Goal: Task Accomplishment & Management: Use online tool/utility

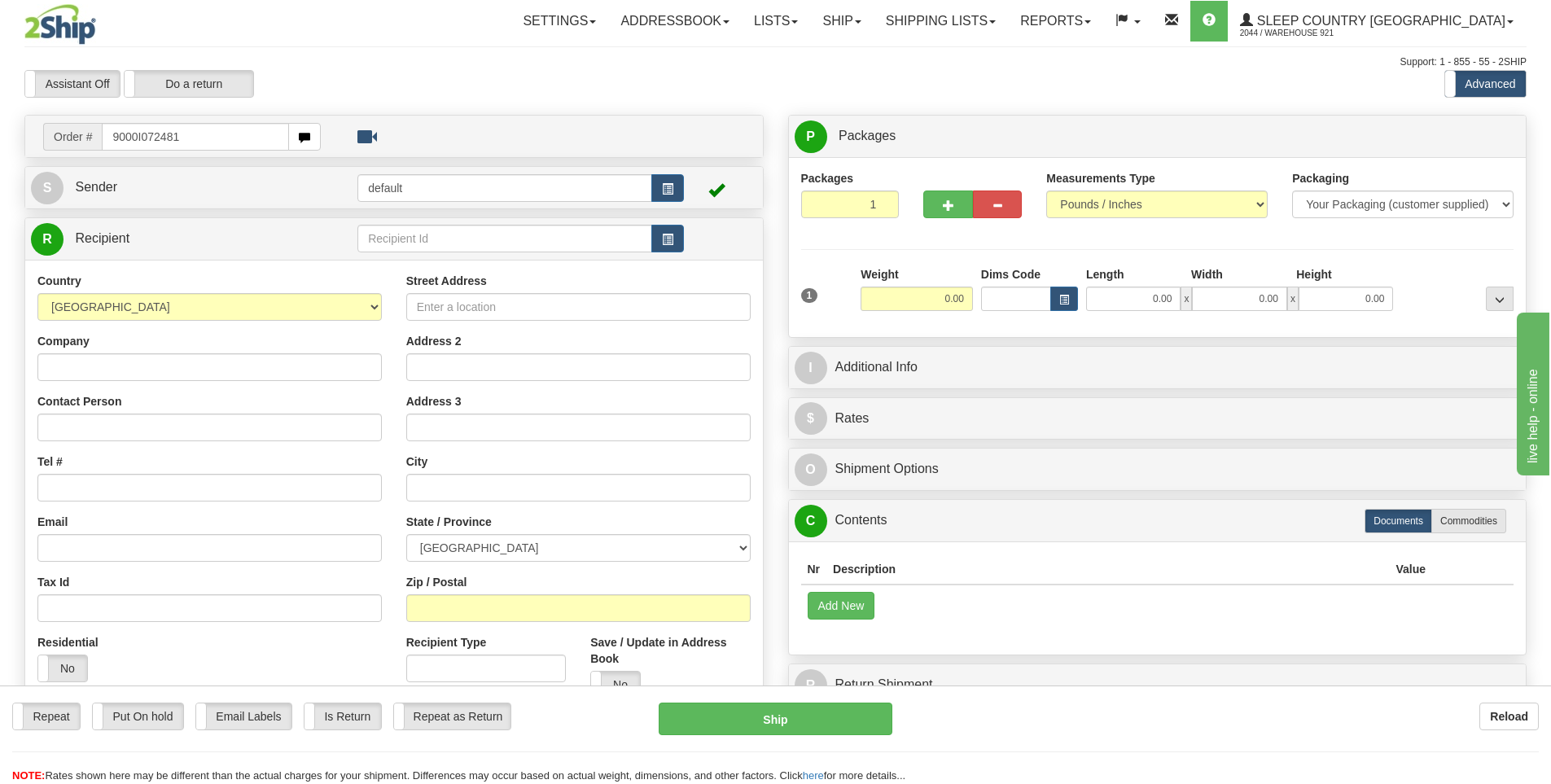
type input "9000I072481"
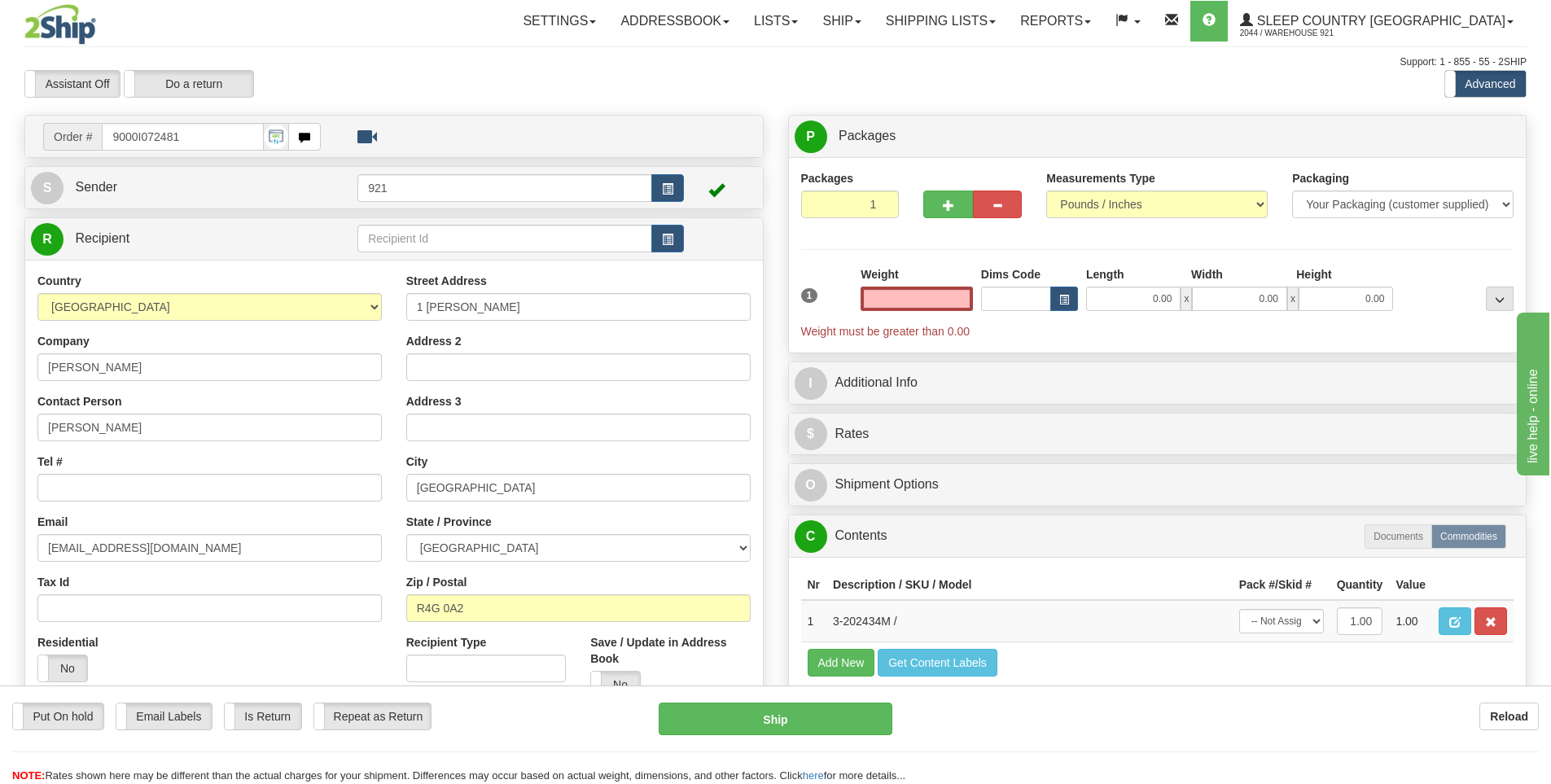
click at [940, 308] on input "text" at bounding box center [916, 298] width 112 height 25
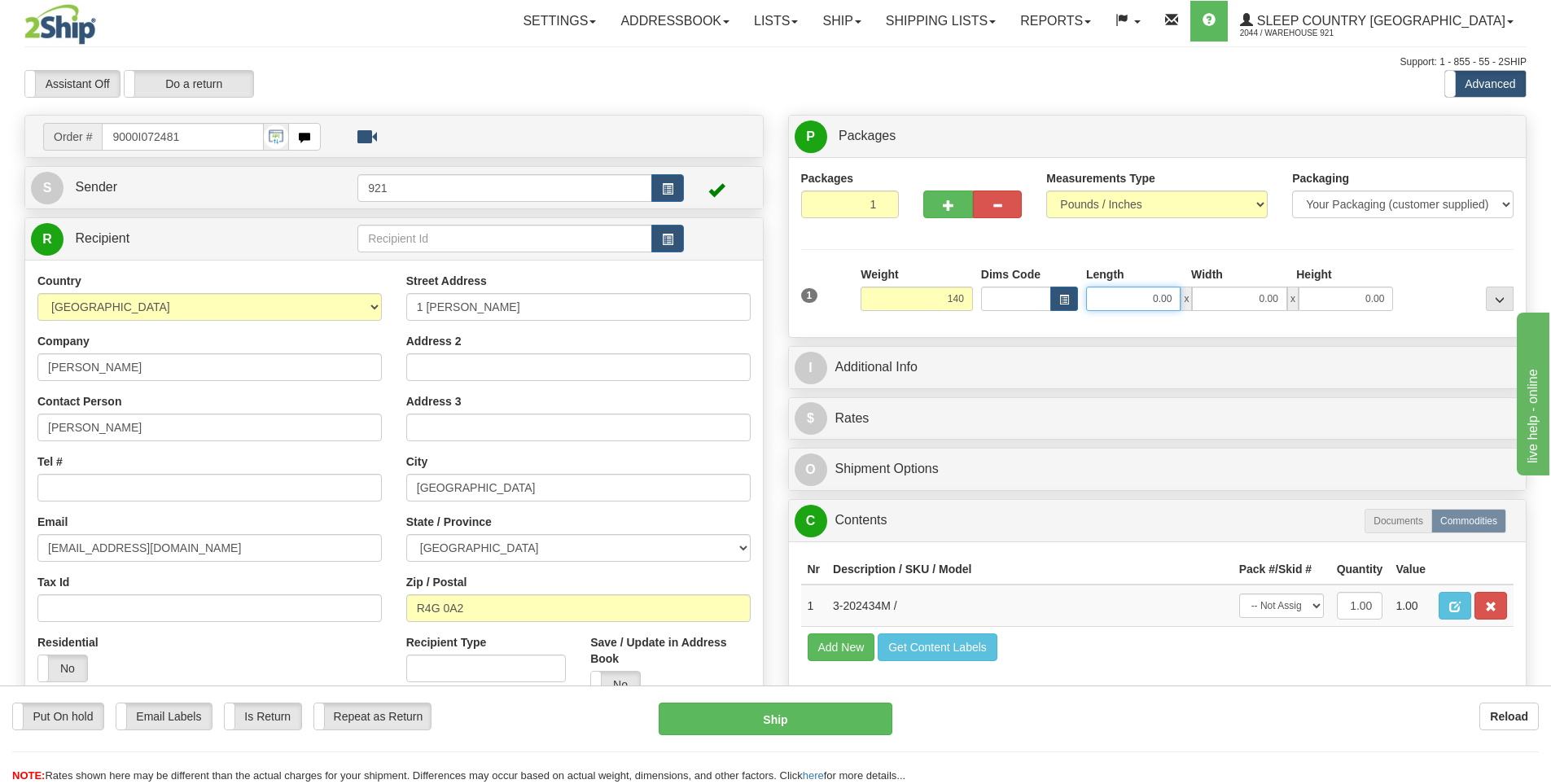
type input "140.00"
click at [1145, 294] on input "0.00" at bounding box center [1134, 298] width 94 height 25
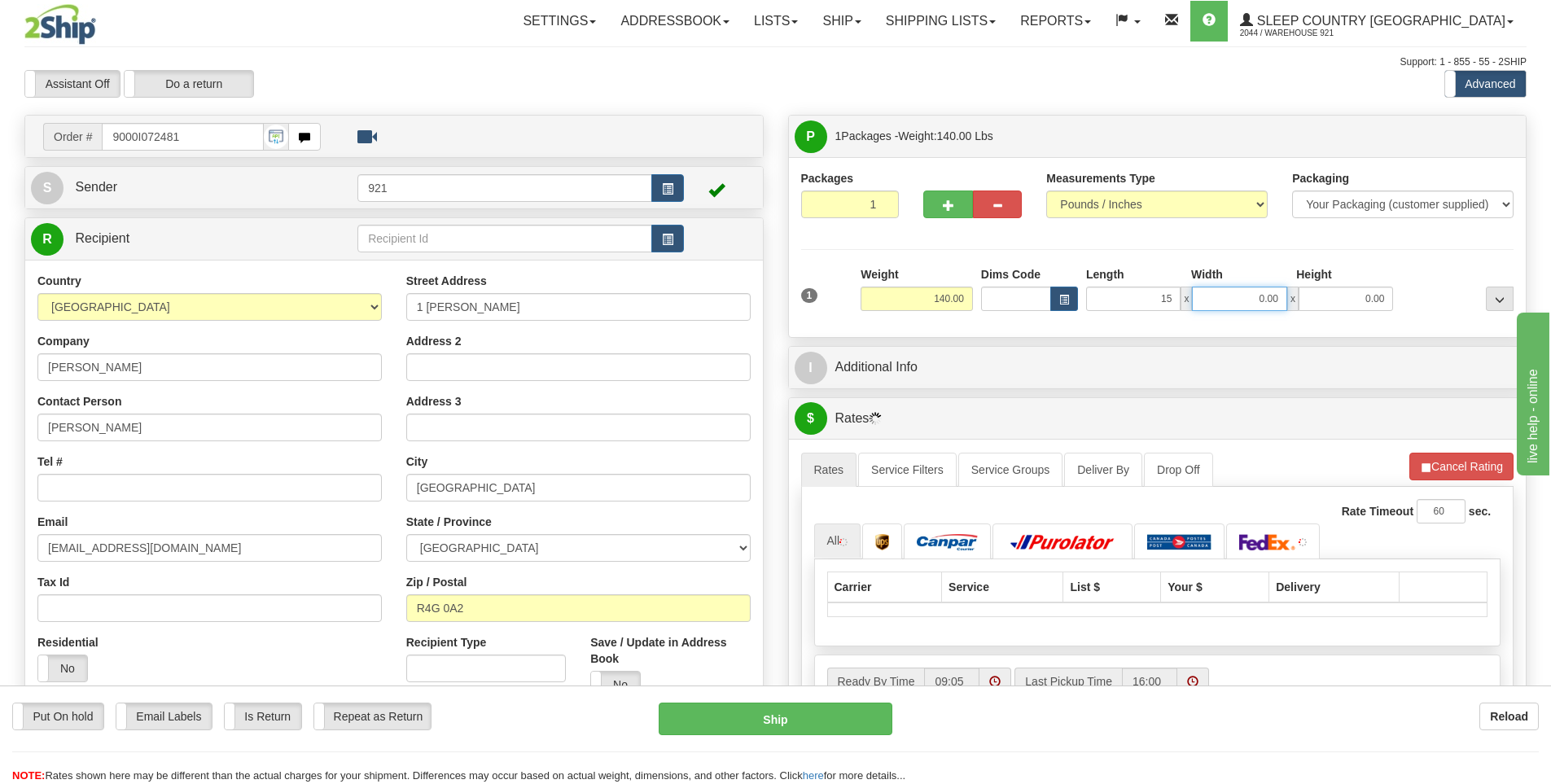
type input "15.00"
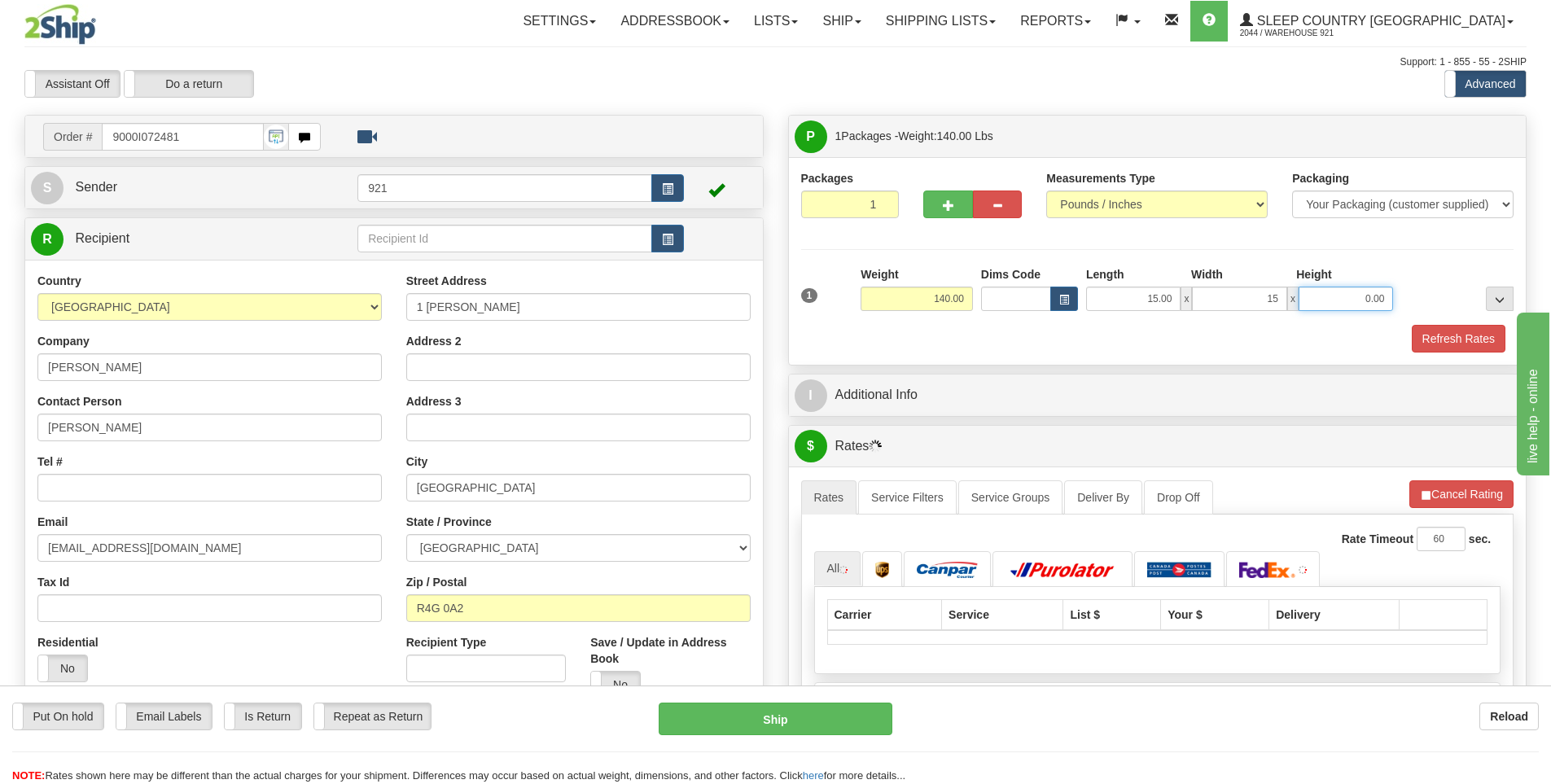
type input "15.00"
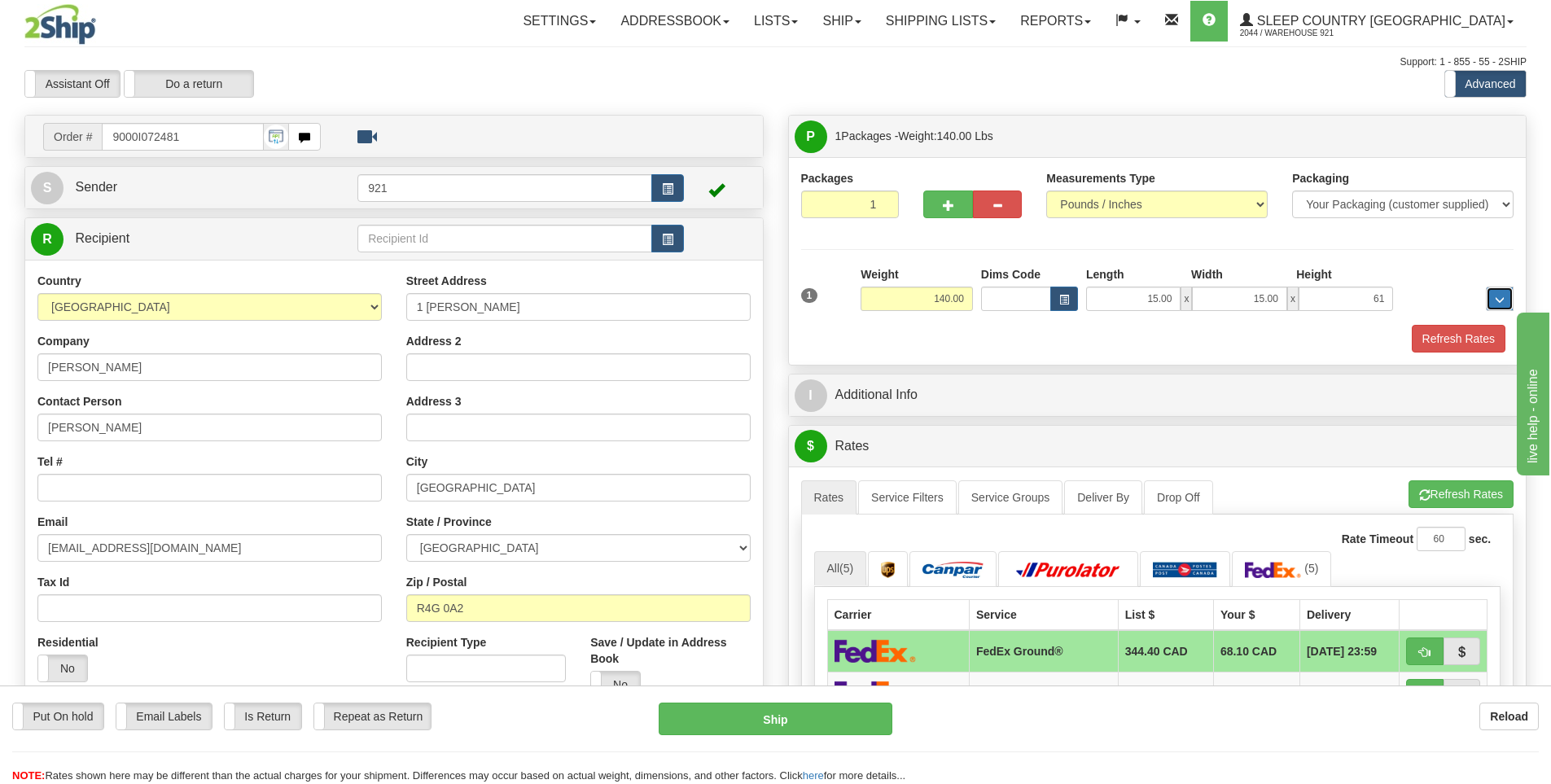
type input "61.00"
click at [1454, 336] on button "Refresh Rates" at bounding box center [1458, 338] width 93 height 28
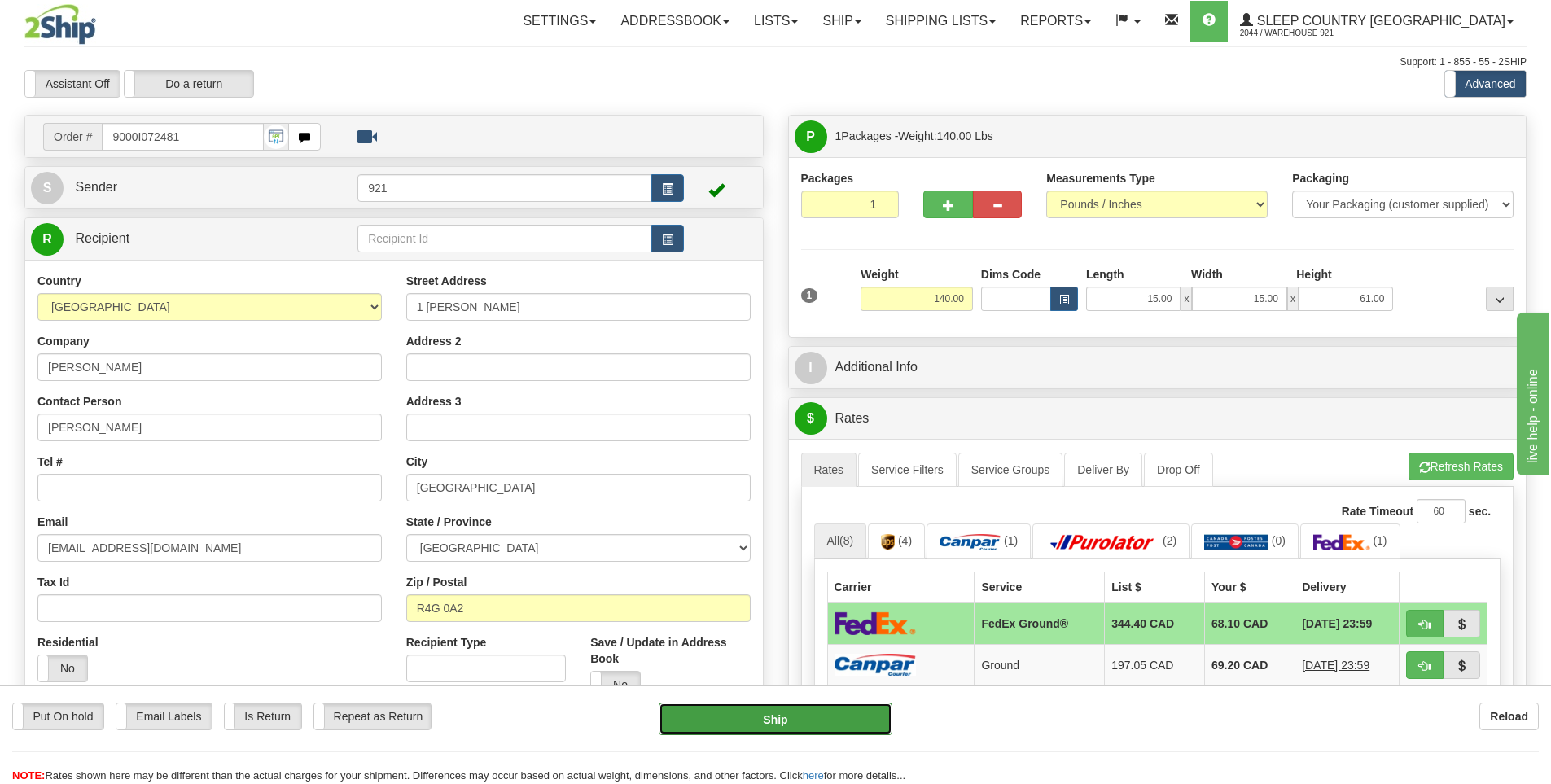
click at [776, 727] on button "Ship" at bounding box center [775, 718] width 233 height 32
type input "92"
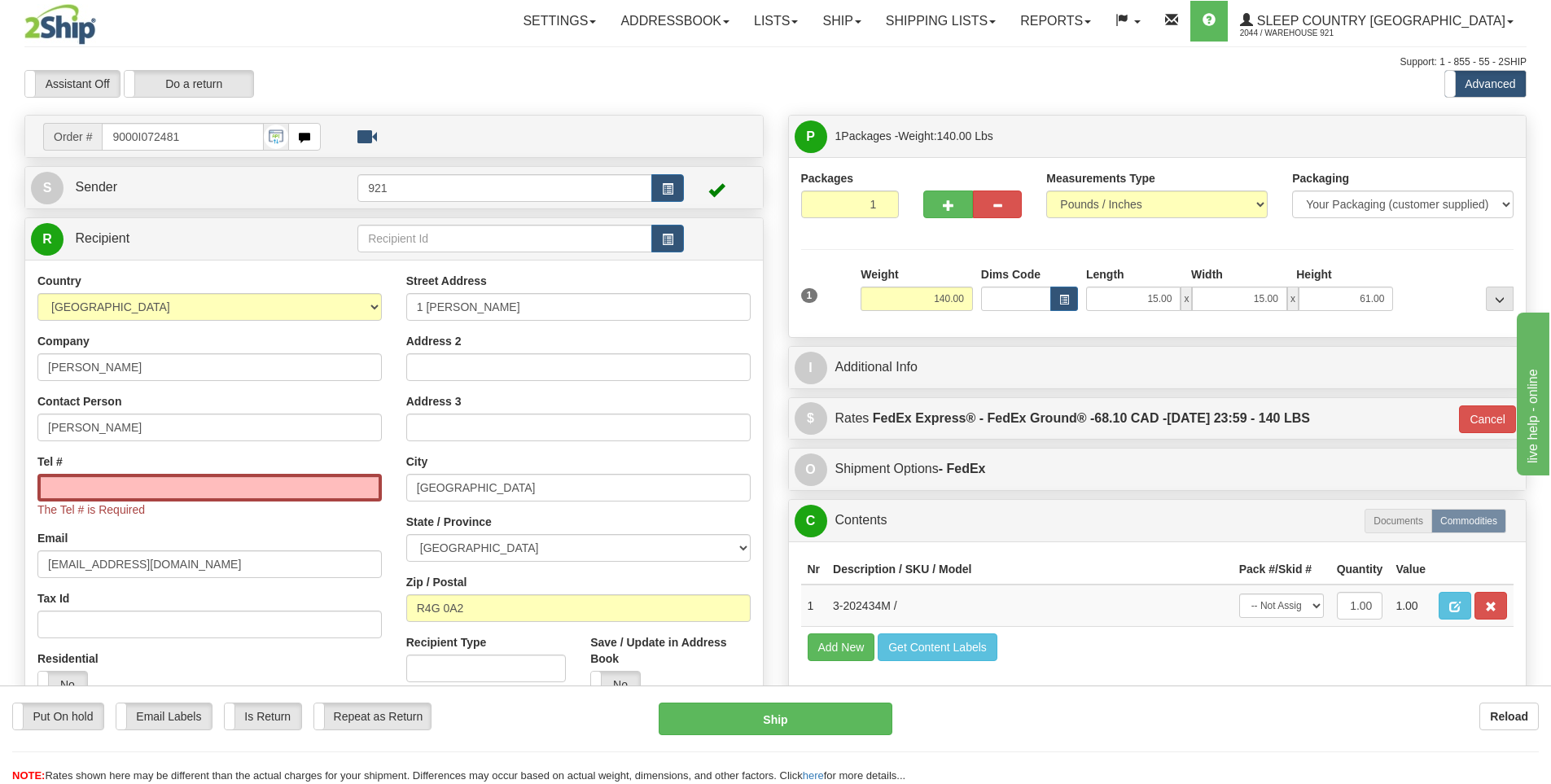
click at [315, 502] on div "The Tel # is Required" at bounding box center [210, 495] width 344 height 44
click at [311, 488] on input "Tel #" at bounding box center [210, 487] width 344 height 28
drag, startPoint x: 149, startPoint y: 127, endPoint x: 96, endPoint y: 119, distance: 53.6
click at [96, 119] on div "Order # 9000I072481" at bounding box center [394, 136] width 737 height 41
click at [84, 485] on input "Tel #" at bounding box center [210, 487] width 344 height 28
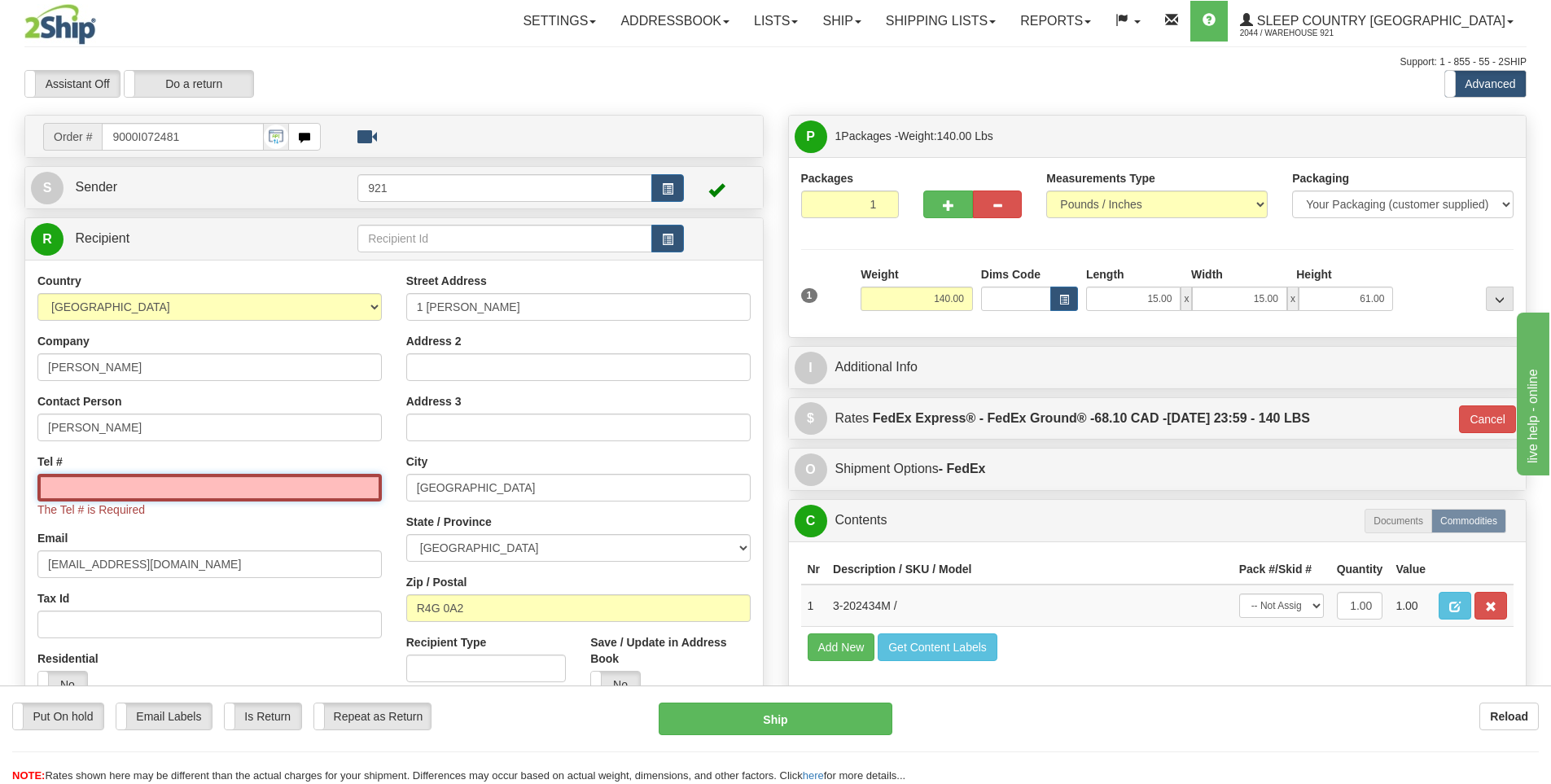
paste input "204 914-9970"
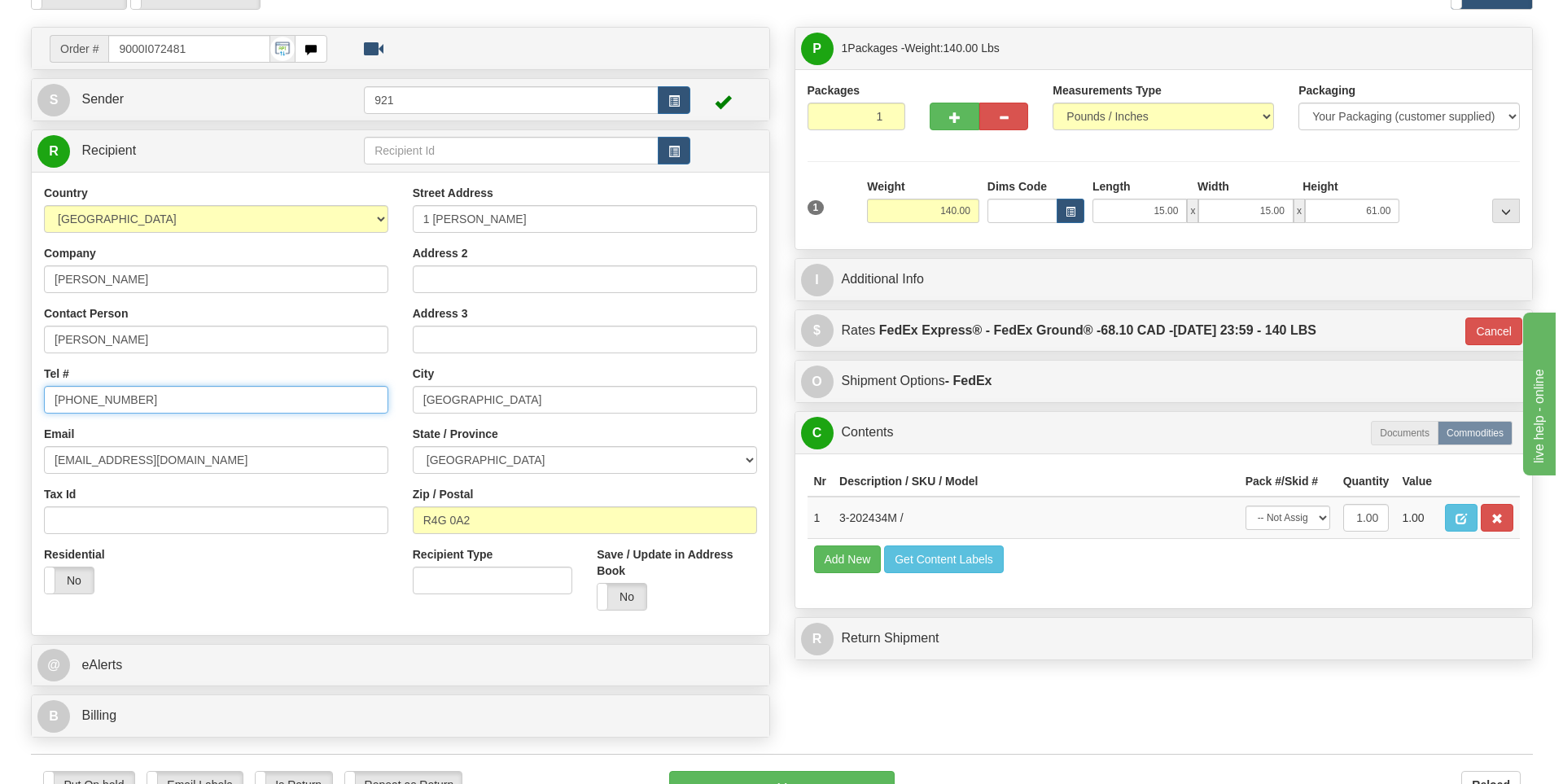
scroll to position [82, 0]
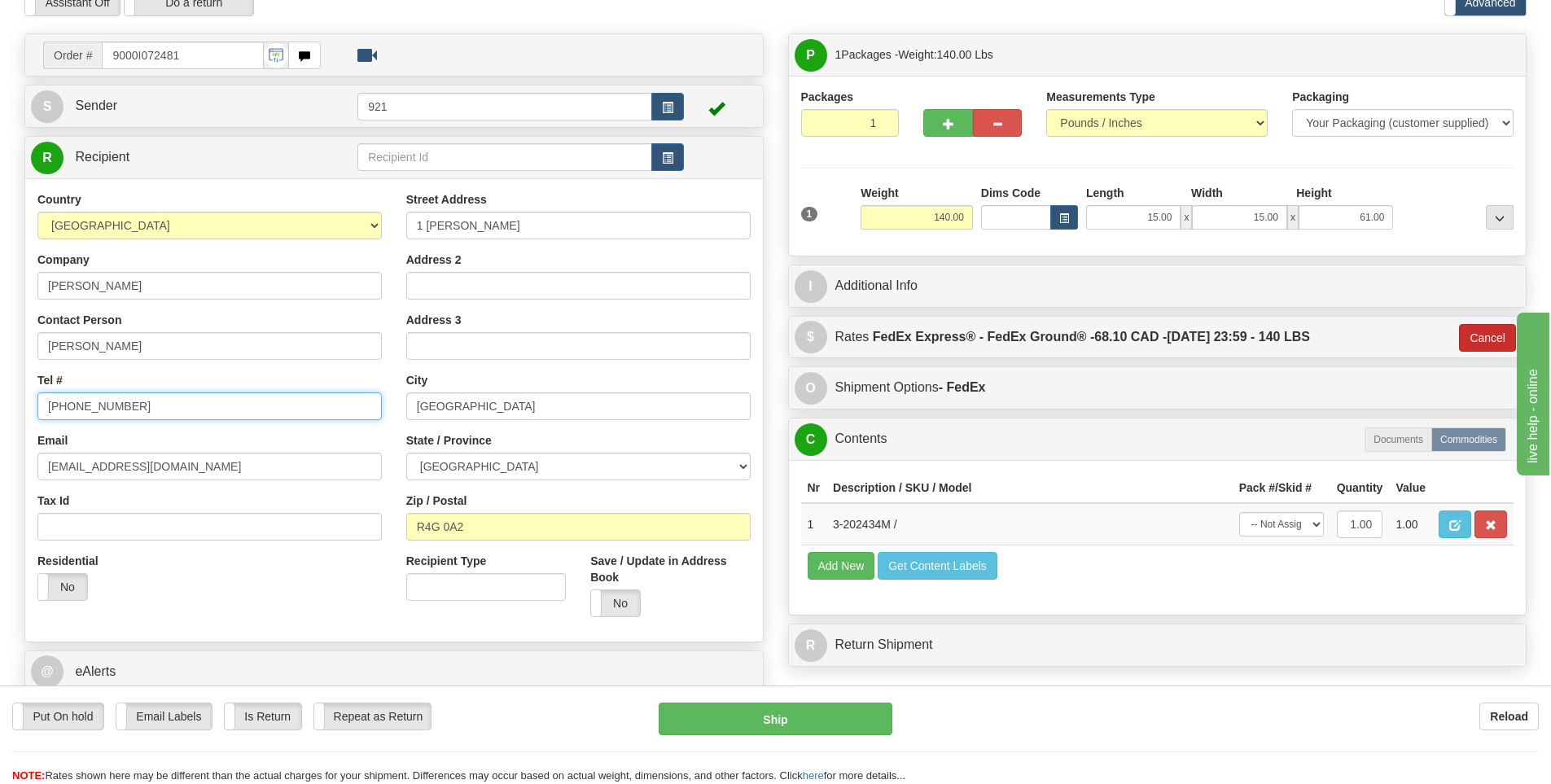
type input "204 914-9970"
click at [1494, 337] on button "Cancel" at bounding box center [1487, 337] width 57 height 28
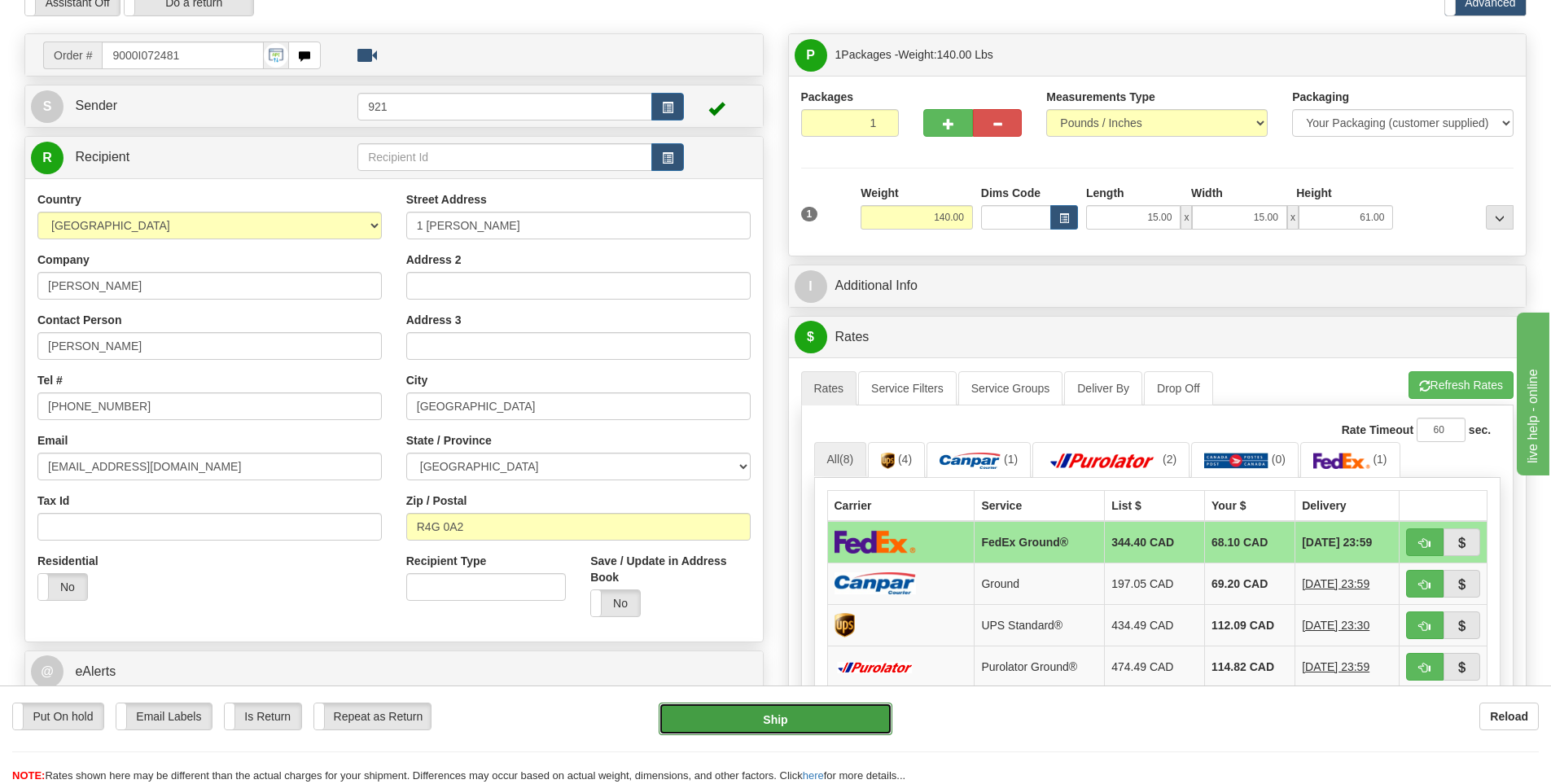
click at [790, 709] on button "Ship" at bounding box center [775, 718] width 233 height 32
type input "92"
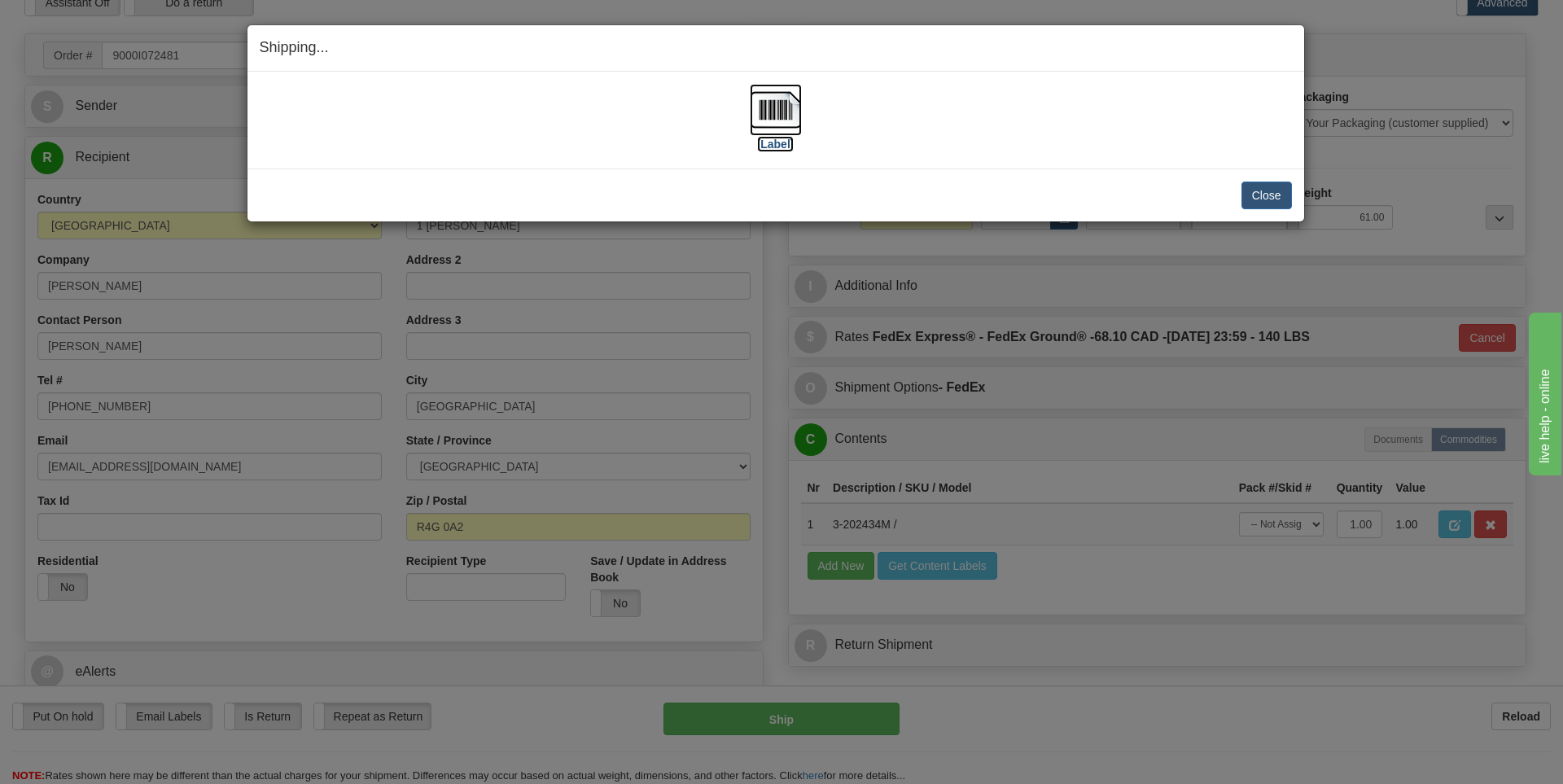
click at [769, 144] on label "[Label]" at bounding box center [776, 144] width 37 height 17
click at [1282, 191] on button "Close" at bounding box center [1267, 195] width 50 height 28
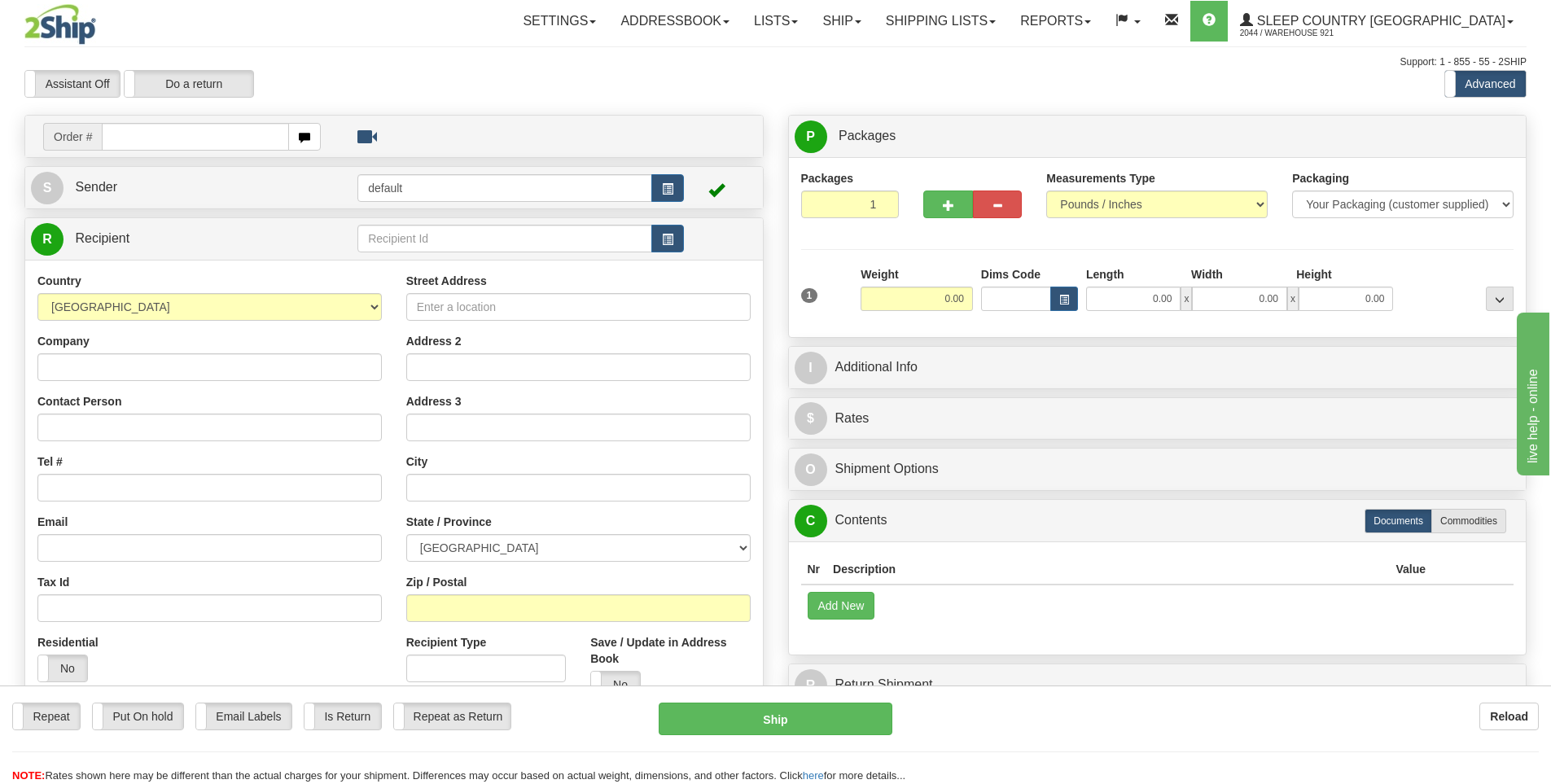
click at [162, 140] on input "text" at bounding box center [195, 137] width 187 height 28
type input "9007I060160"
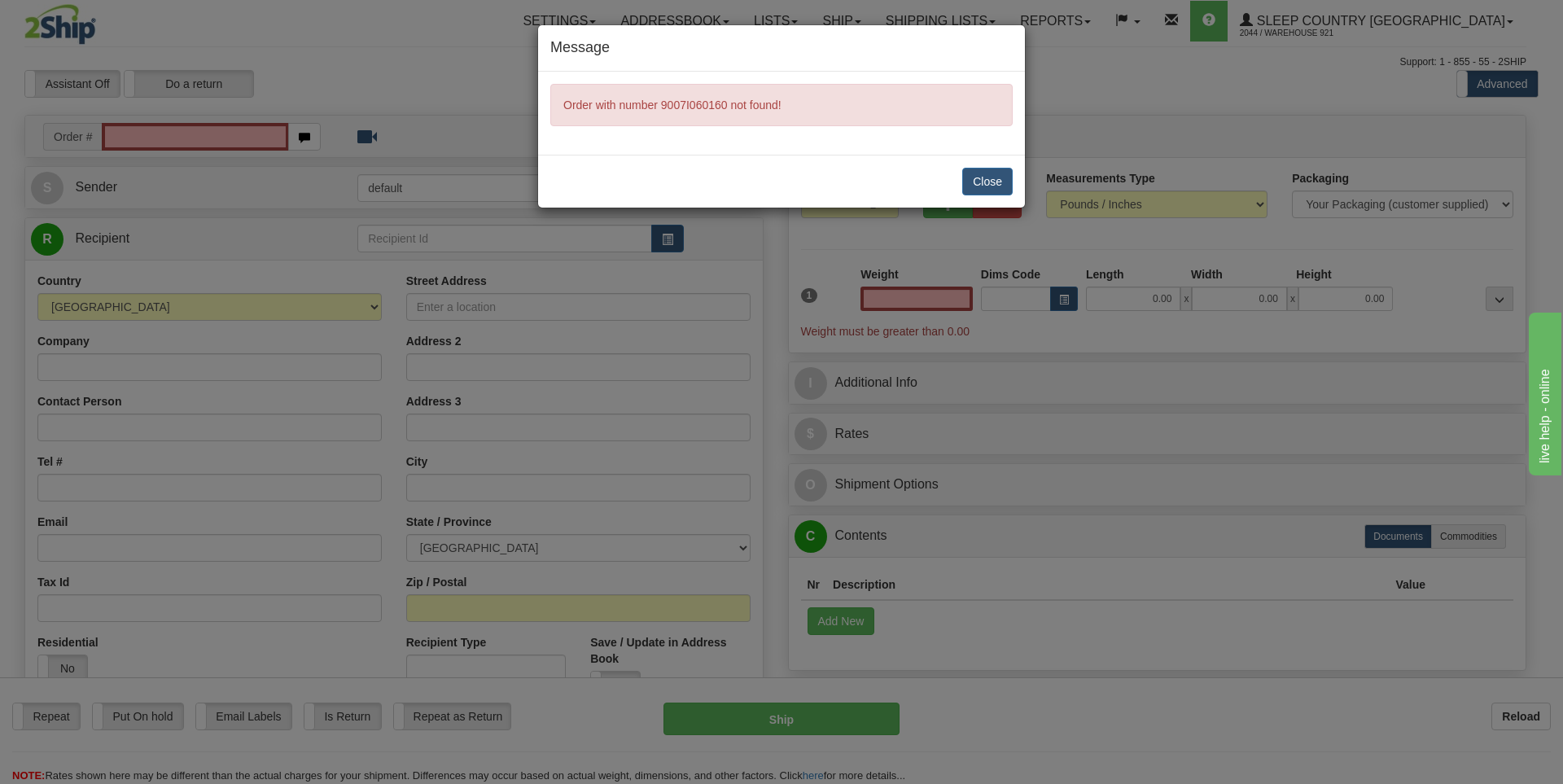
type input "0.00"
click at [997, 173] on button "Close" at bounding box center [987, 181] width 50 height 28
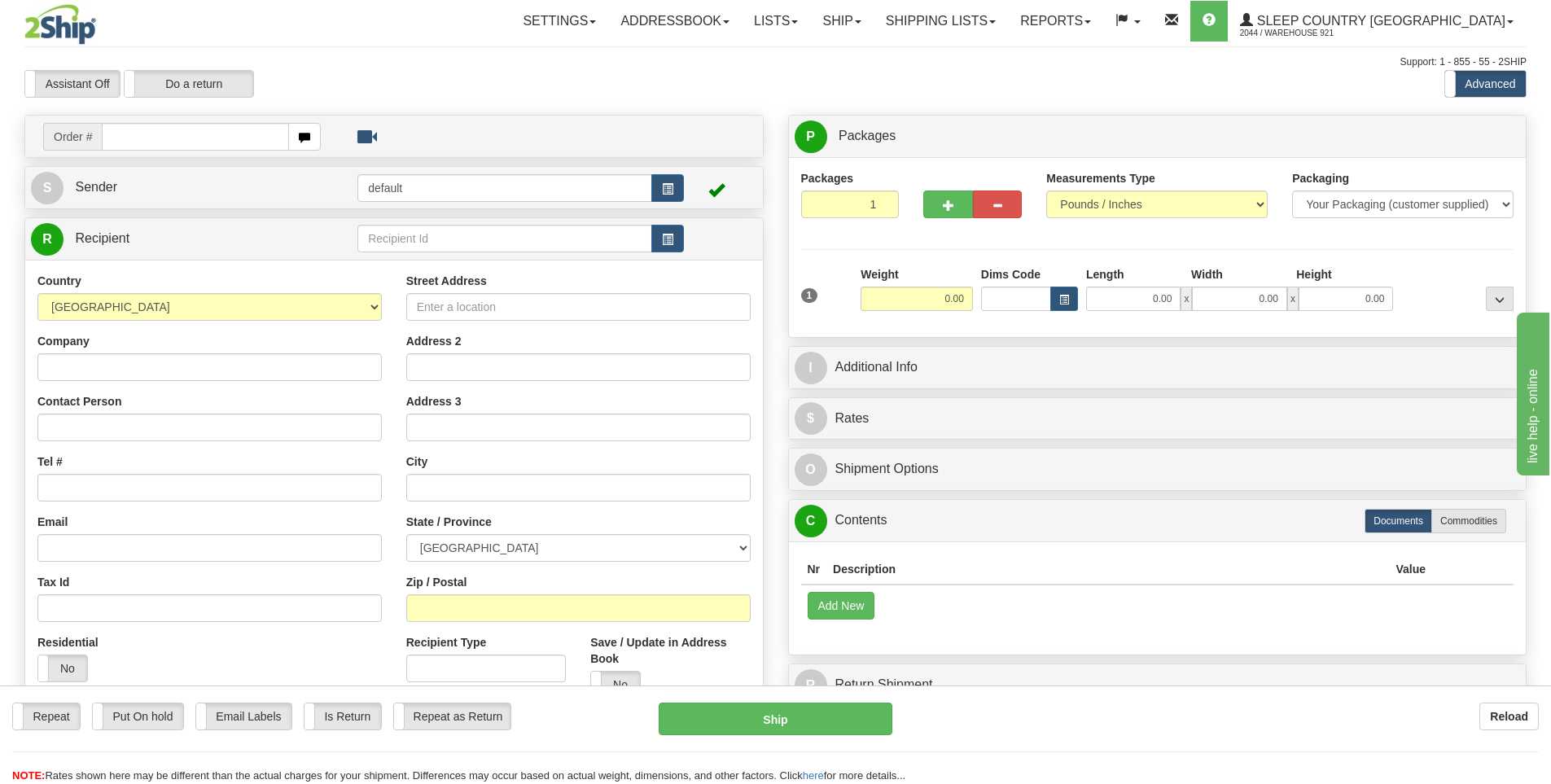
click at [138, 139] on input "text" at bounding box center [195, 137] width 187 height 28
type input "9007I060160"
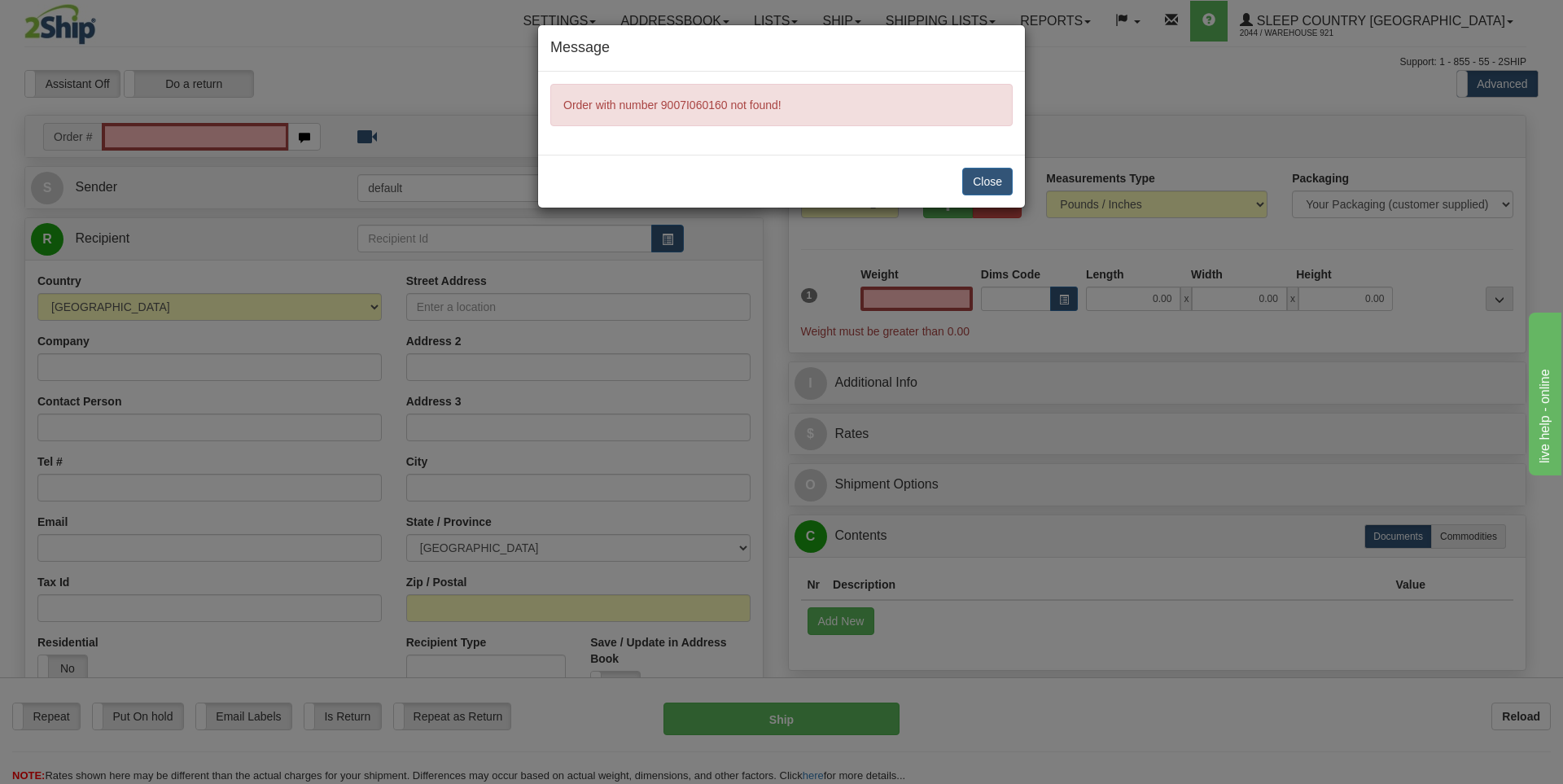
type input "0.00"
click at [989, 174] on button "Close" at bounding box center [987, 181] width 50 height 28
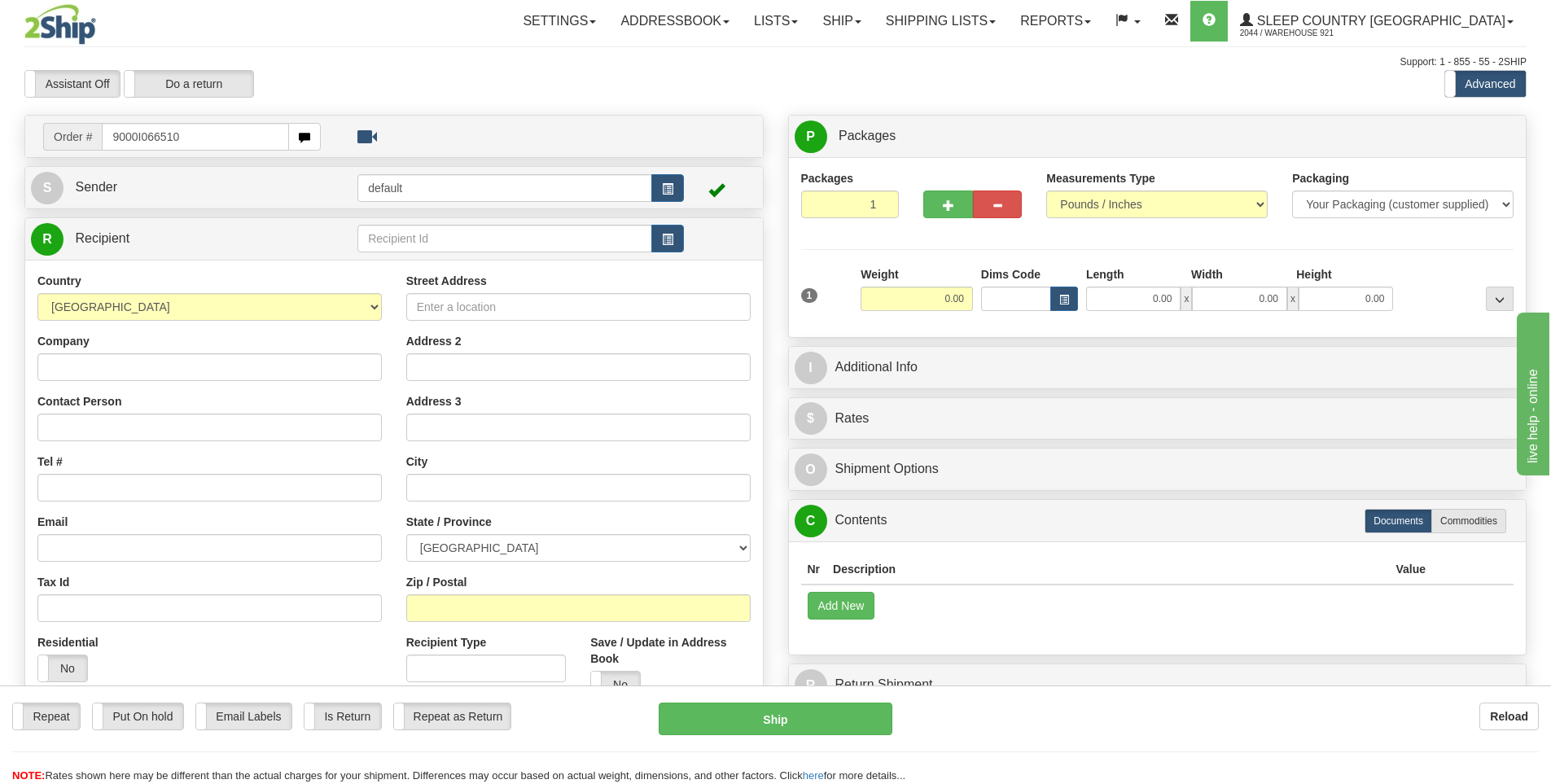
type input "9000I066510"
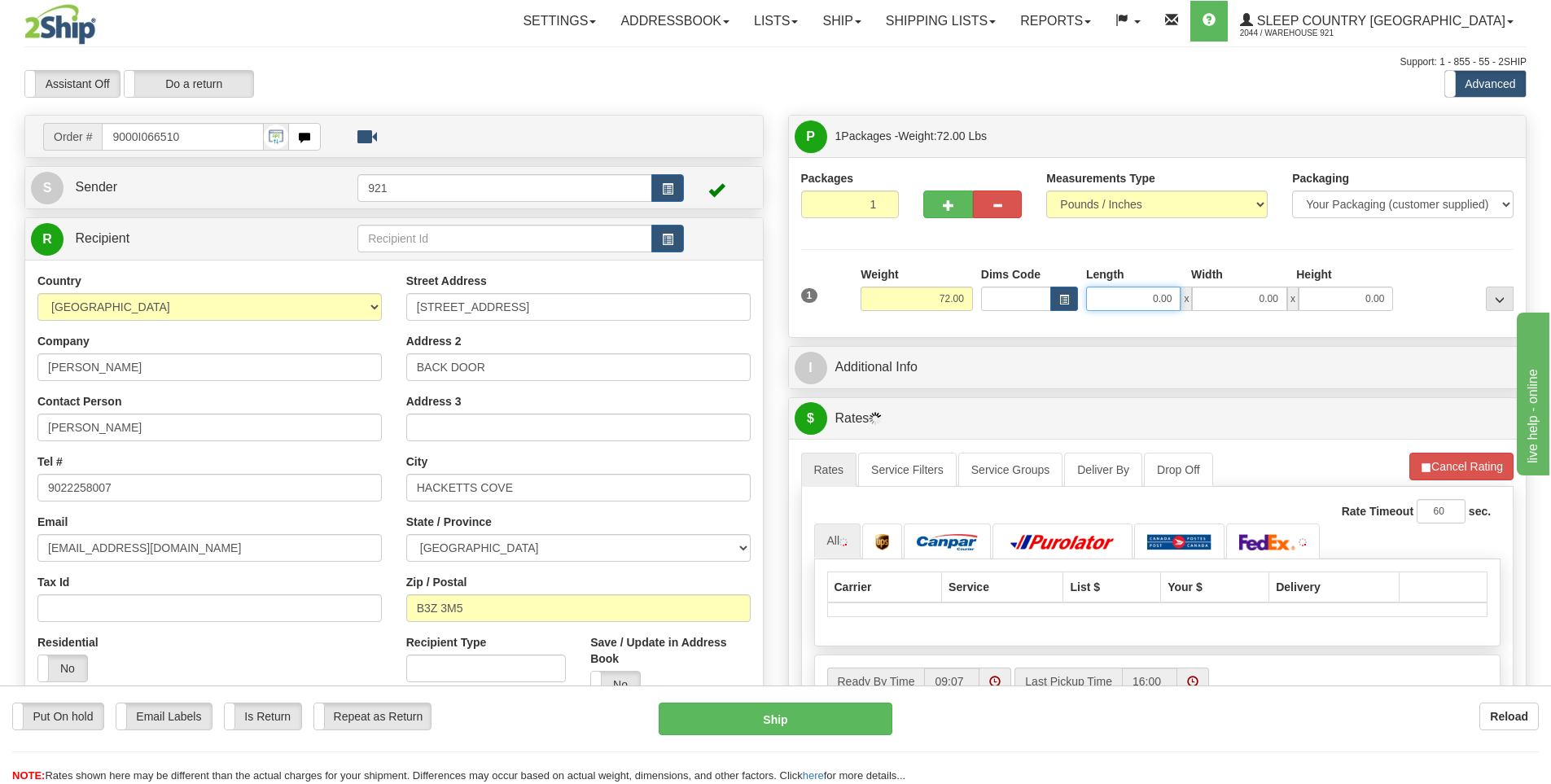
click at [1152, 293] on input "0.00" at bounding box center [1134, 298] width 94 height 25
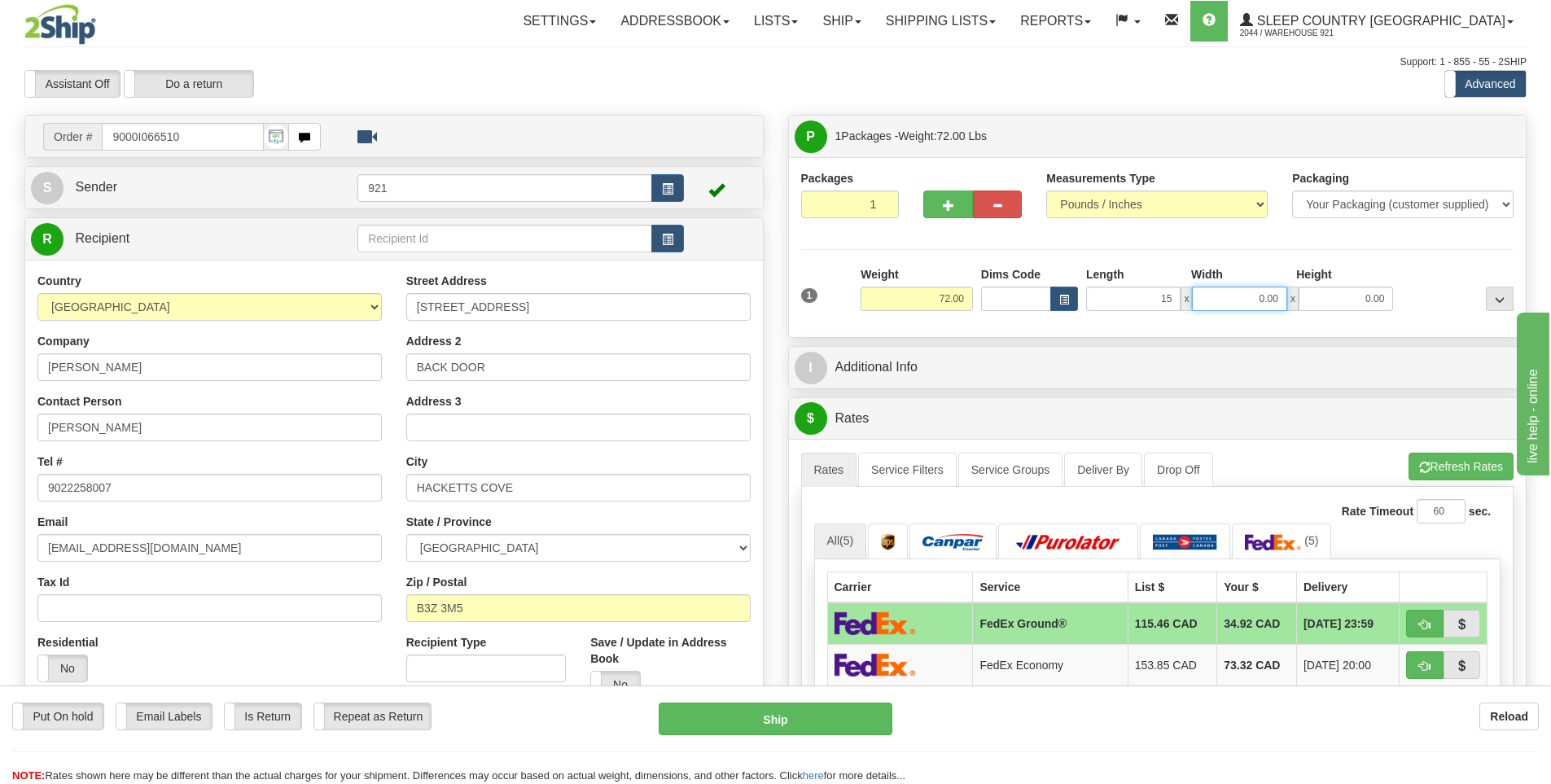
type input "15.00"
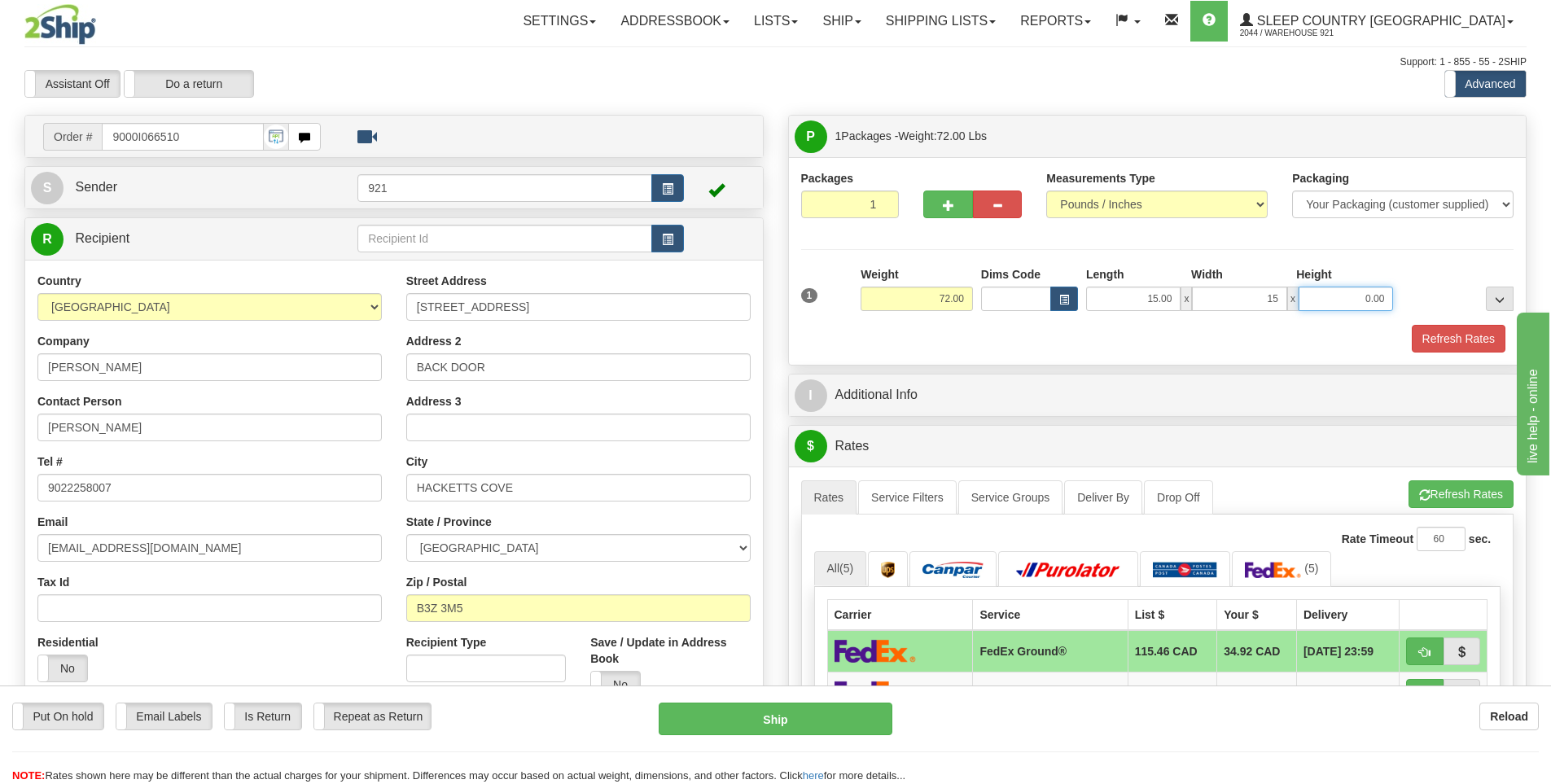
type input "15.00"
type input "61.00"
click at [1433, 334] on button "Refresh Rates" at bounding box center [1458, 338] width 93 height 28
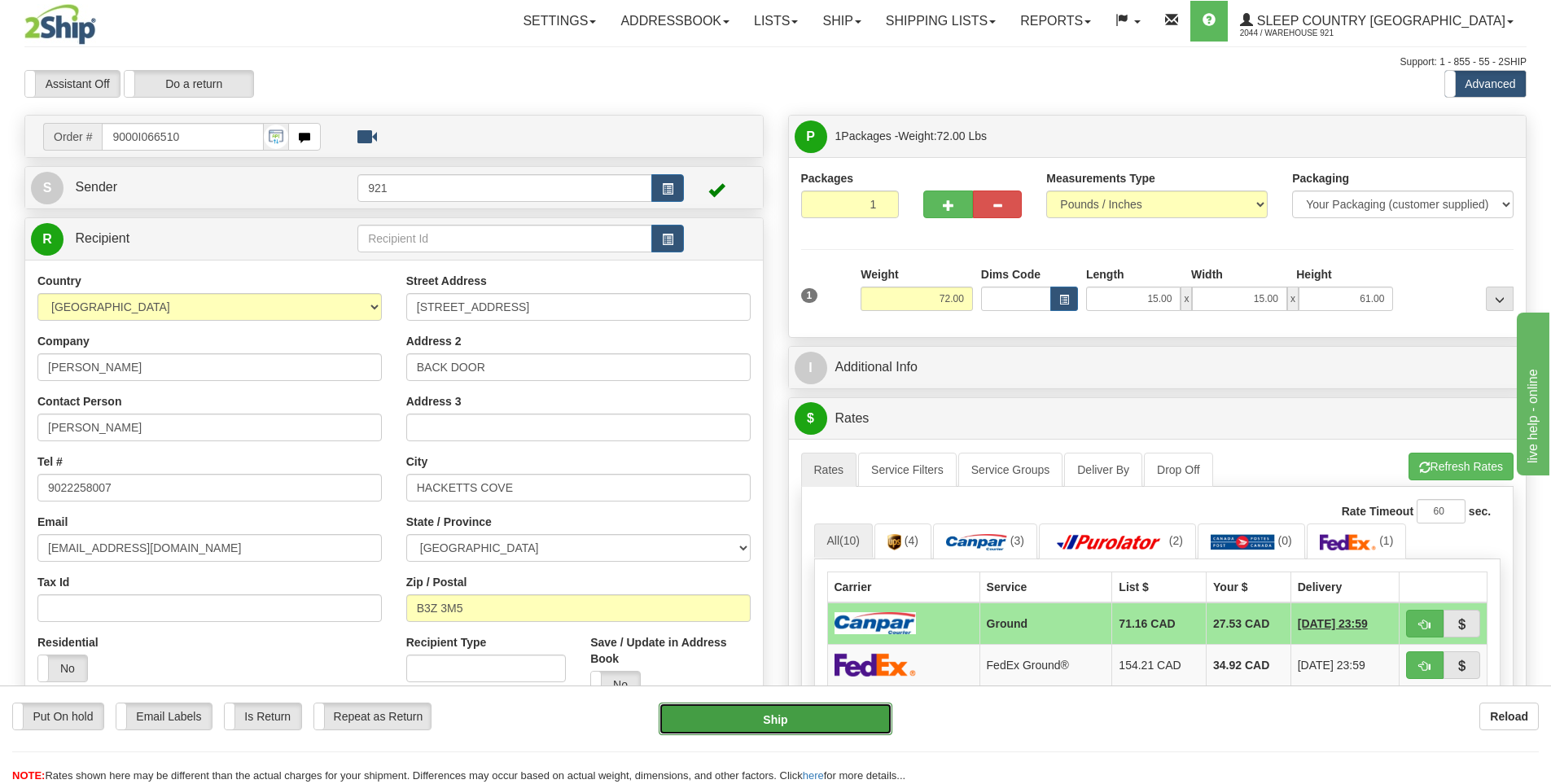
click at [816, 714] on button "Ship" at bounding box center [775, 718] width 233 height 32
type input "1"
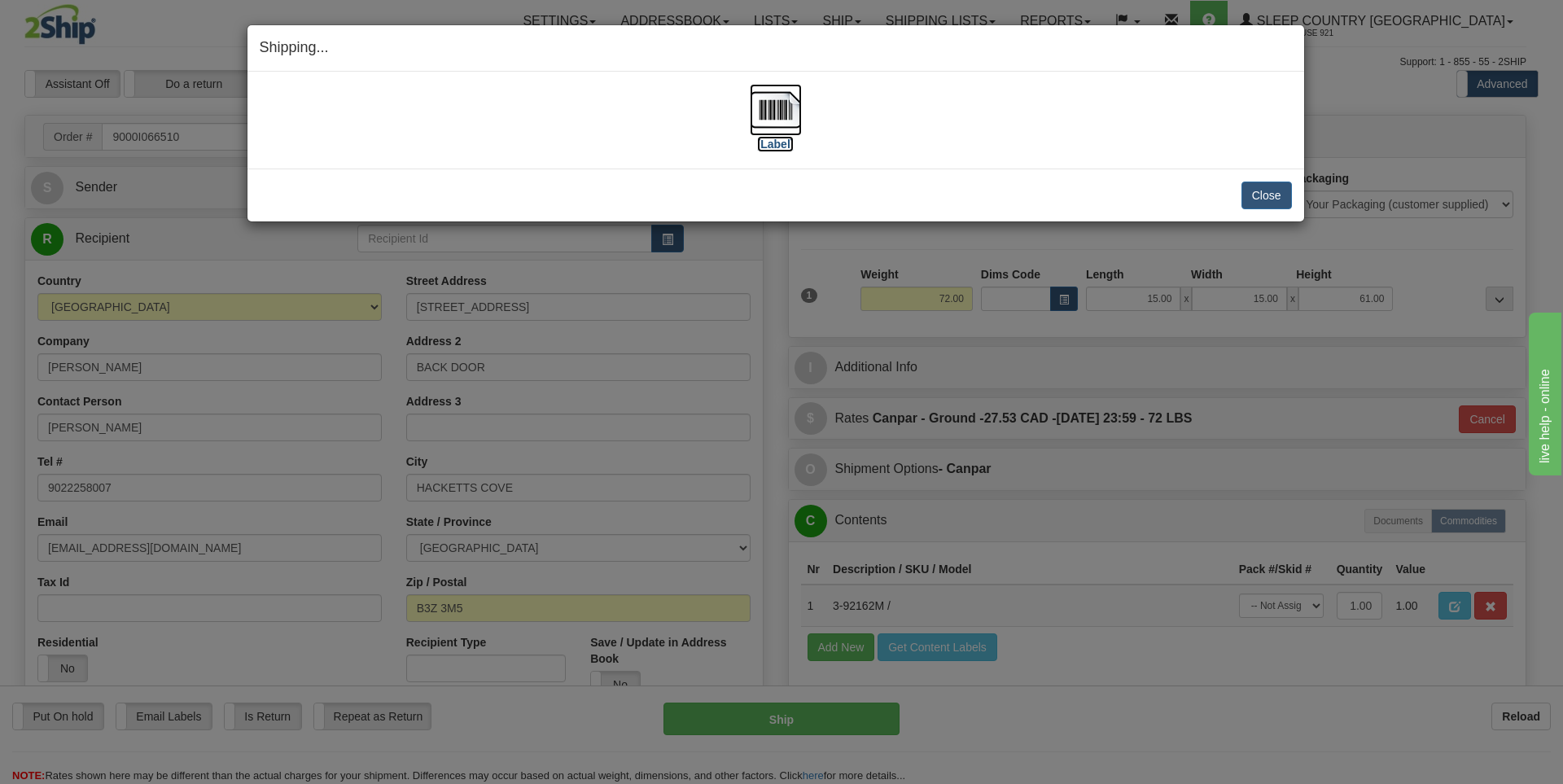
click at [759, 130] on img at bounding box center [776, 109] width 52 height 52
click at [1270, 193] on button "Close" at bounding box center [1267, 195] width 50 height 28
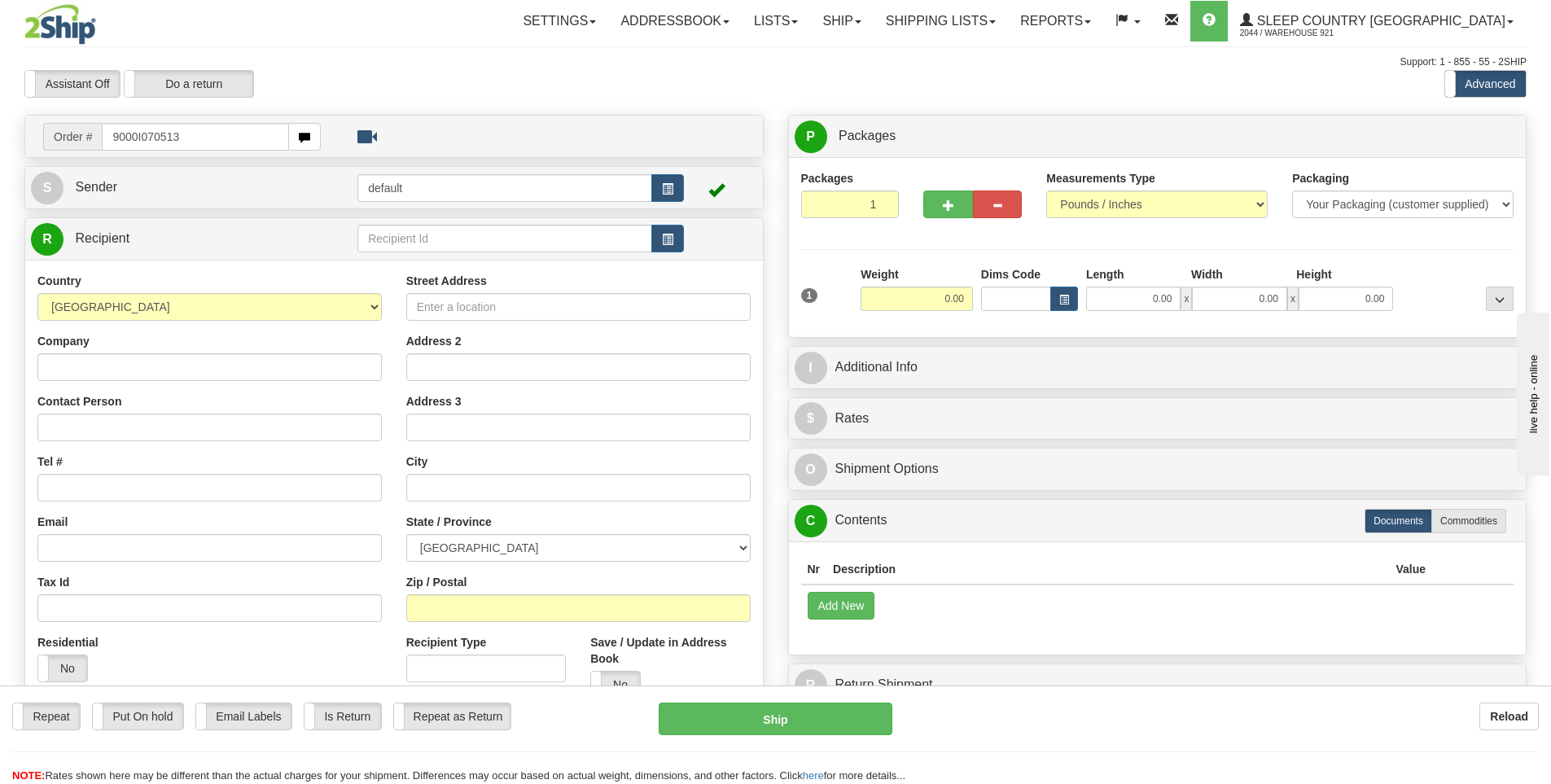
type input "9000I070513"
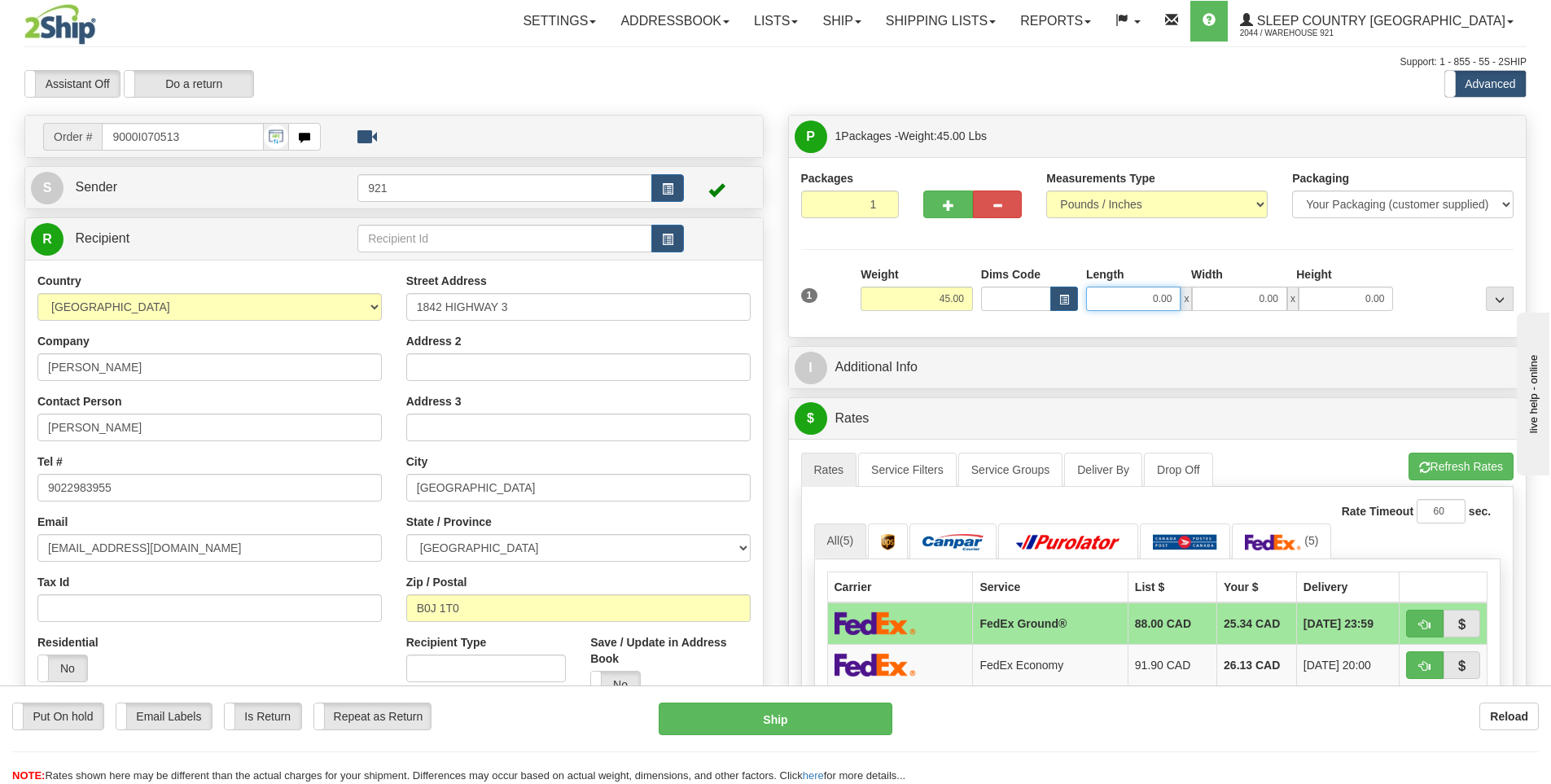
click at [1130, 295] on input "0.00" at bounding box center [1134, 298] width 94 height 25
type input "15.00"
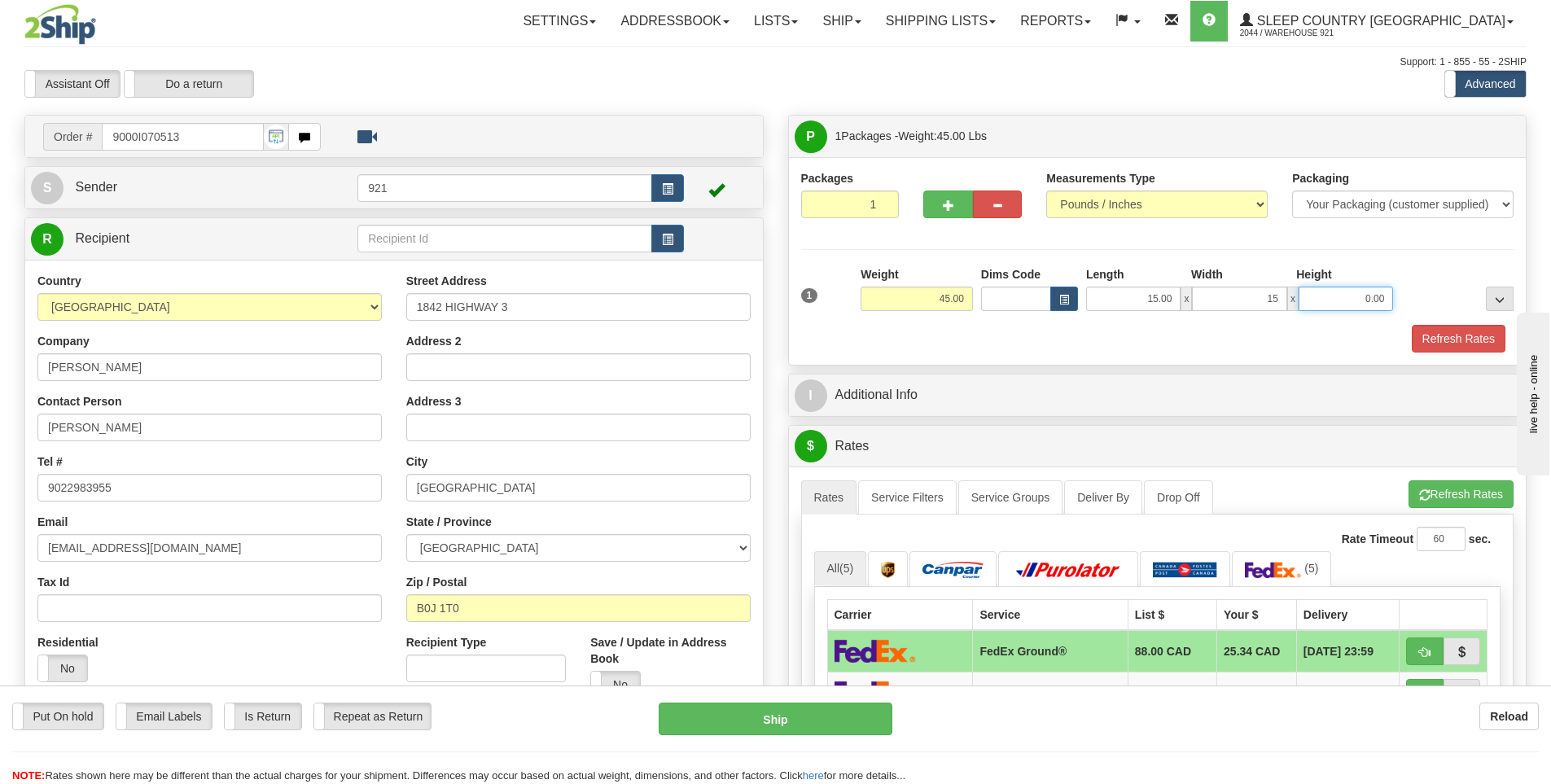
type input "15.00"
type input "61.00"
click at [1454, 329] on button "Refresh Rates" at bounding box center [1458, 338] width 93 height 28
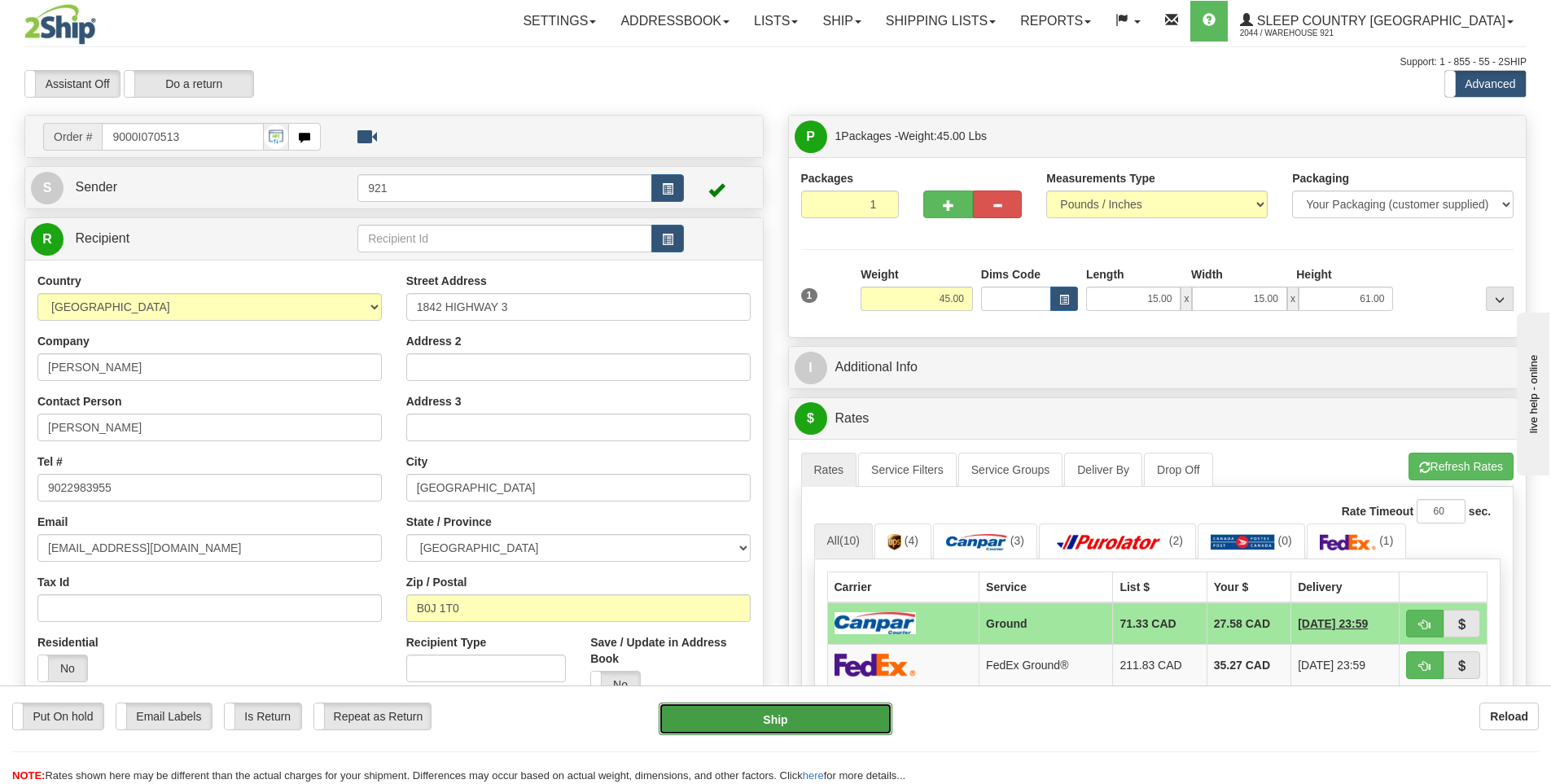
click at [865, 709] on button "Ship" at bounding box center [775, 718] width 233 height 32
type input "1"
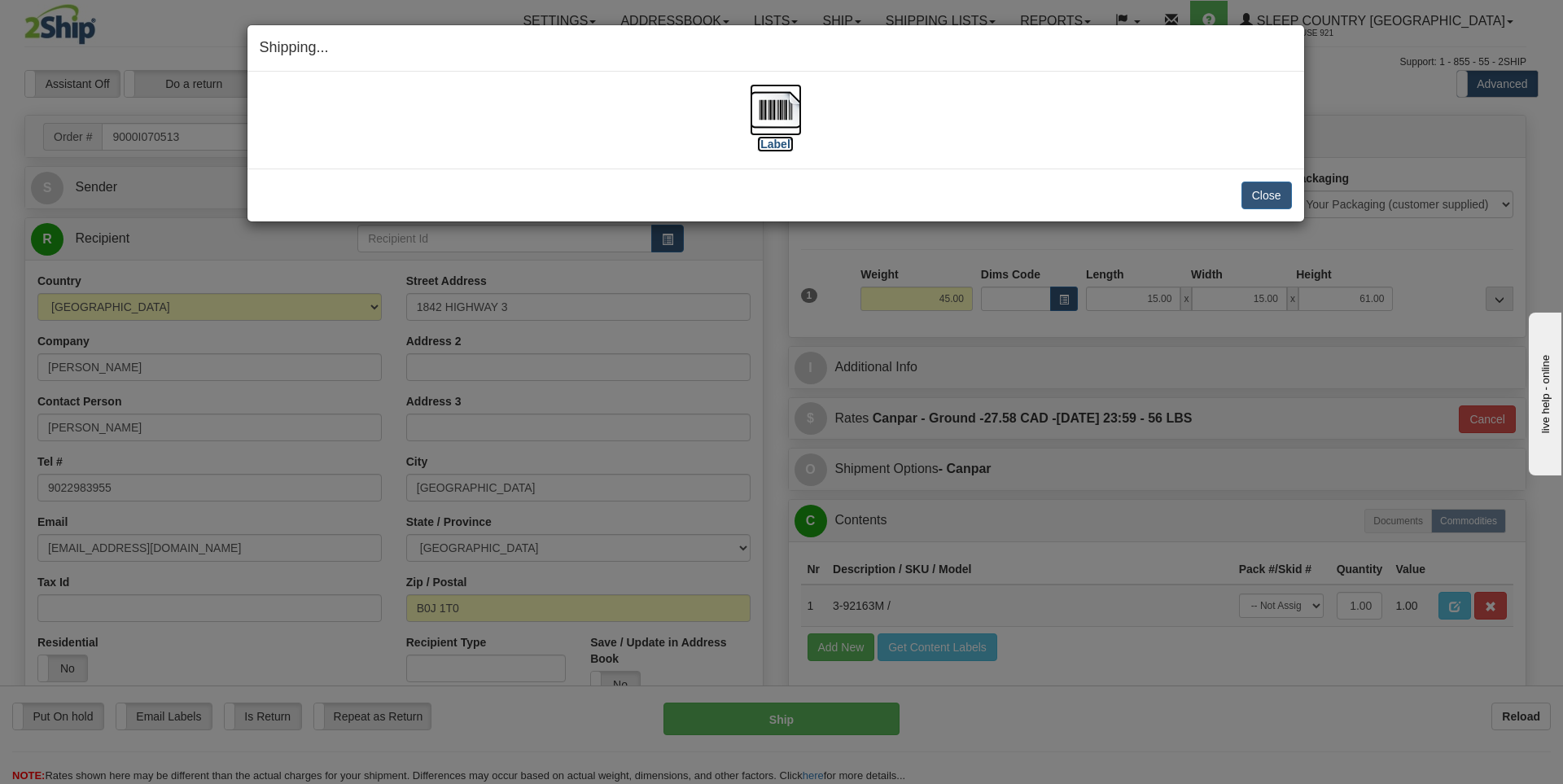
click at [774, 139] on label "[Label]" at bounding box center [776, 144] width 37 height 17
click at [1279, 183] on button "Close" at bounding box center [1267, 195] width 50 height 28
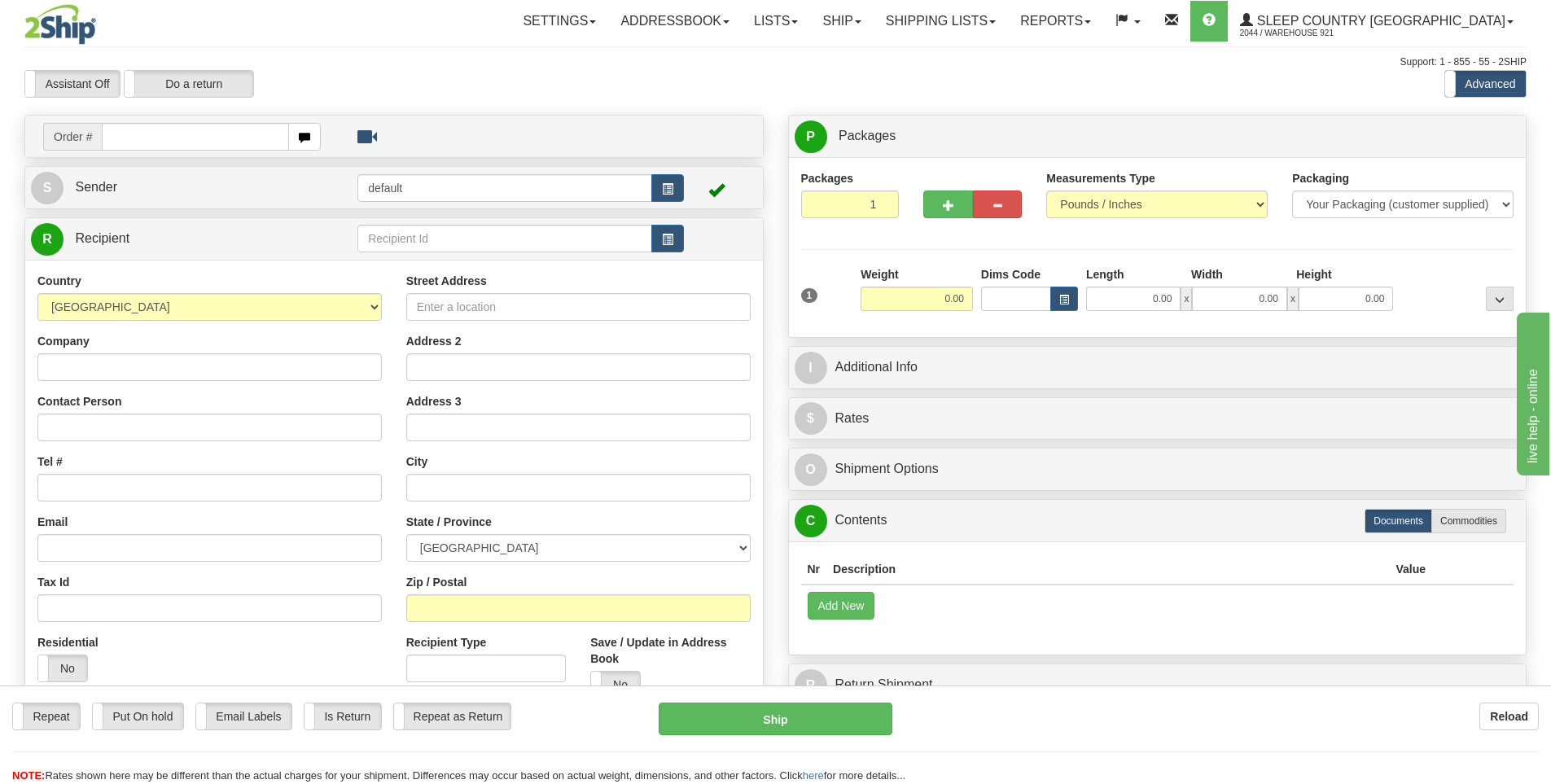
click at [186, 134] on div "Toggle navigation Settings Shipping Preferences Fields Preferences New" at bounding box center [776, 457] width 1551 height 916
click at [186, 134] on input "text" at bounding box center [195, 137] width 187 height 28
type input "*"
type input "9000I071457"
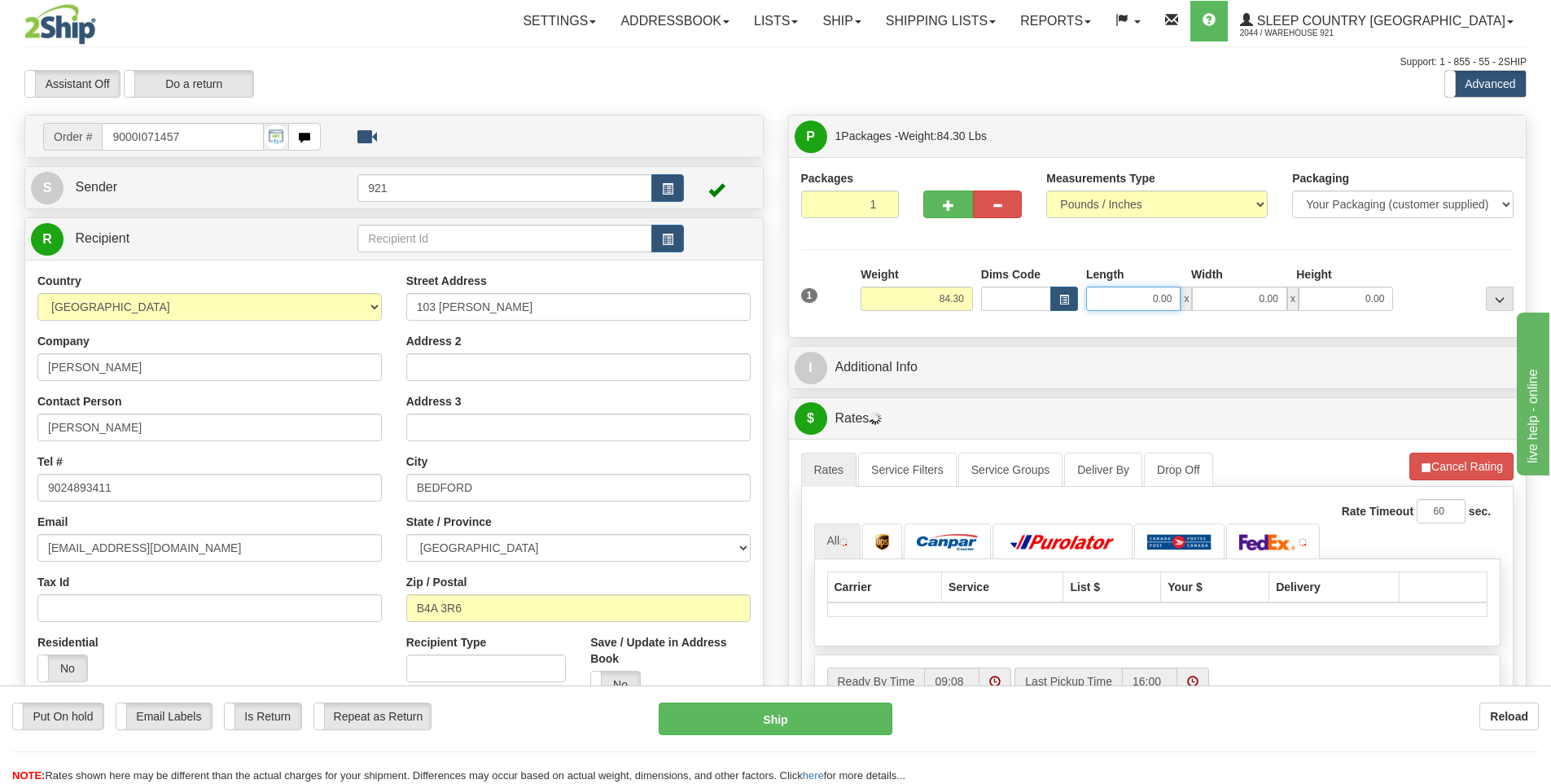
click at [1124, 289] on input "0.00" at bounding box center [1134, 298] width 94 height 25
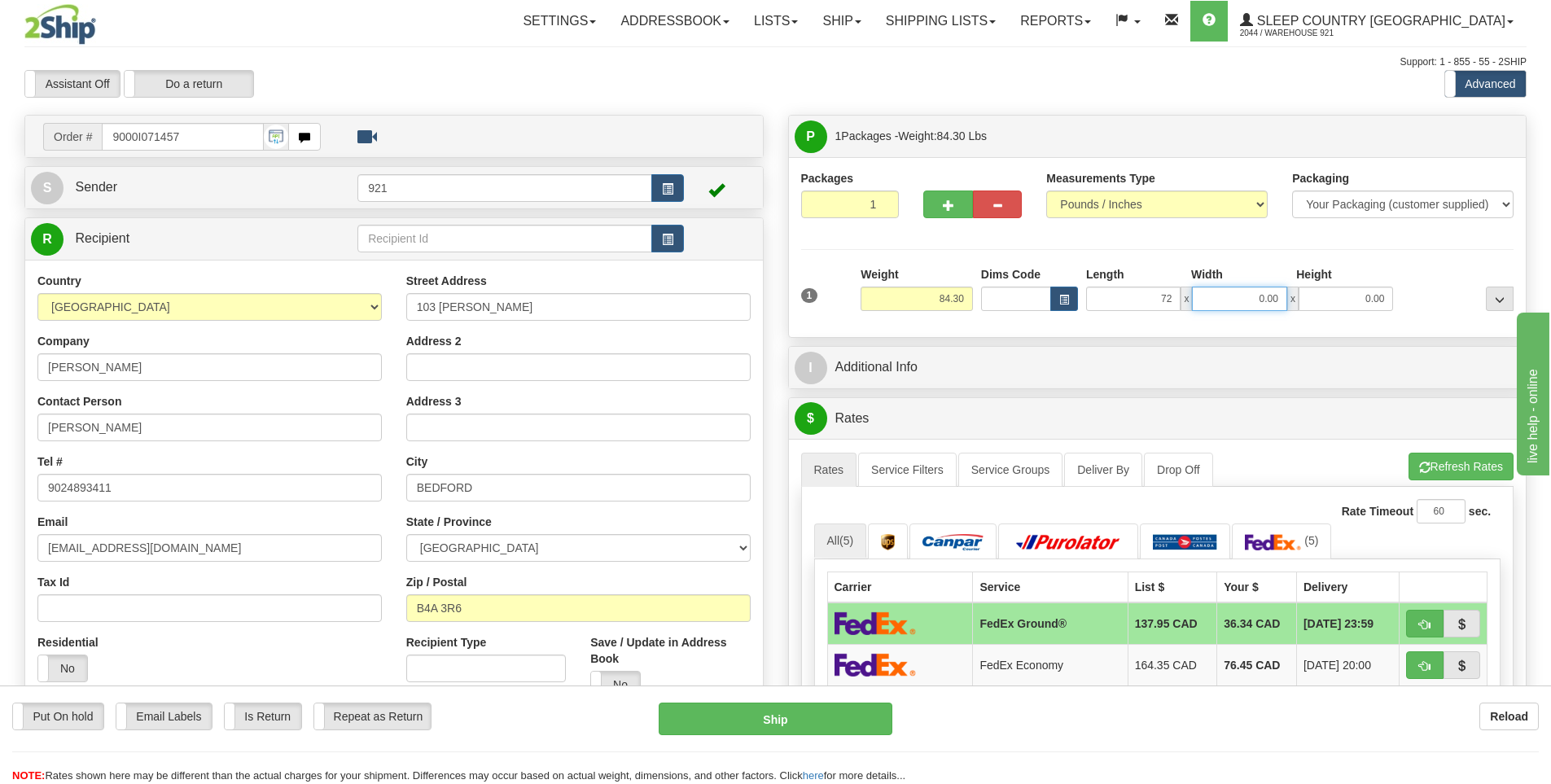
type input "72.00"
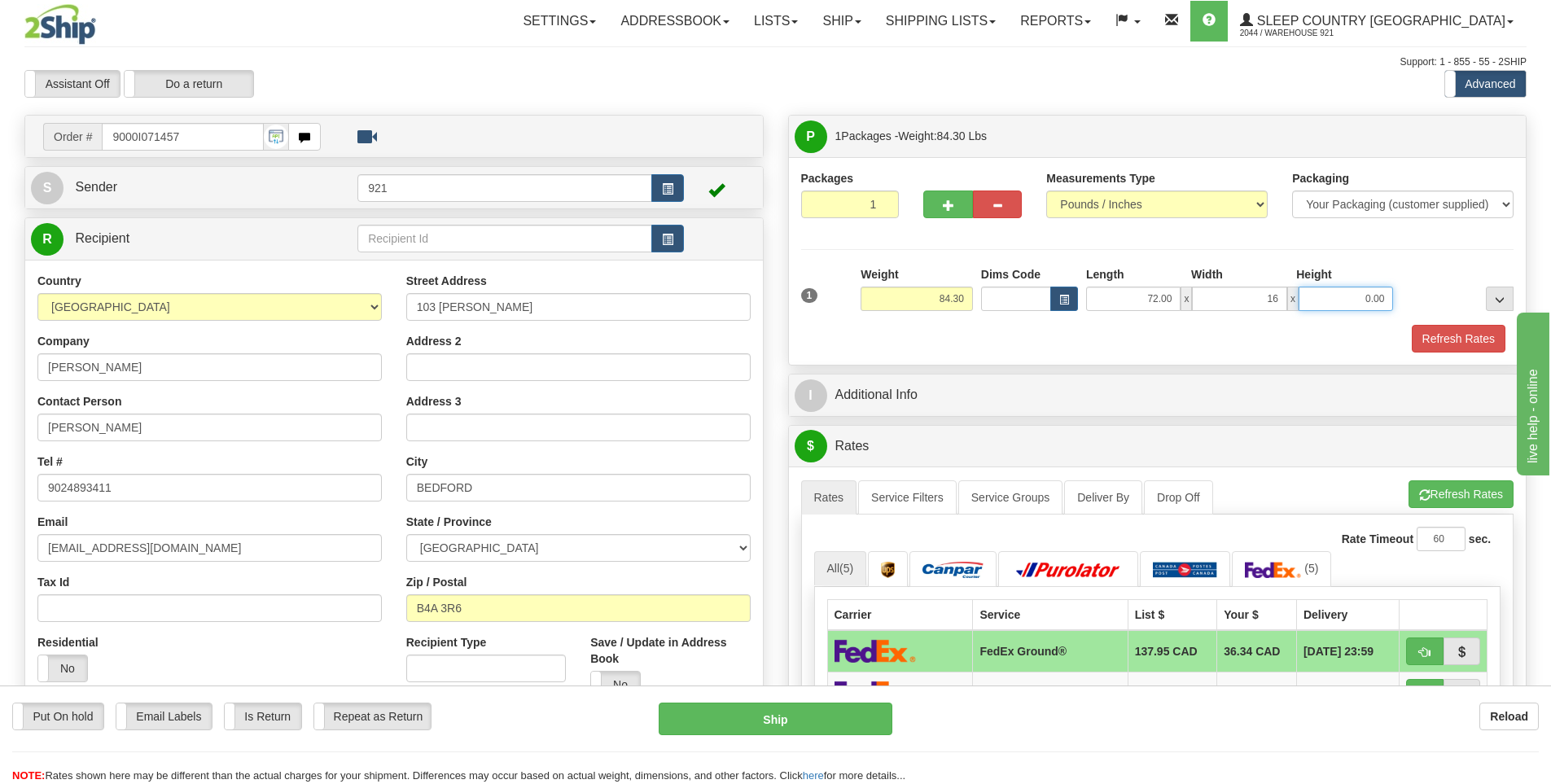
type input "16.00"
type input "6"
type input "9.00"
click at [1461, 332] on button "Refresh Rates" at bounding box center [1458, 338] width 93 height 28
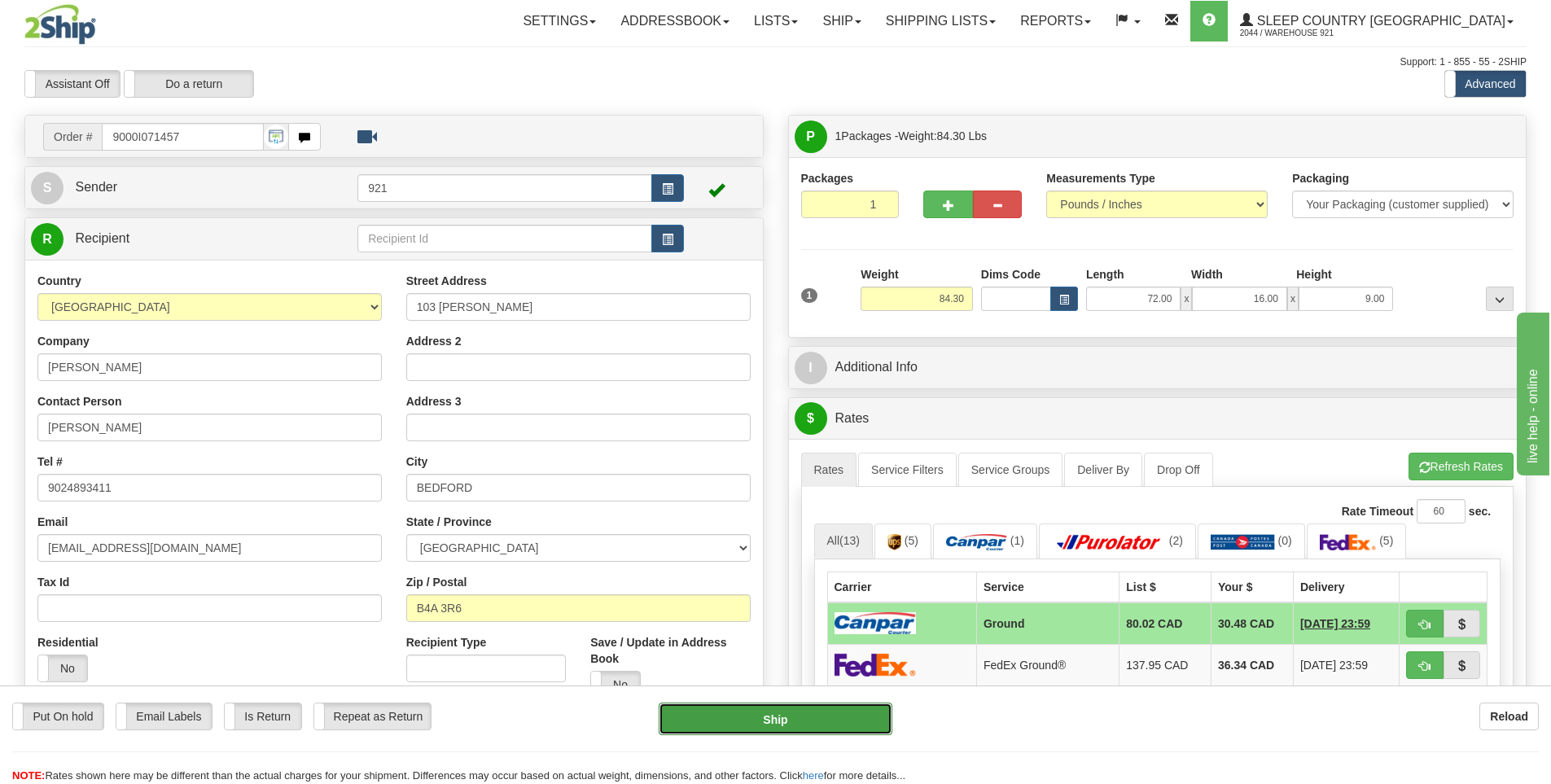
click at [859, 704] on button "Ship" at bounding box center [775, 718] width 233 height 32
type input "1"
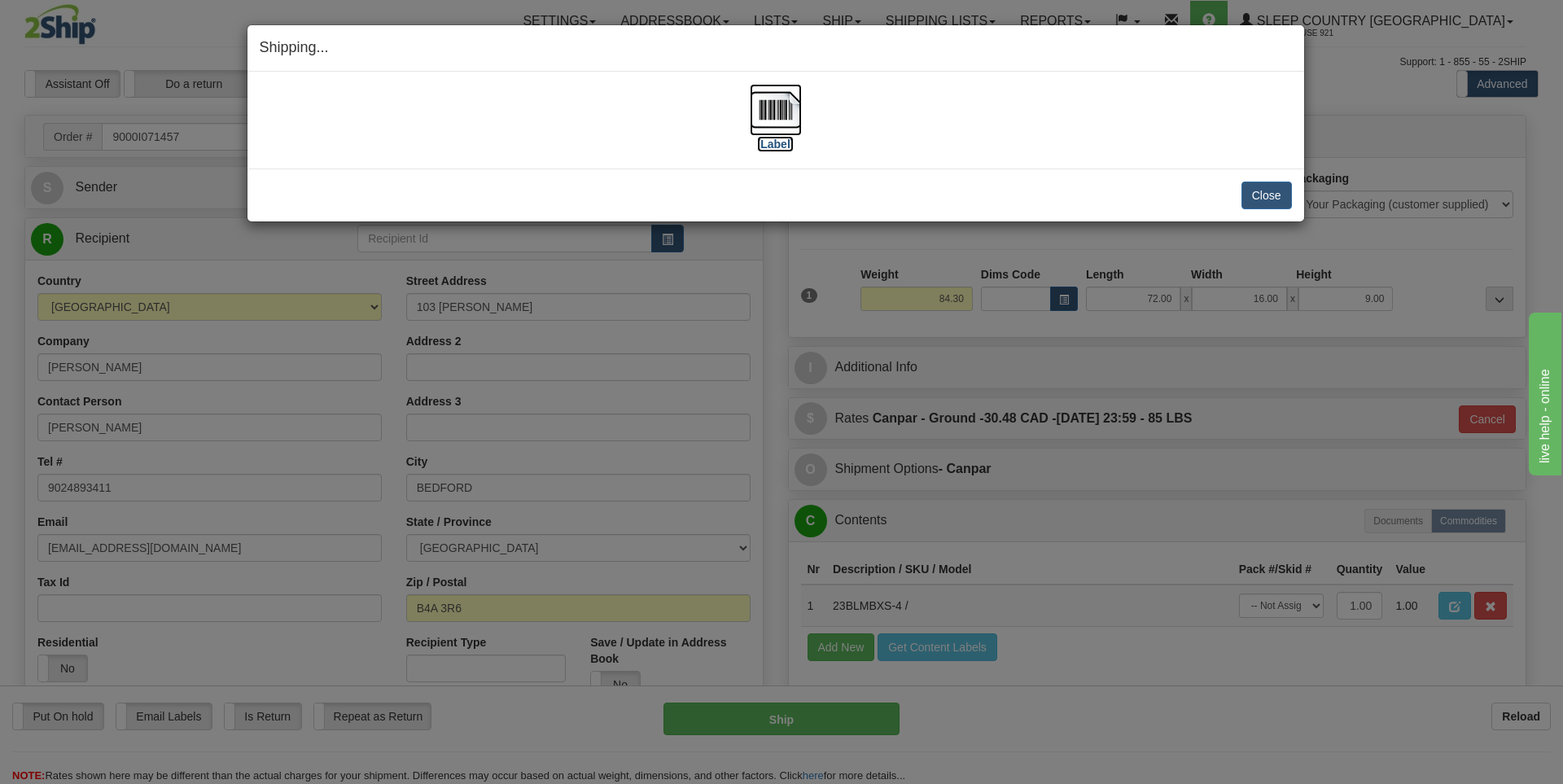
click at [779, 139] on label "[Label]" at bounding box center [776, 144] width 37 height 17
click at [1262, 189] on button "Close" at bounding box center [1267, 195] width 50 height 28
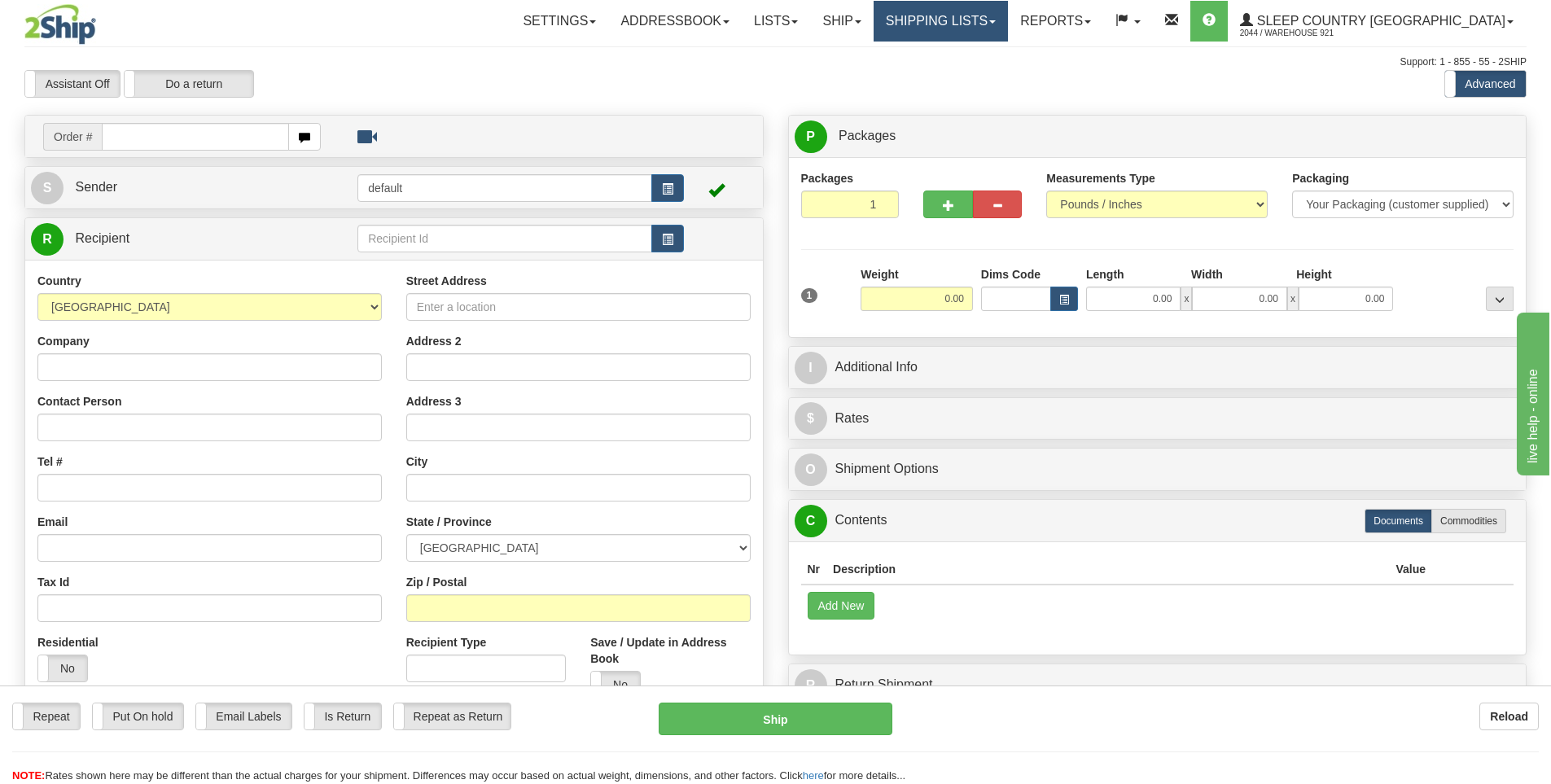
click at [983, 8] on link "Shipping lists" at bounding box center [941, 21] width 134 height 40
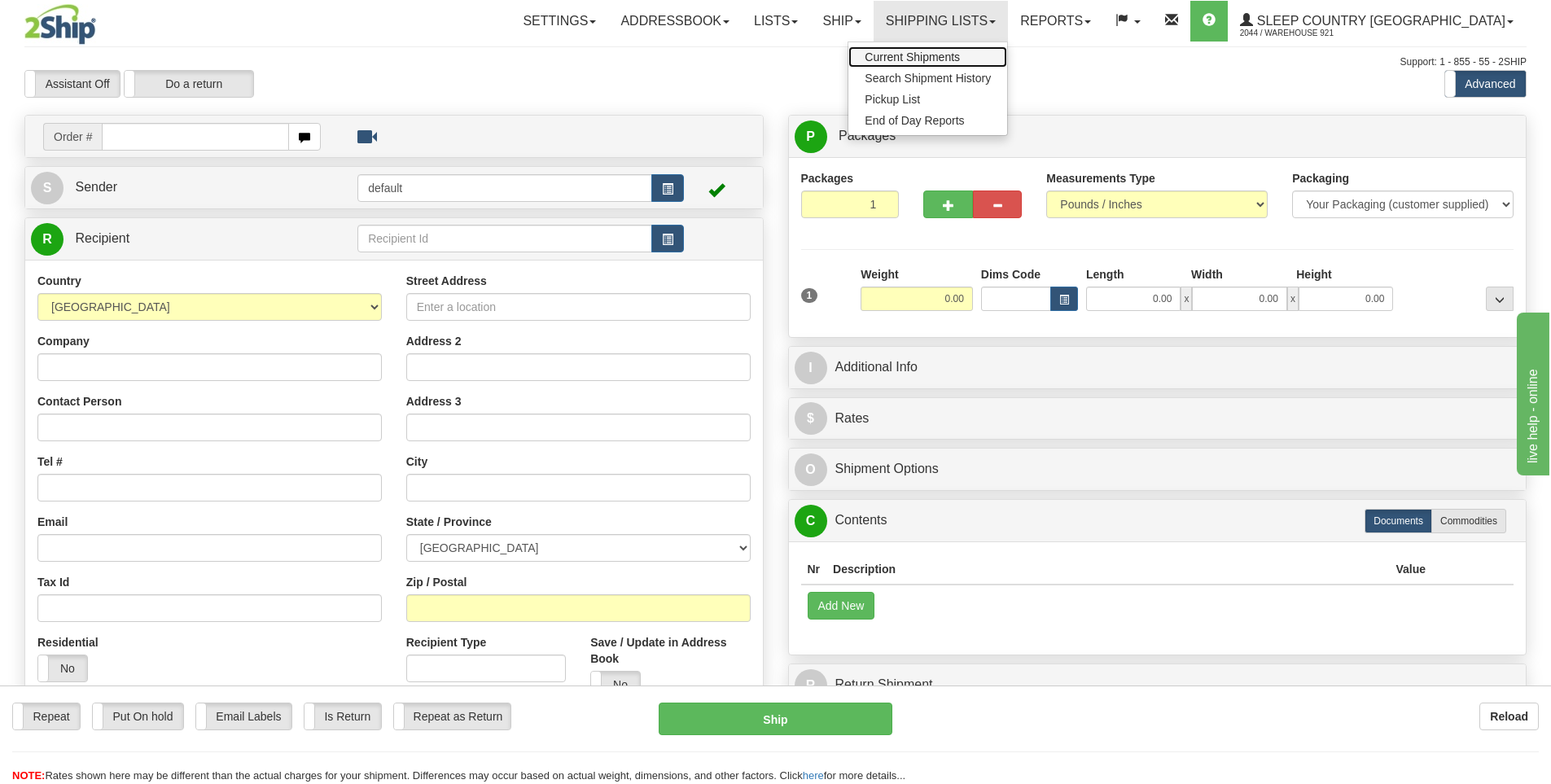
click at [960, 50] on span "Current Shipments" at bounding box center [912, 56] width 95 height 13
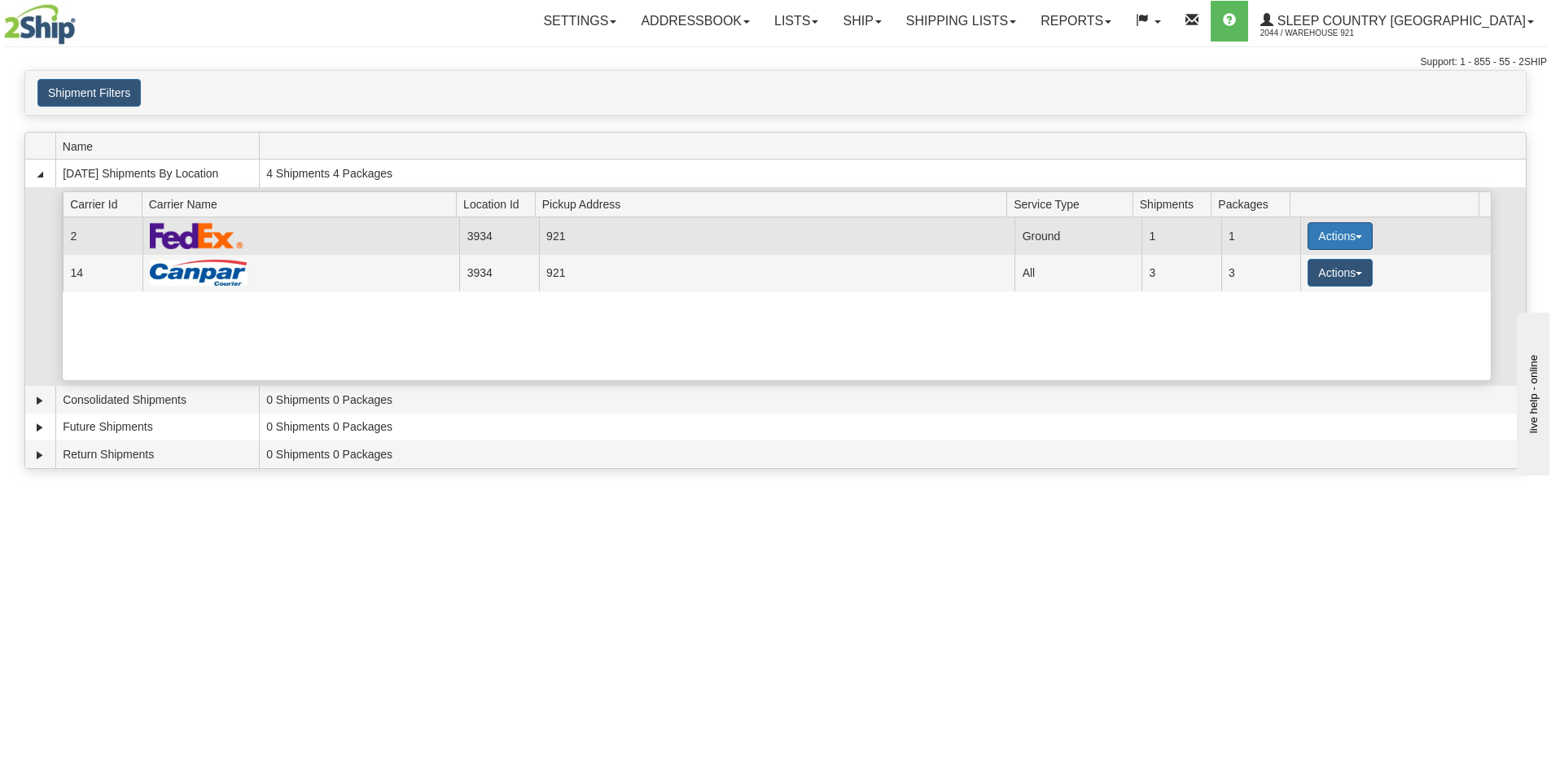
click at [1316, 240] on button "Actions" at bounding box center [1340, 236] width 65 height 28
click at [1301, 272] on link "Details" at bounding box center [1307, 268] width 130 height 22
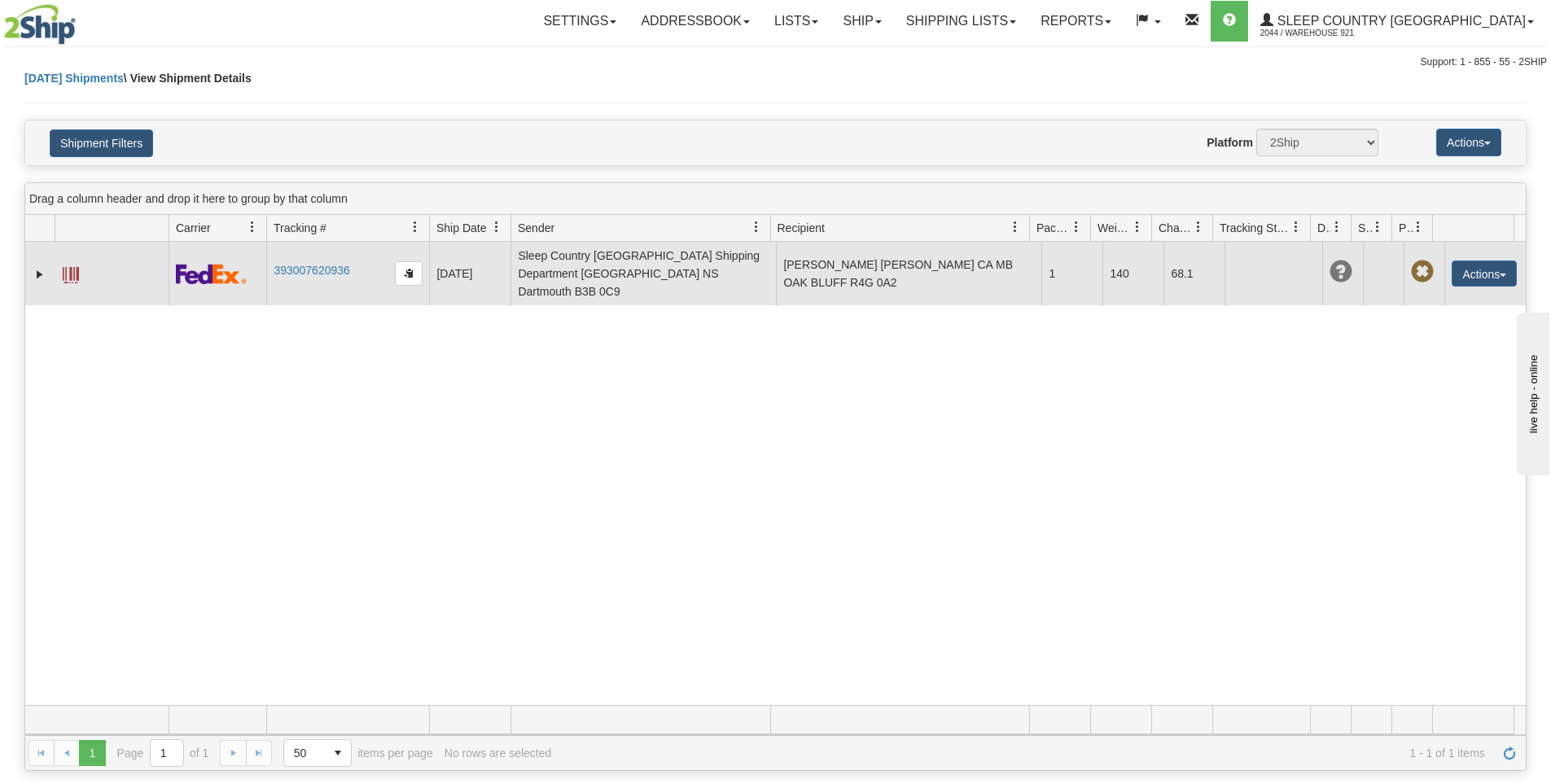
click at [76, 267] on span at bounding box center [71, 274] width 17 height 17
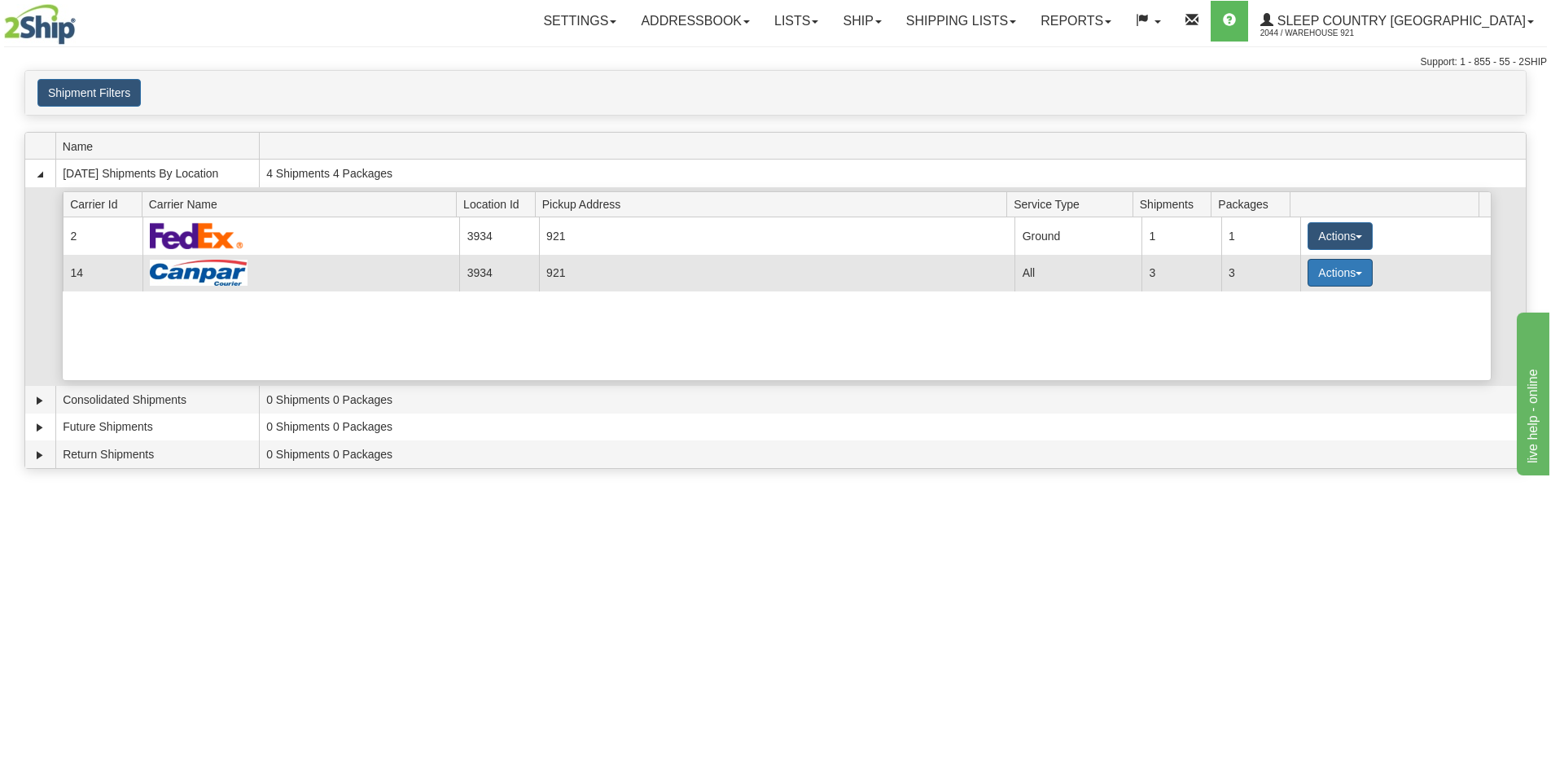
click at [1330, 275] on button "Actions" at bounding box center [1340, 272] width 65 height 28
click at [1322, 309] on link "Details" at bounding box center [1307, 304] width 130 height 22
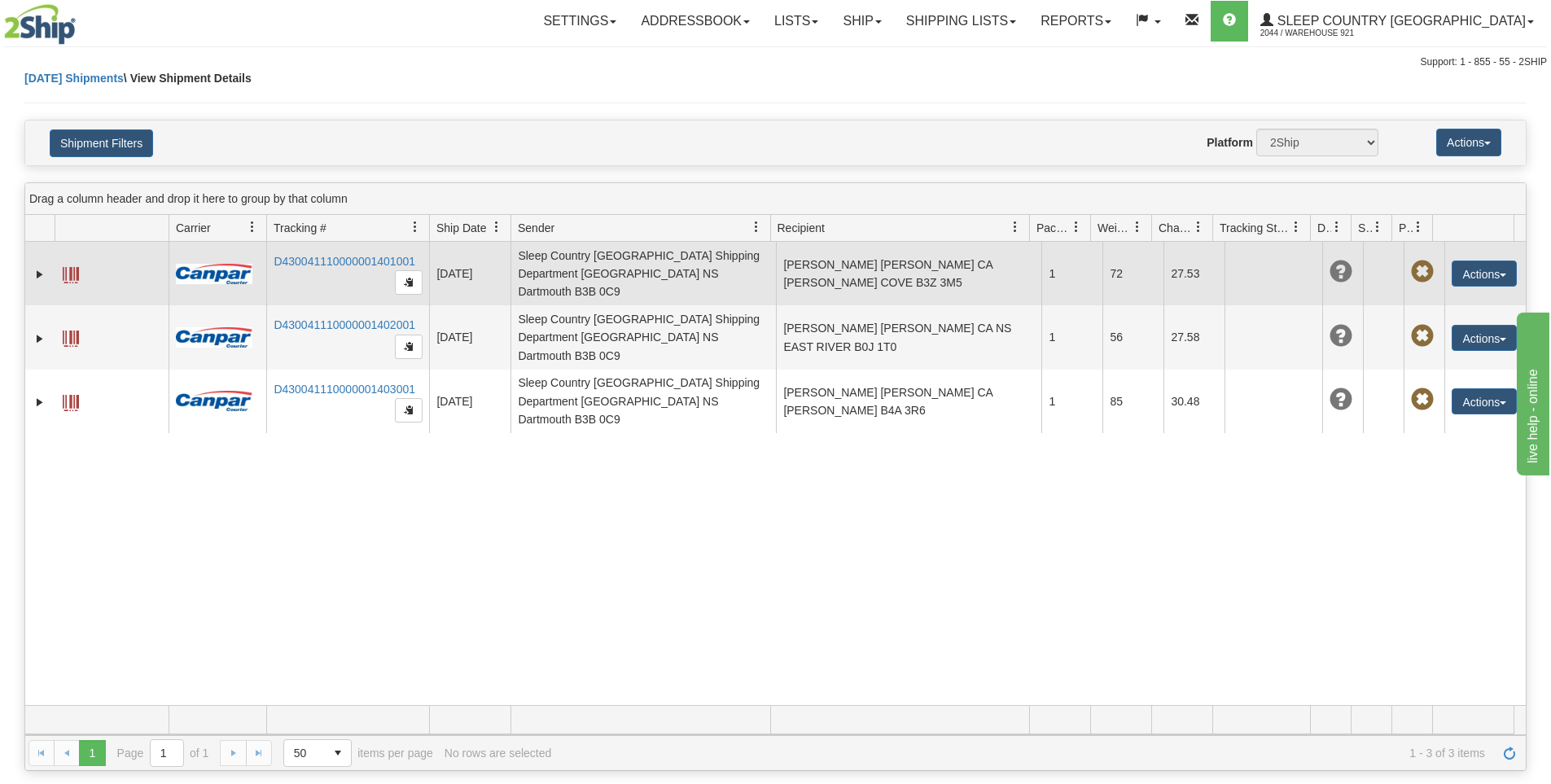
click at [68, 267] on span at bounding box center [71, 274] width 17 height 17
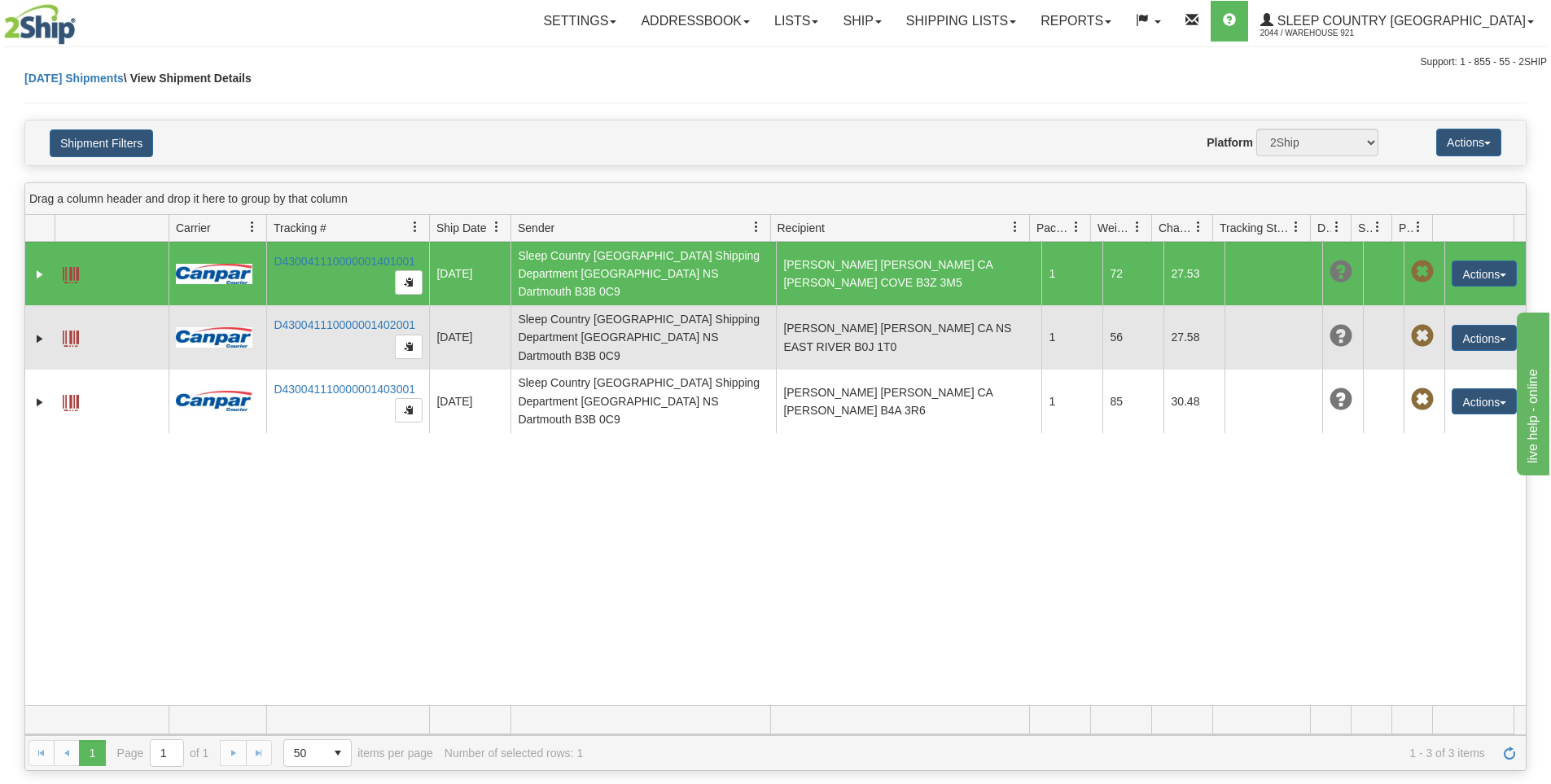
click at [71, 331] on span at bounding box center [71, 338] width 17 height 17
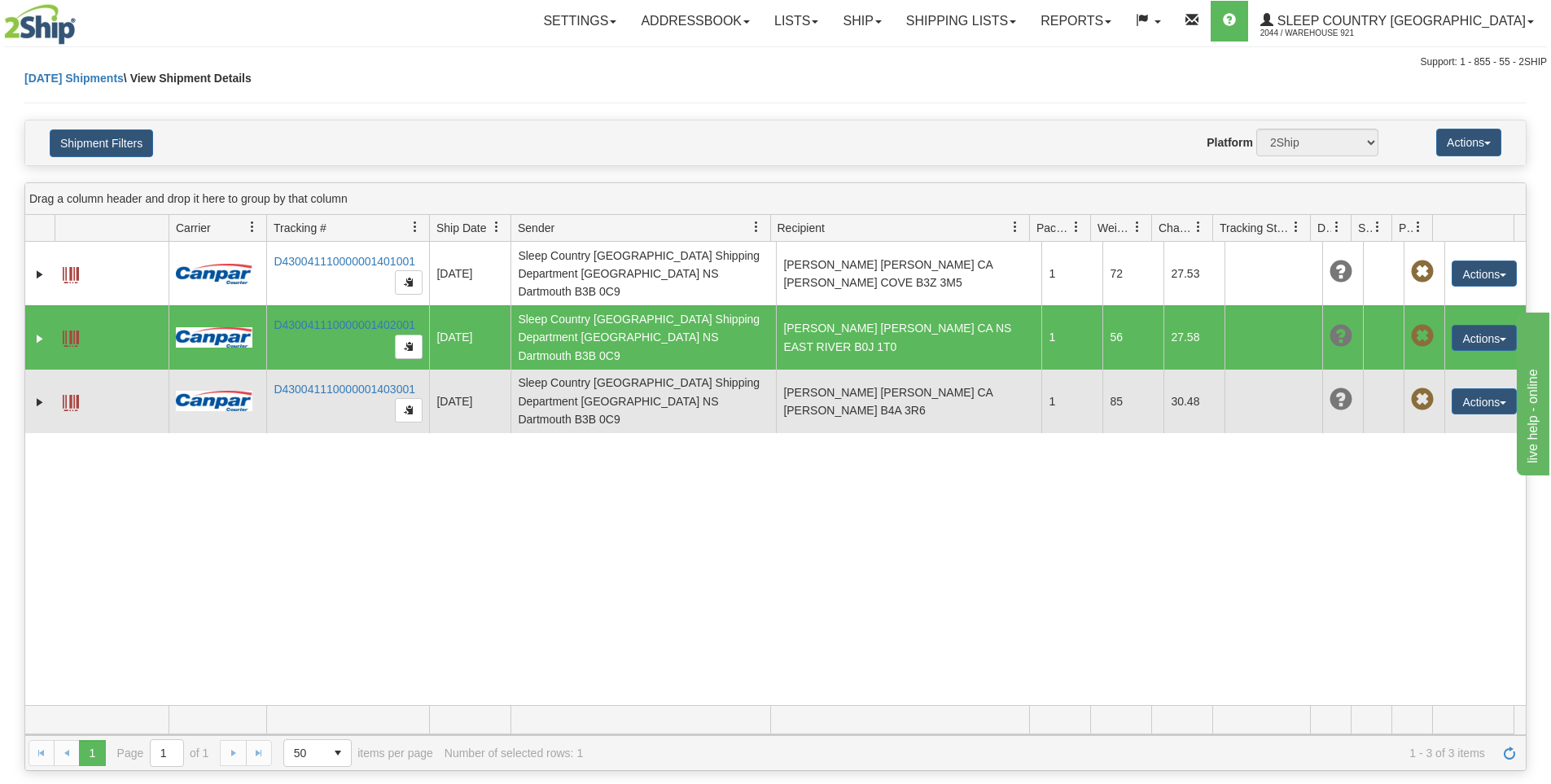
click at [71, 394] on span at bounding box center [71, 402] width 17 height 17
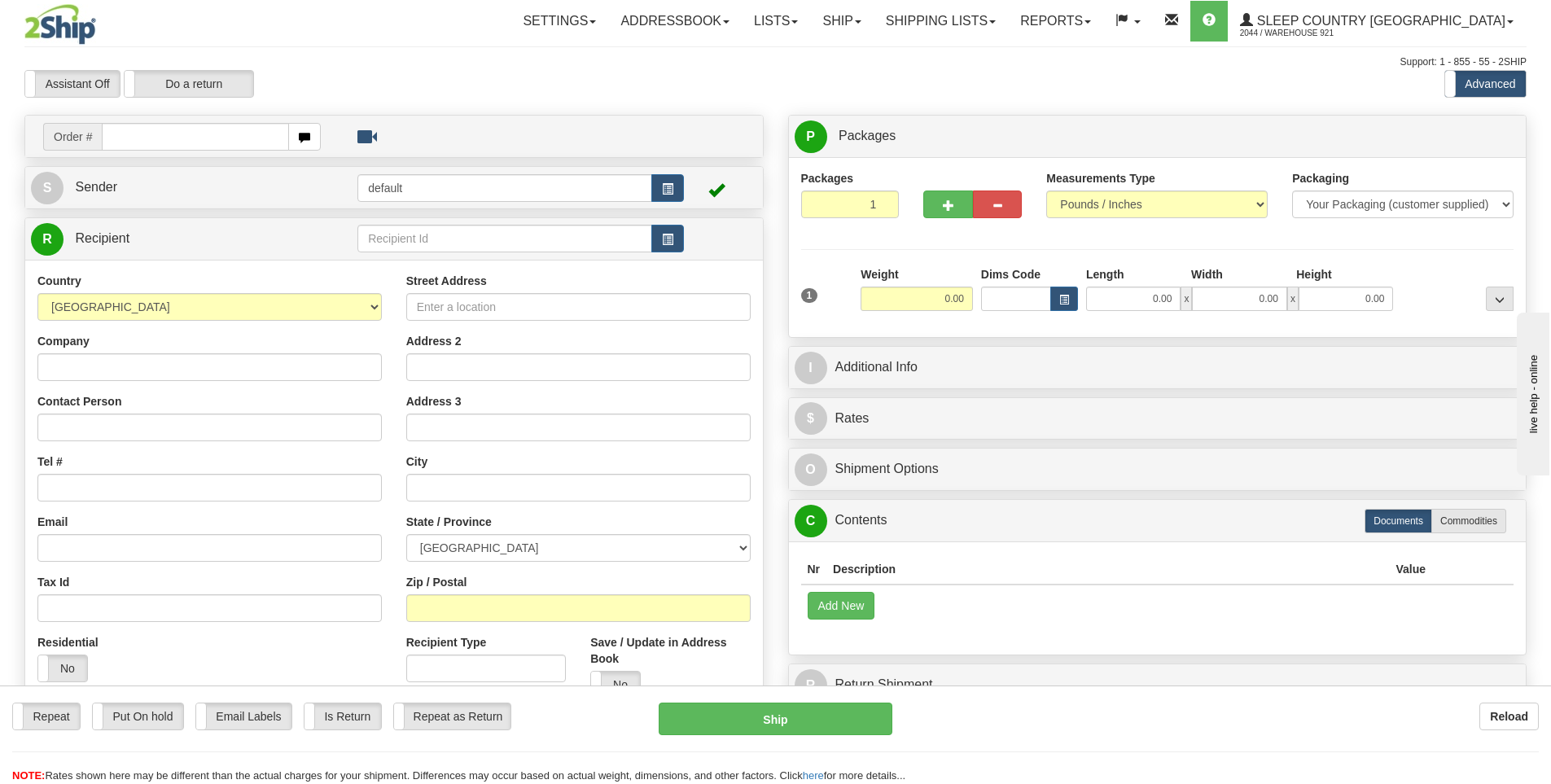
click at [252, 140] on input "text" at bounding box center [195, 137] width 187 height 28
click at [250, 139] on input "text" at bounding box center [195, 137] width 187 height 28
type input "9000I074404"
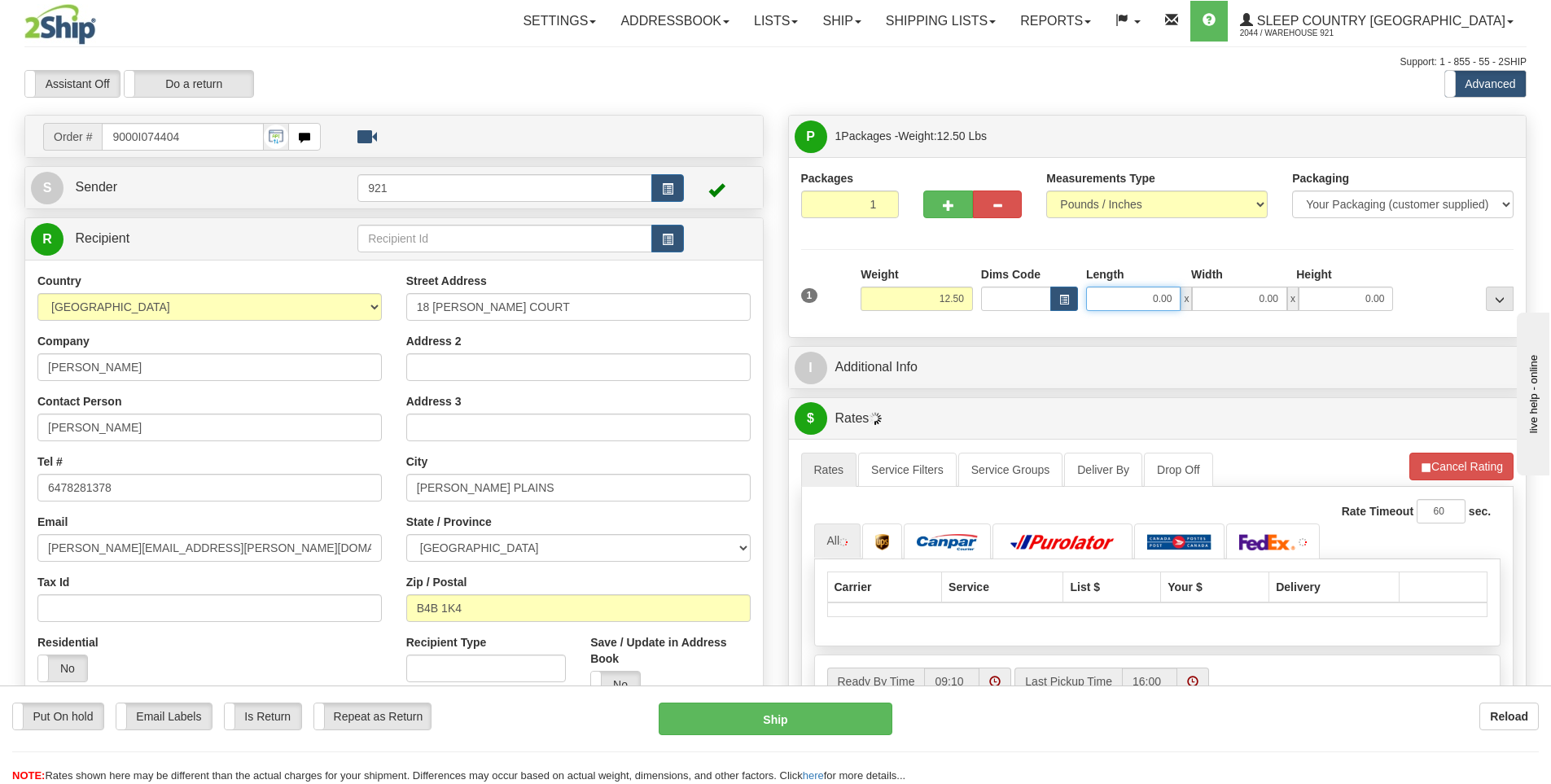
click at [1132, 298] on input "0.00" at bounding box center [1134, 298] width 94 height 25
type input "14.00"
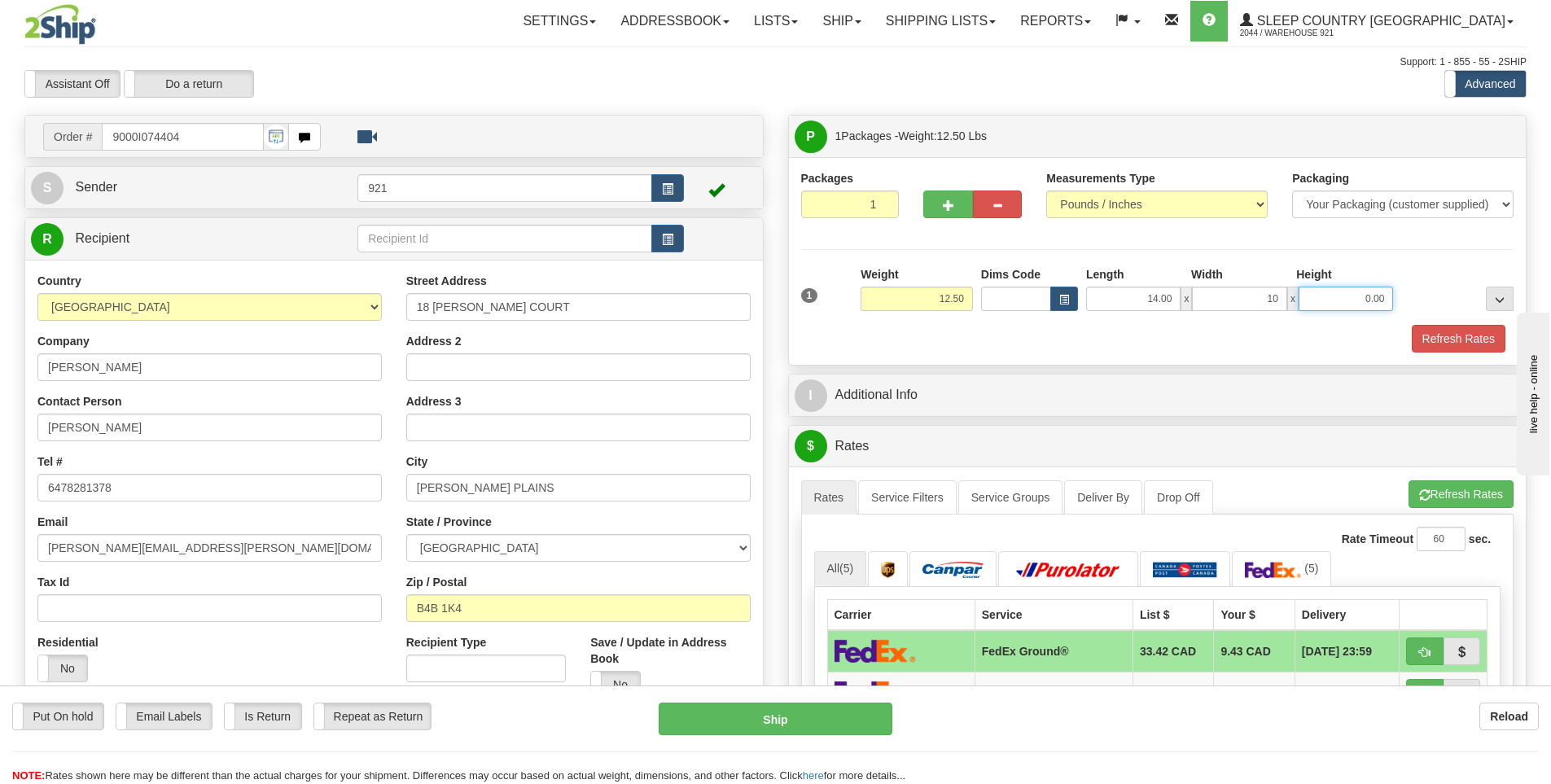
type input "10.00"
type input "6.00"
click at [1449, 331] on button "Refresh Rates" at bounding box center [1458, 338] width 93 height 28
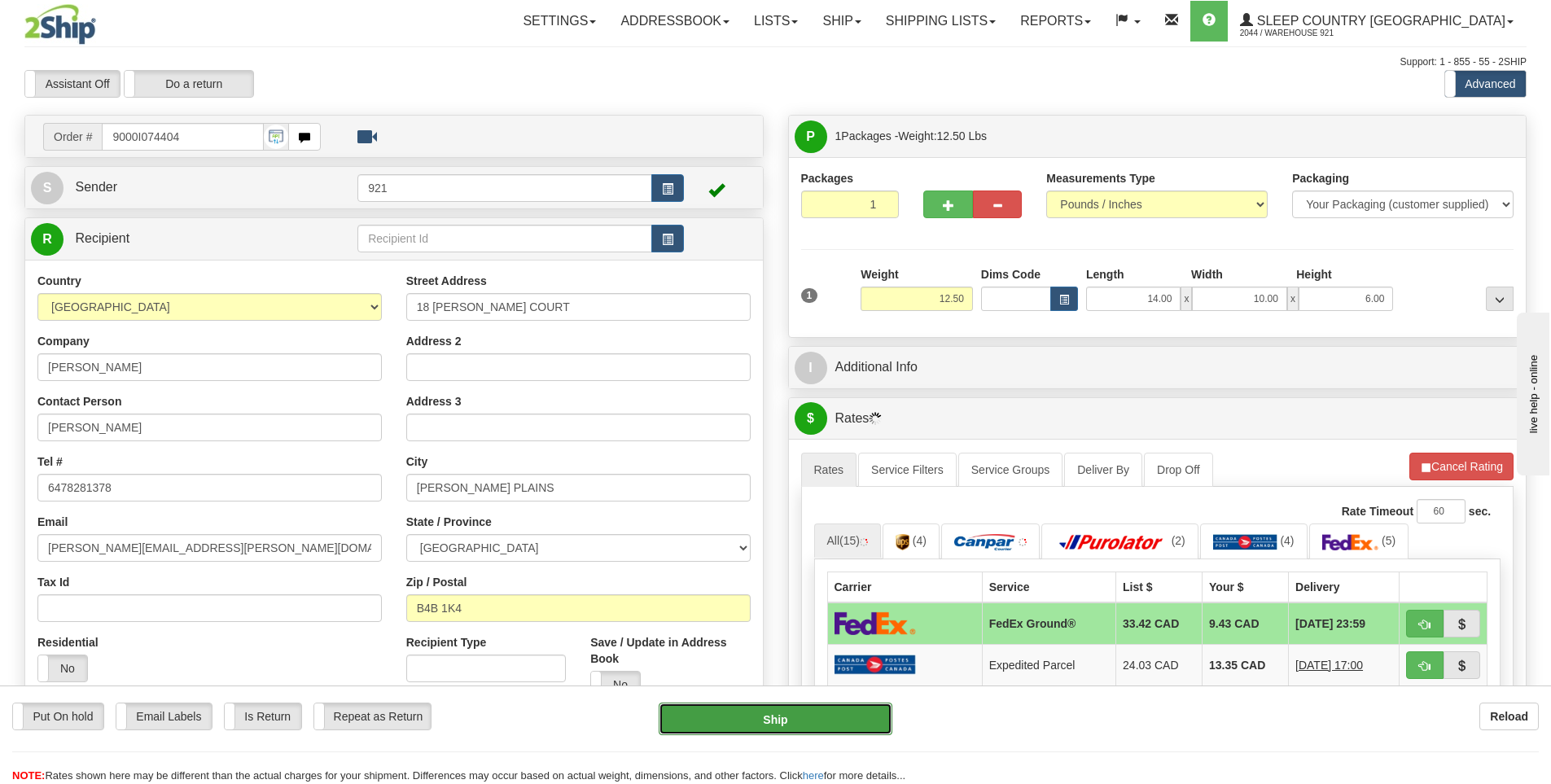
click at [761, 715] on button "Ship" at bounding box center [775, 718] width 233 height 32
type input "92"
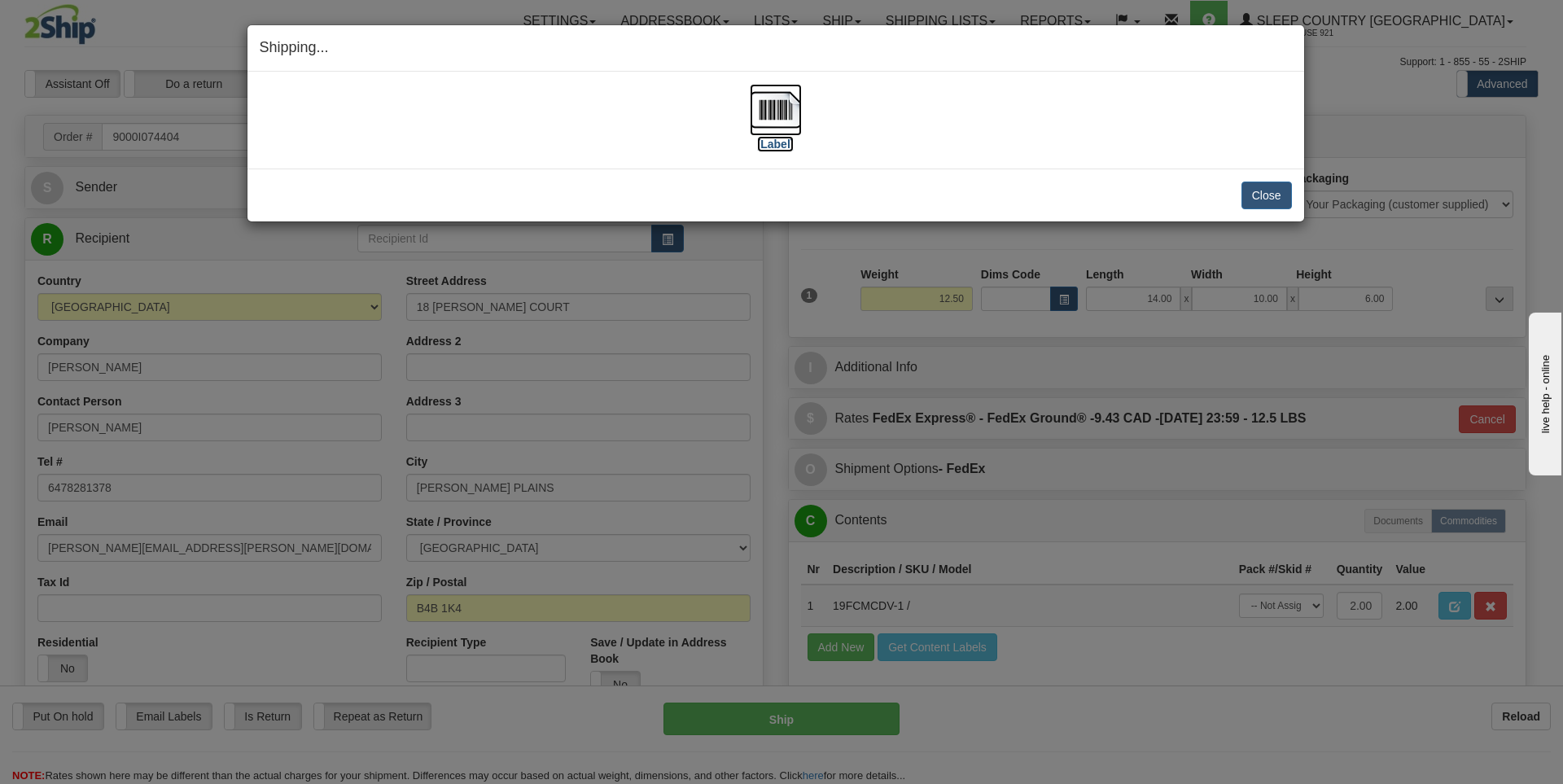
click at [784, 149] on label "[Label]" at bounding box center [776, 144] width 37 height 17
click at [1254, 186] on button "Close" at bounding box center [1267, 195] width 50 height 28
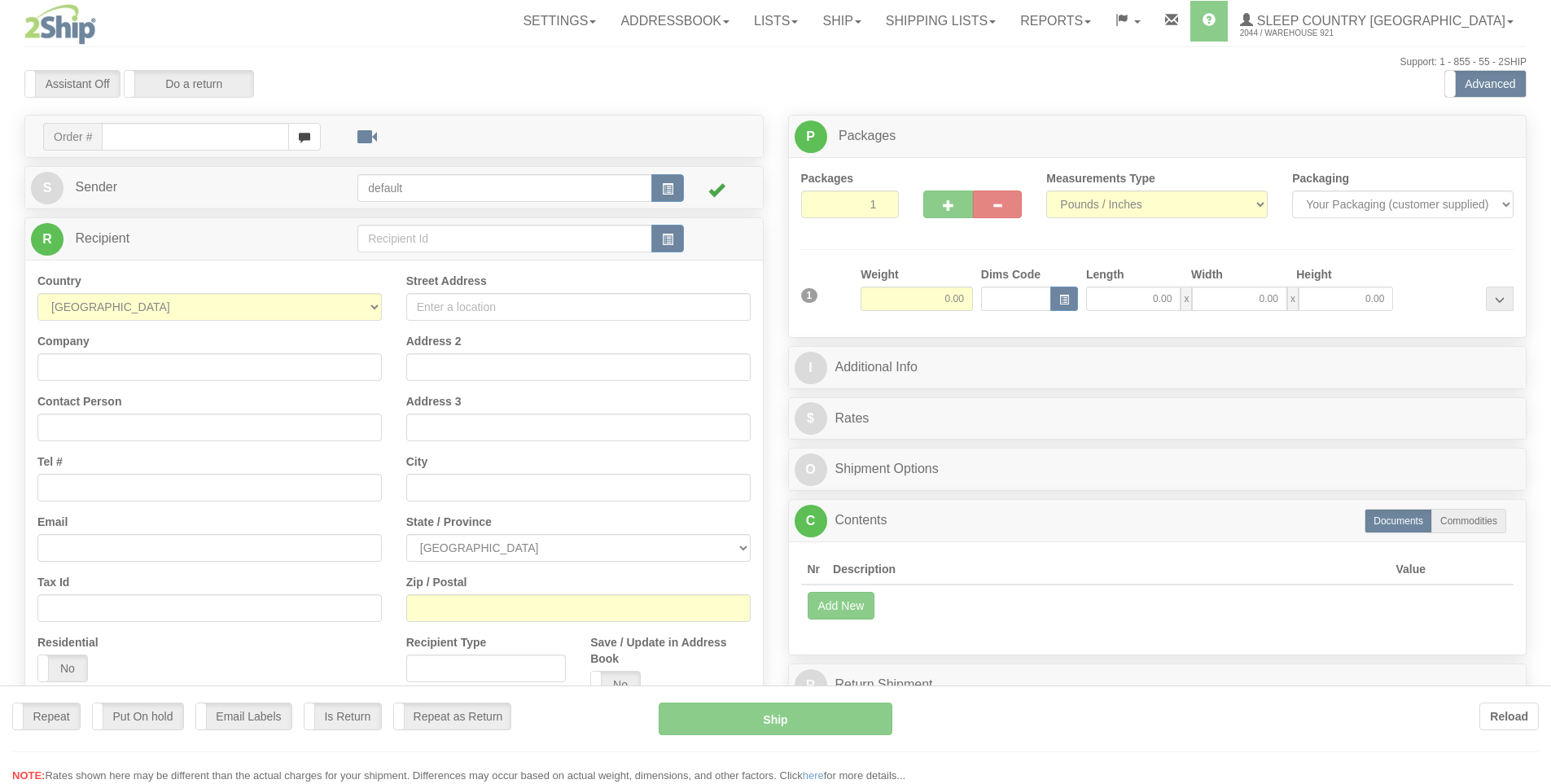
click at [188, 121] on div at bounding box center [776, 392] width 1551 height 784
click at [186, 139] on div "Toggle navigation Settings Shipping Preferences Fields Preferences New" at bounding box center [776, 457] width 1551 height 916
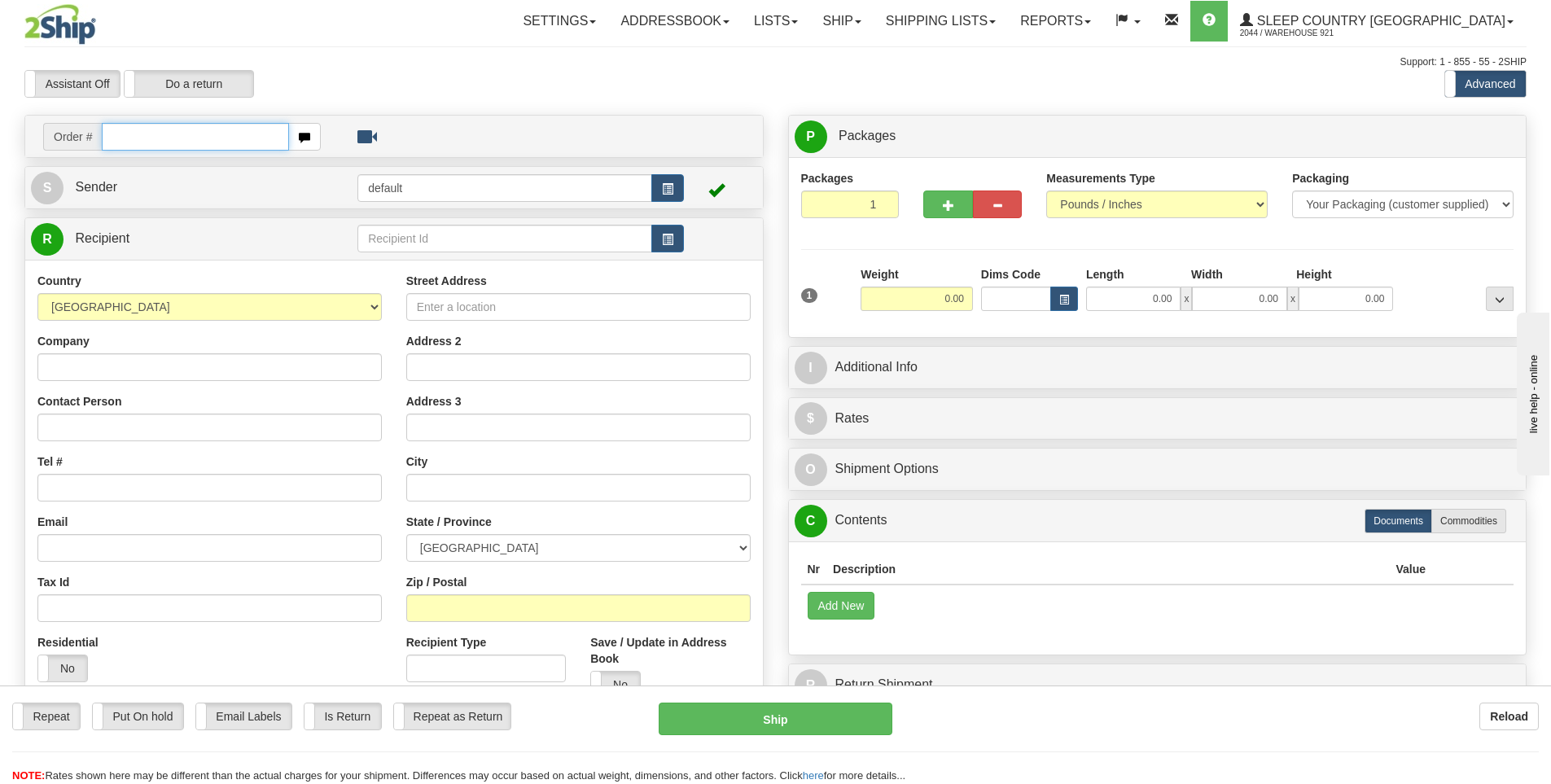
click at [186, 139] on input "text" at bounding box center [195, 137] width 187 height 28
type input "9000I074784"
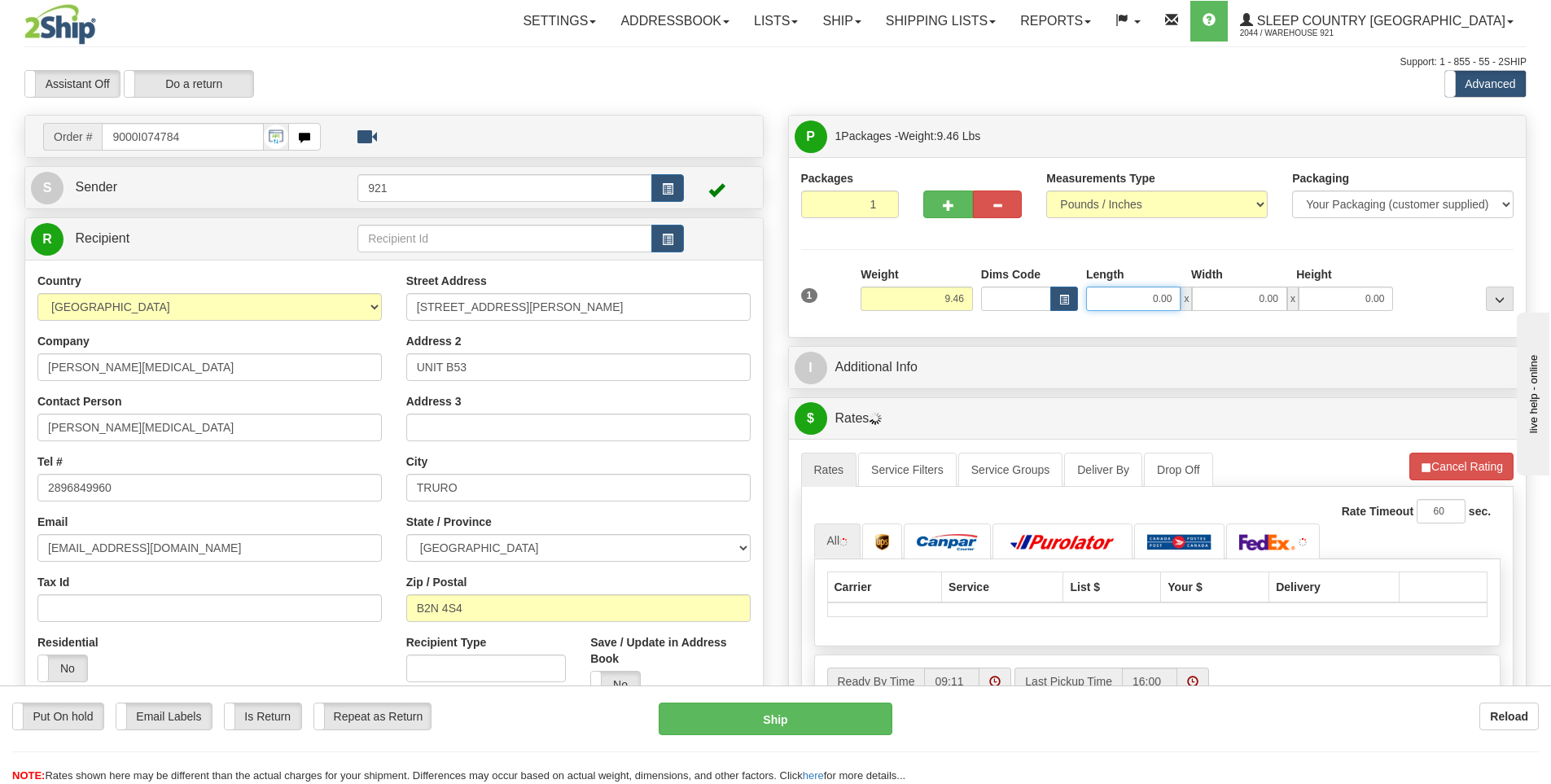
click at [1128, 289] on input "0.00" at bounding box center [1134, 298] width 94 height 25
type input "24.00"
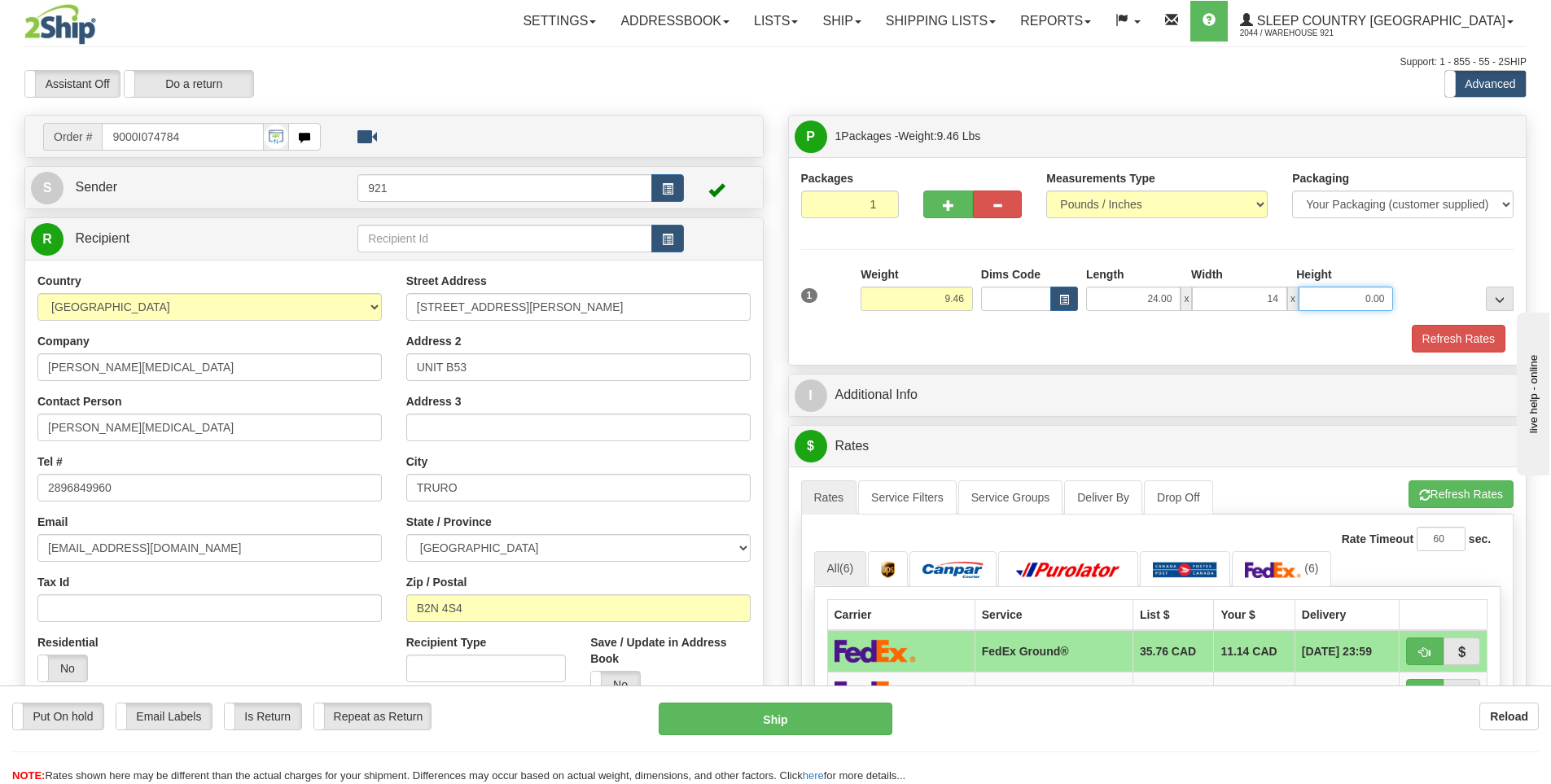
type input "14.00"
type input "7.00"
click at [1432, 335] on button "Refresh Rates" at bounding box center [1458, 338] width 93 height 28
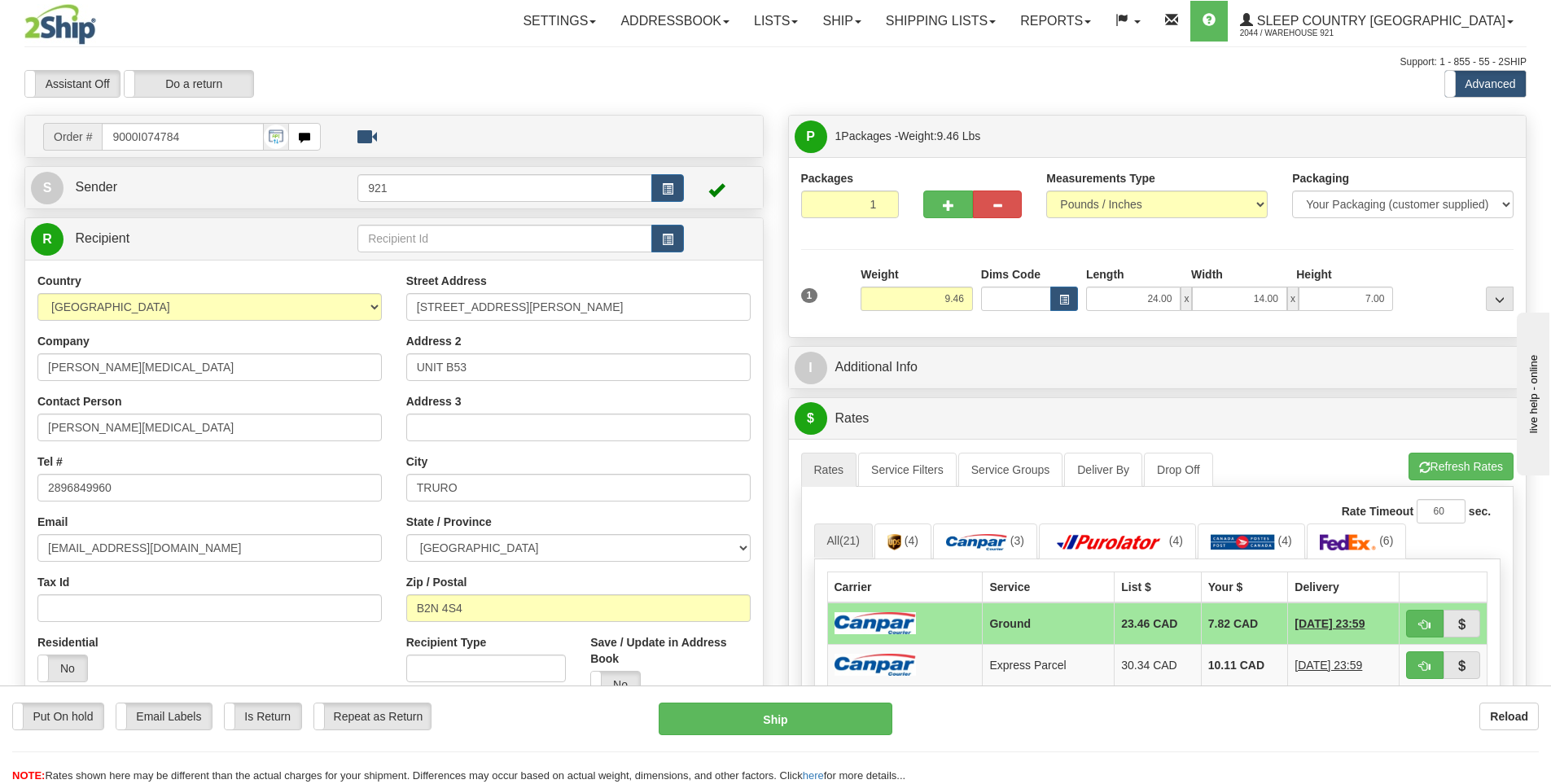
click at [806, 736] on div "Put On hold Put On hold Email Labels Email Labels Edit Is Return Is Return Repe…" at bounding box center [776, 743] width 1551 height 82
click at [805, 733] on button "Ship" at bounding box center [775, 718] width 233 height 32
type input "1"
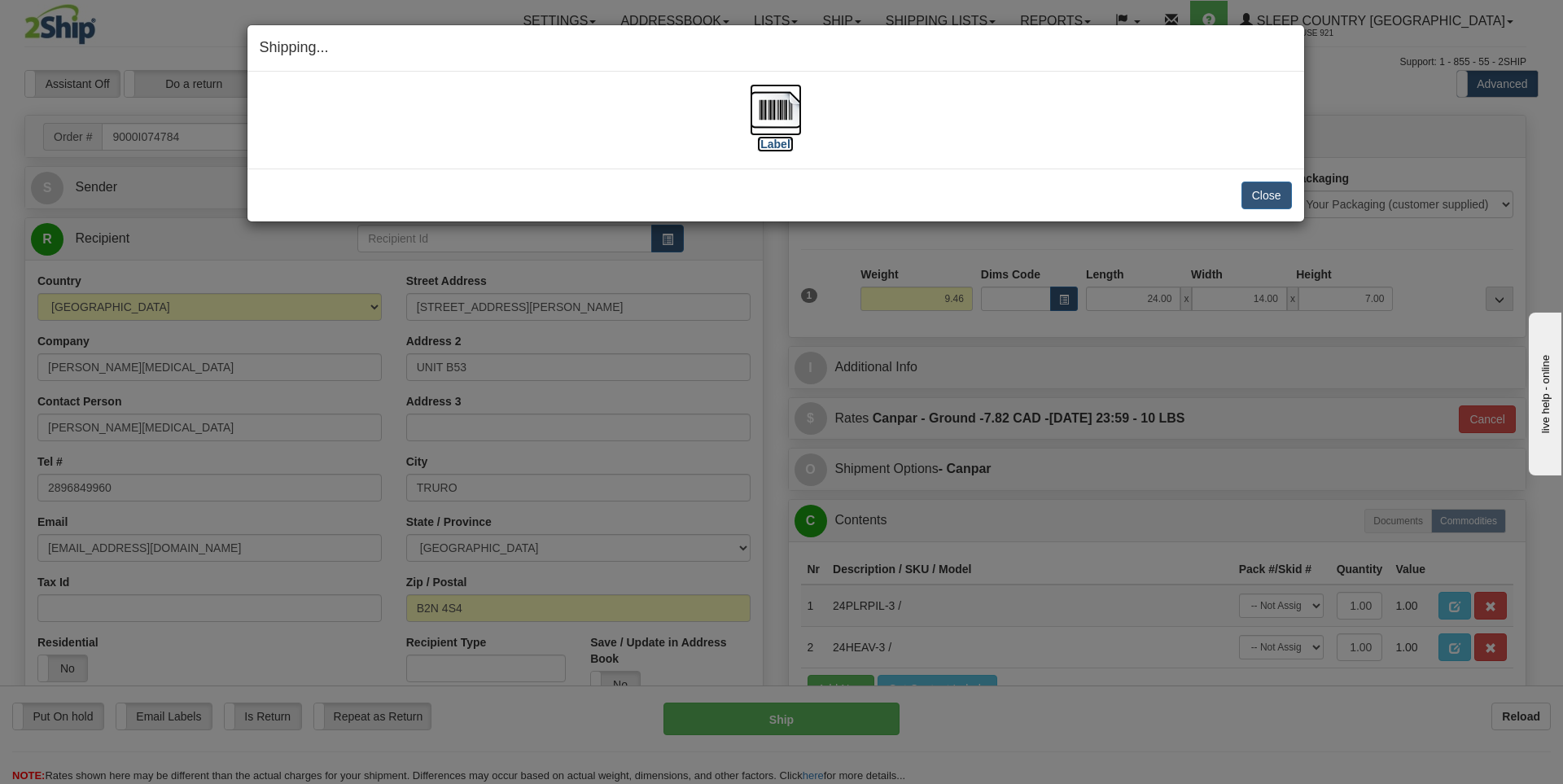
click at [779, 145] on label "[Label]" at bounding box center [776, 144] width 37 height 17
click at [1256, 191] on button "Close" at bounding box center [1267, 195] width 50 height 28
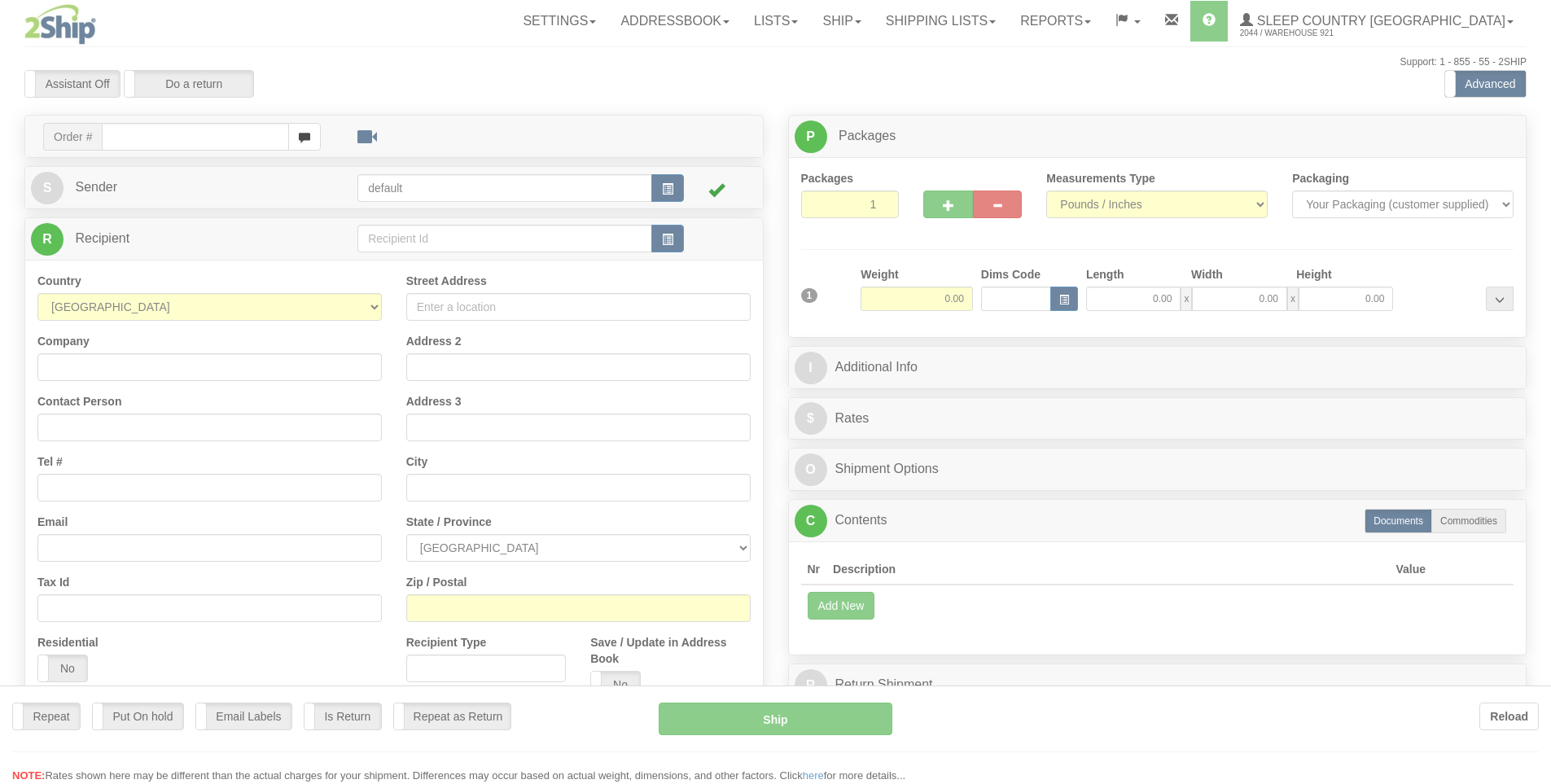
click at [155, 137] on div at bounding box center [776, 392] width 1551 height 784
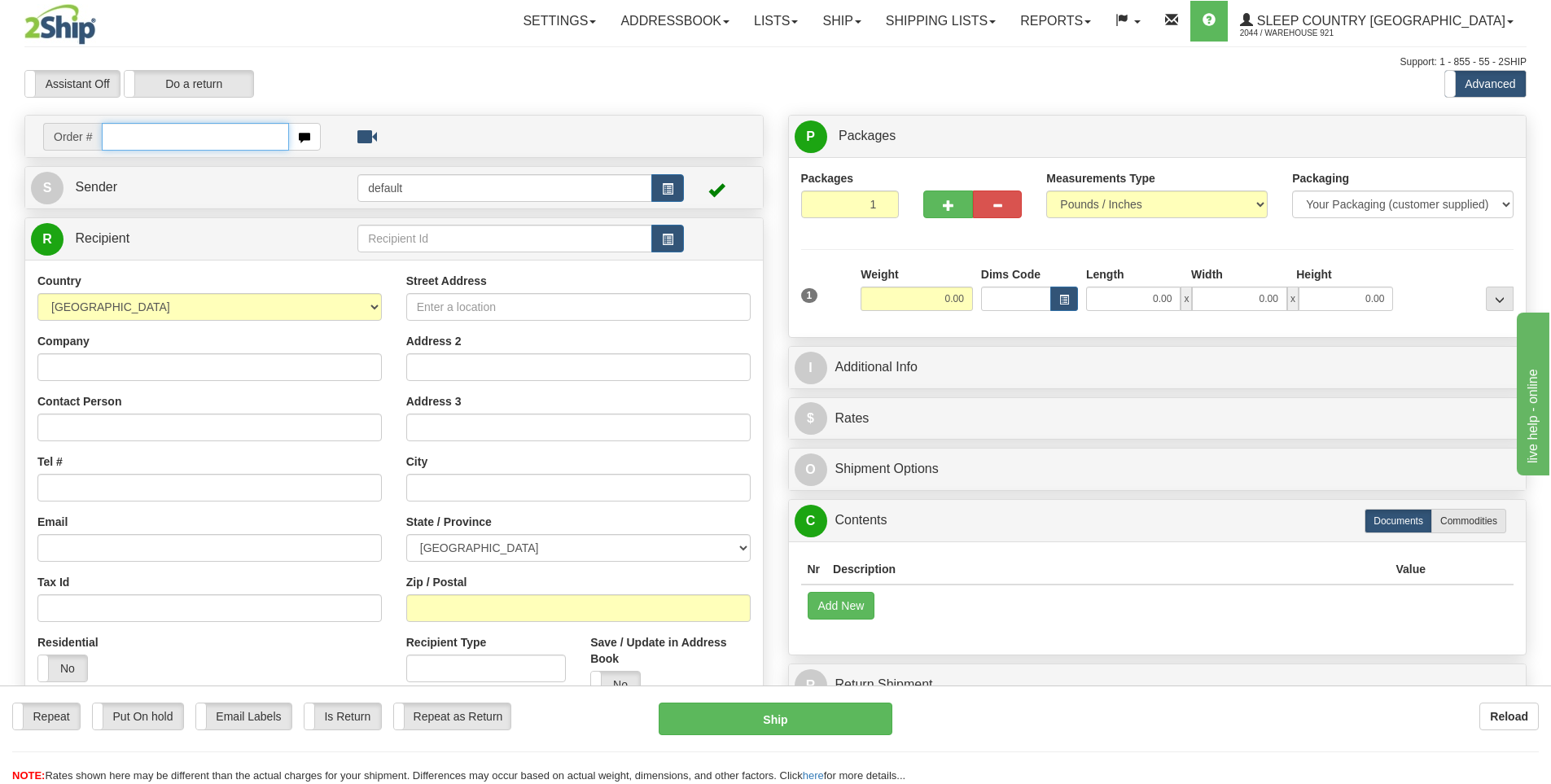
drag, startPoint x: 0, startPoint y: 0, endPoint x: 155, endPoint y: 137, distance: 206.9
click at [155, 137] on input "text" at bounding box center [195, 137] width 187 height 28
type input "9002I077296"
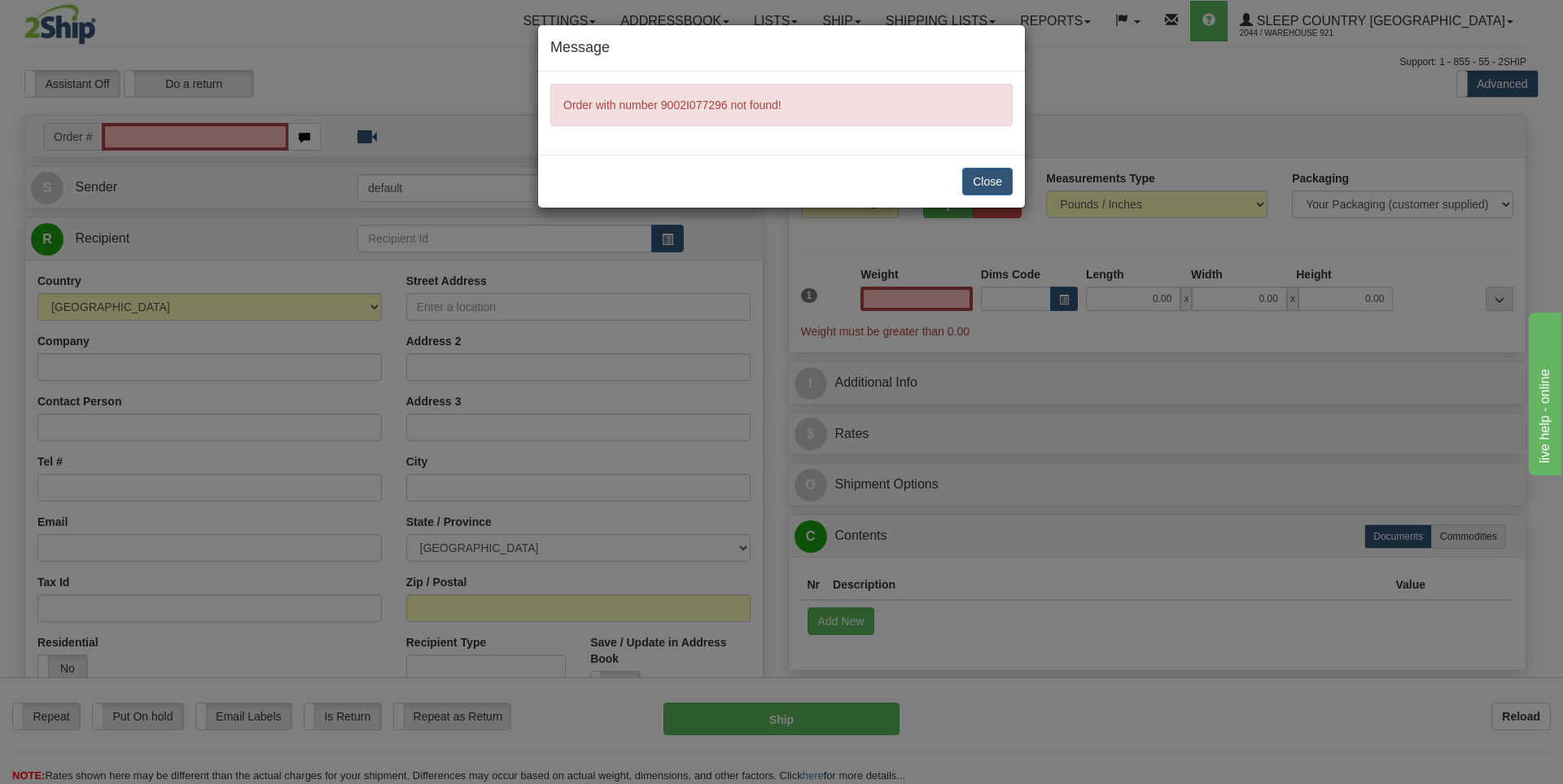
type input "0.00"
click at [1003, 172] on button "Close" at bounding box center [987, 181] width 50 height 28
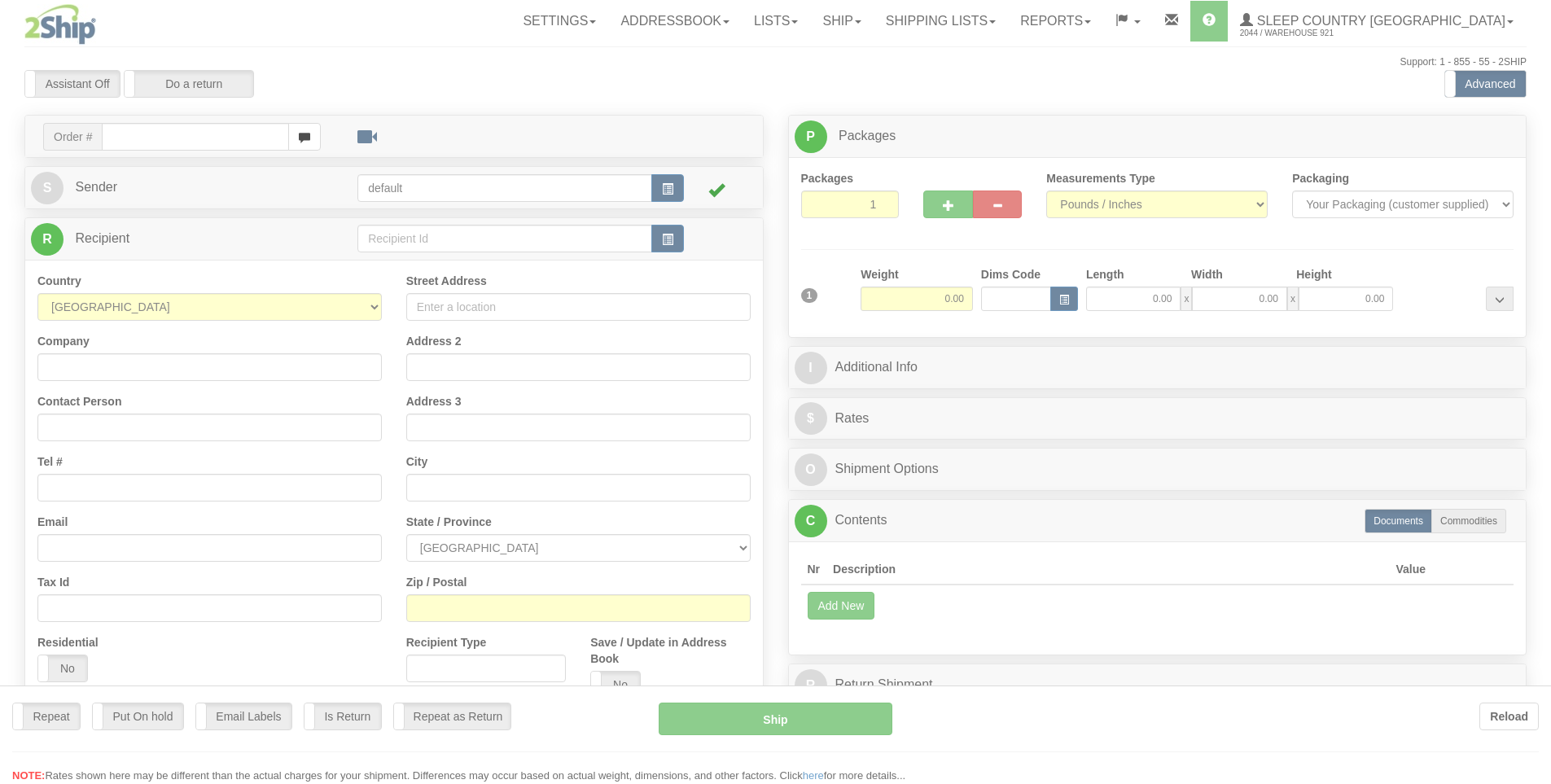
click at [210, 134] on div at bounding box center [776, 392] width 1551 height 784
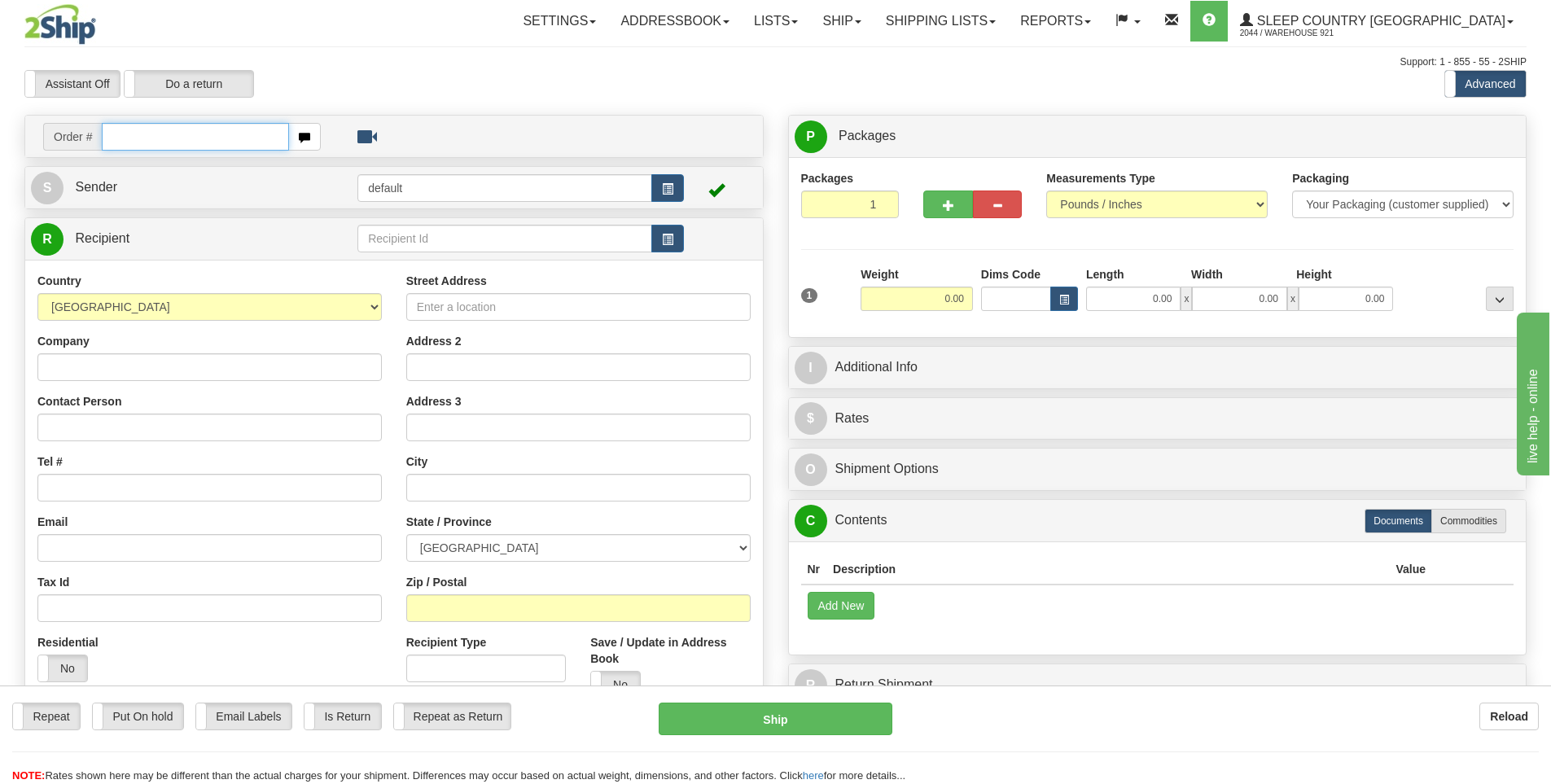
drag, startPoint x: 0, startPoint y: 0, endPoint x: 210, endPoint y: 134, distance: 249.1
click at [210, 134] on input "text" at bounding box center [195, 137] width 187 height 28
type input "9002I077296"
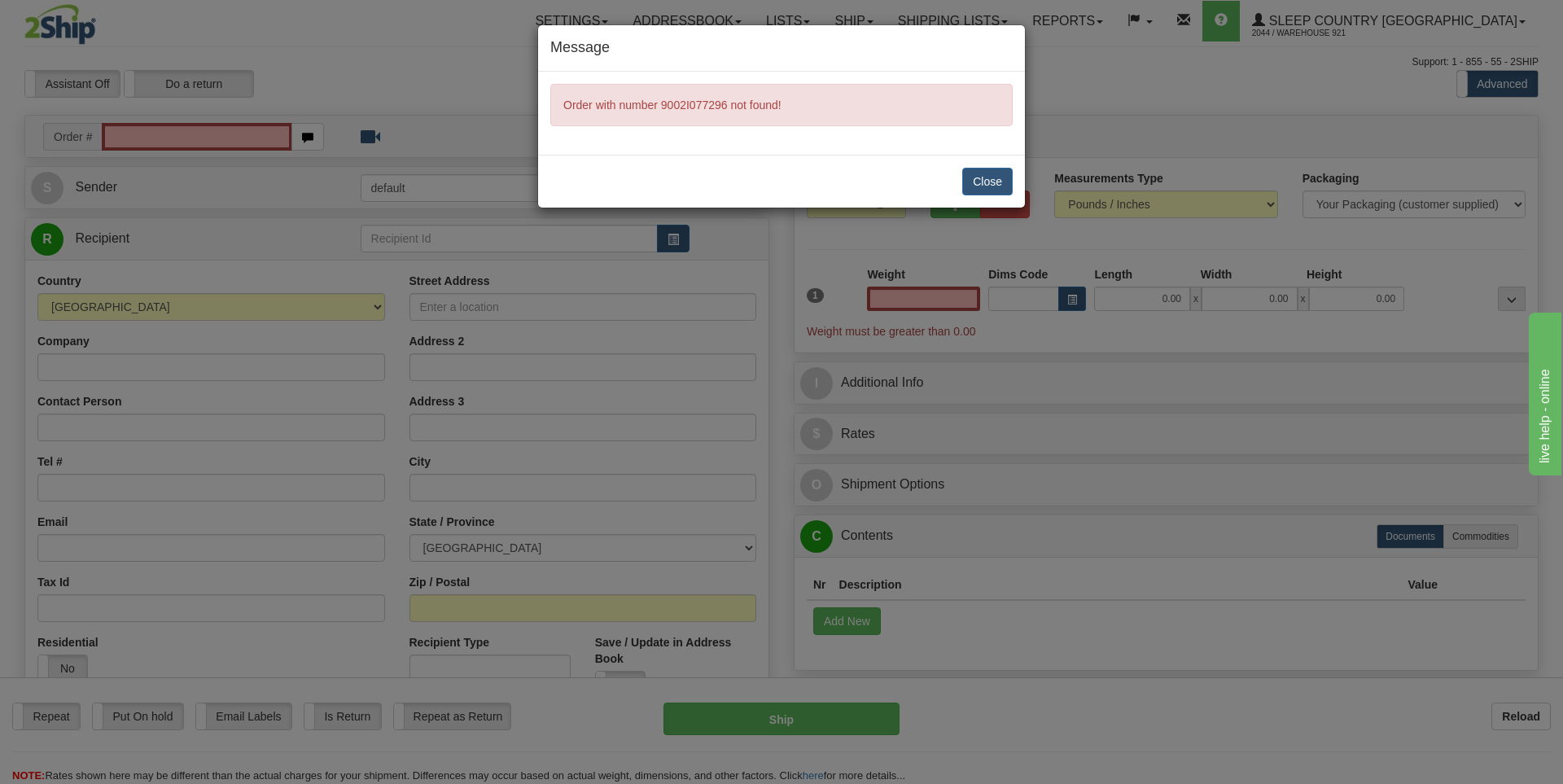
type input "0.00"
click at [994, 192] on button "Close" at bounding box center [987, 181] width 50 height 28
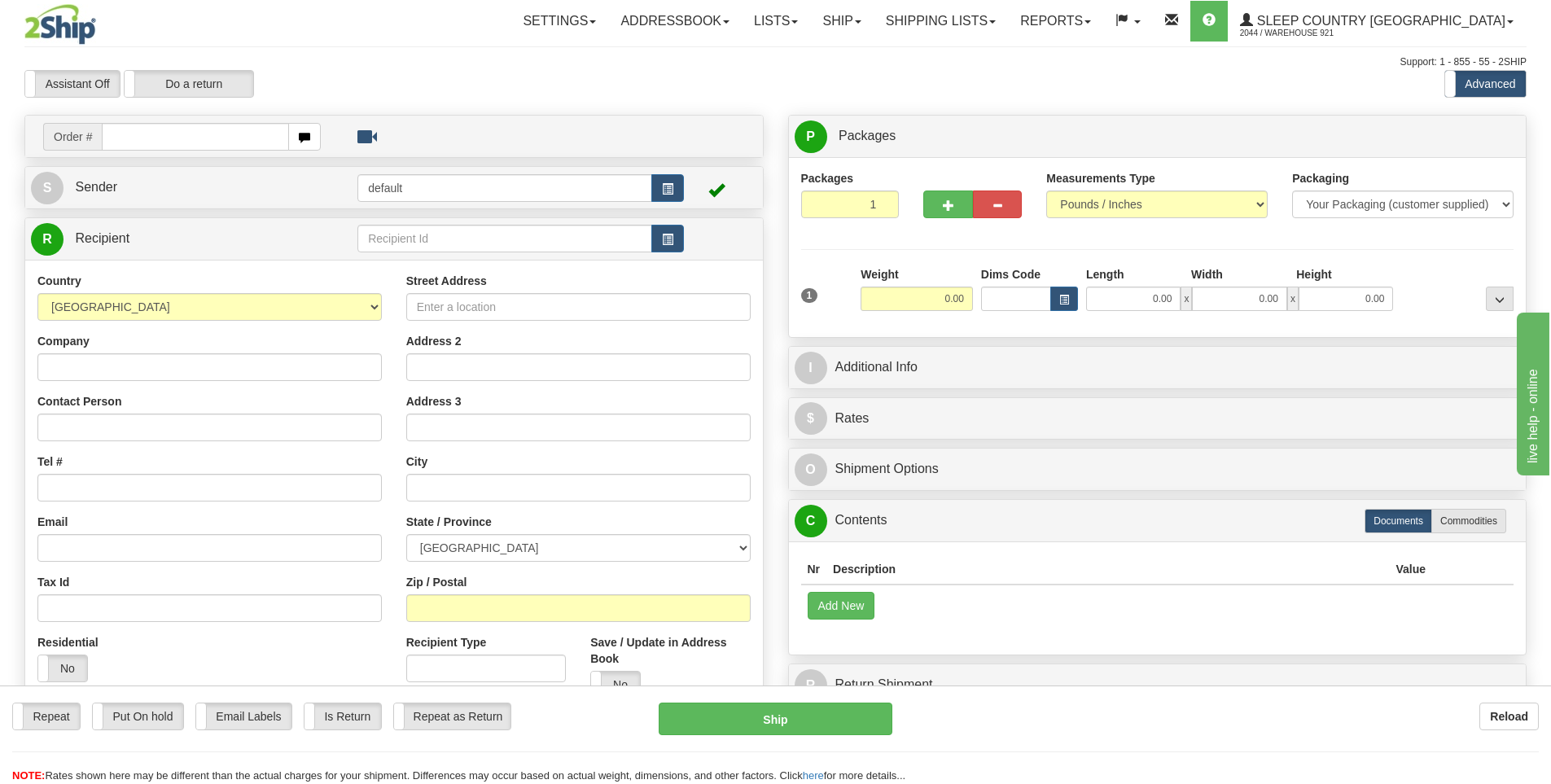
click at [139, 144] on input "text" at bounding box center [195, 137] width 187 height 28
type input "9007I071463"
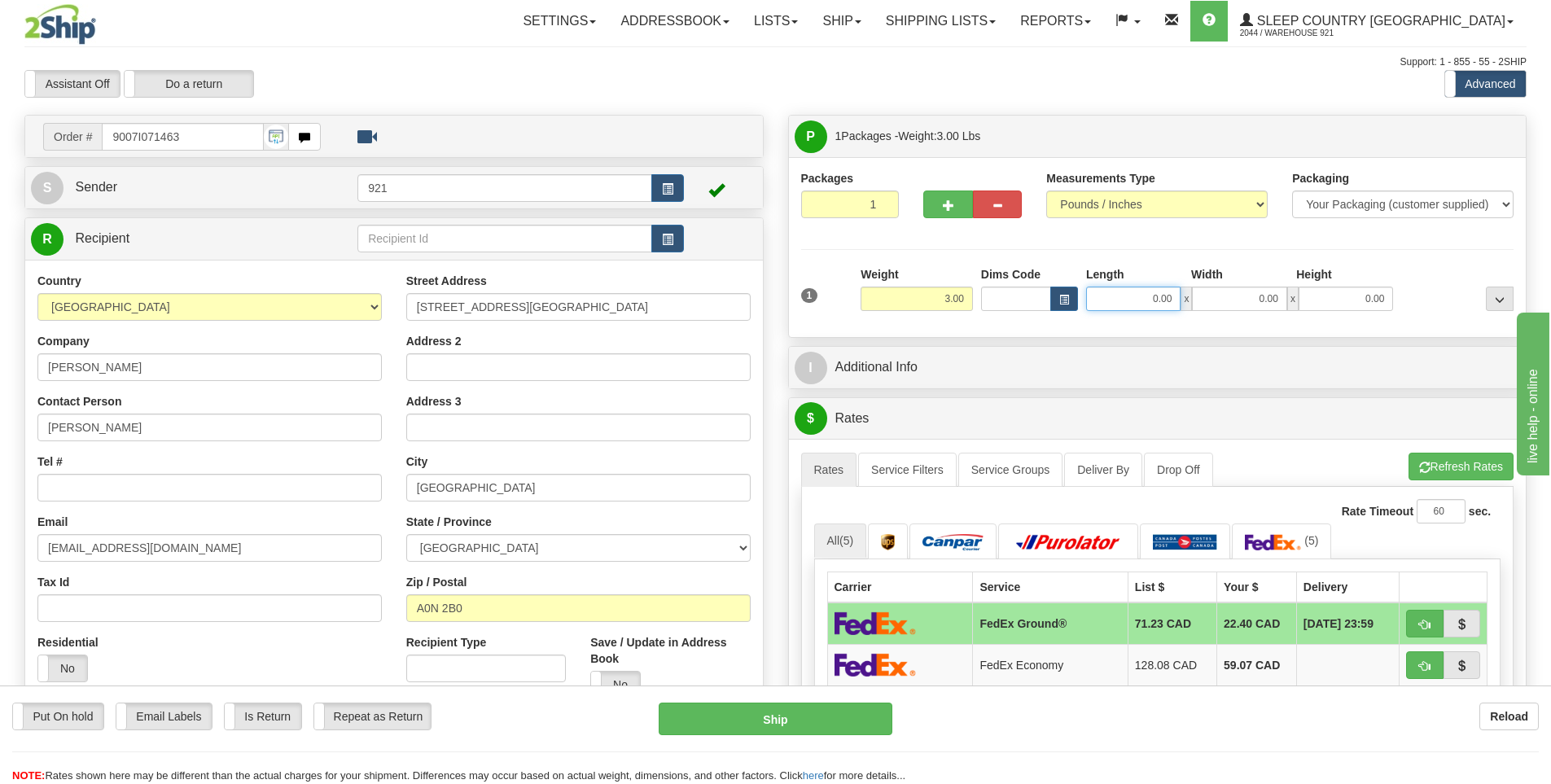
click at [1146, 293] on input "0.00" at bounding box center [1134, 298] width 94 height 25
type input "6.00"
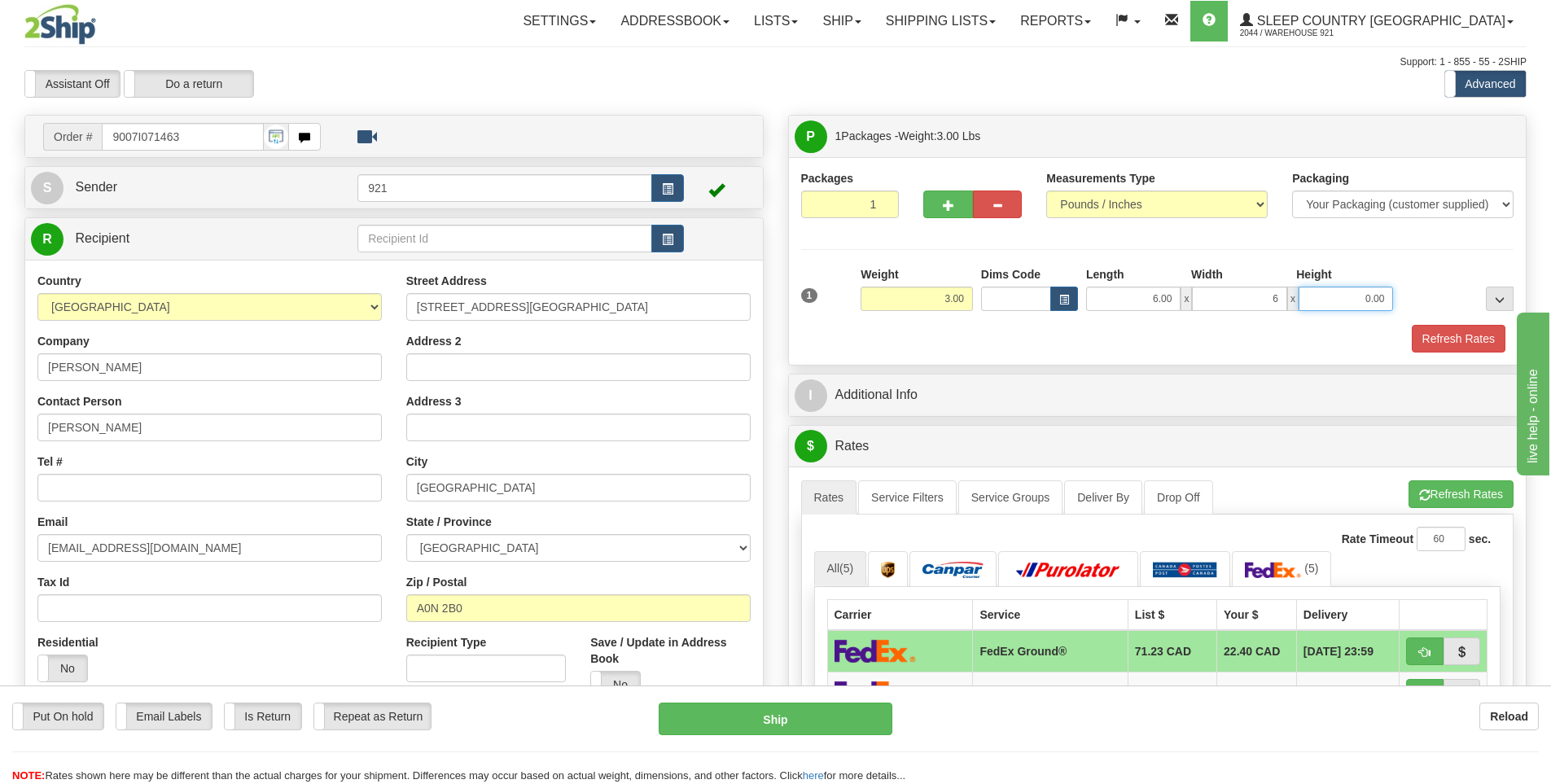
type input "6.00"
type input "4.00"
click at [1434, 339] on button "Refresh Rates" at bounding box center [1458, 338] width 93 height 28
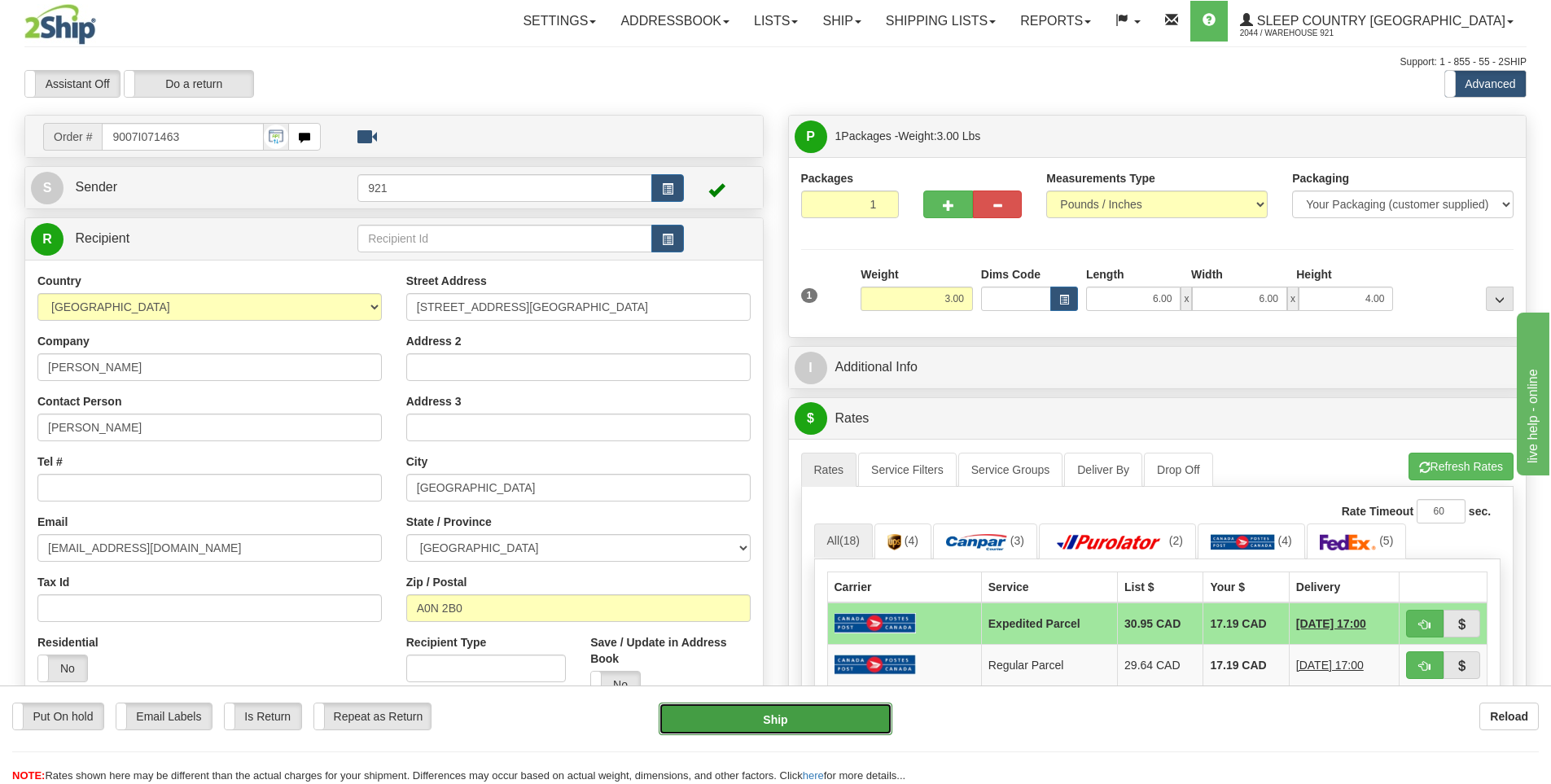
click at [829, 703] on button "Ship" at bounding box center [775, 718] width 233 height 32
type input "DOM.EP"
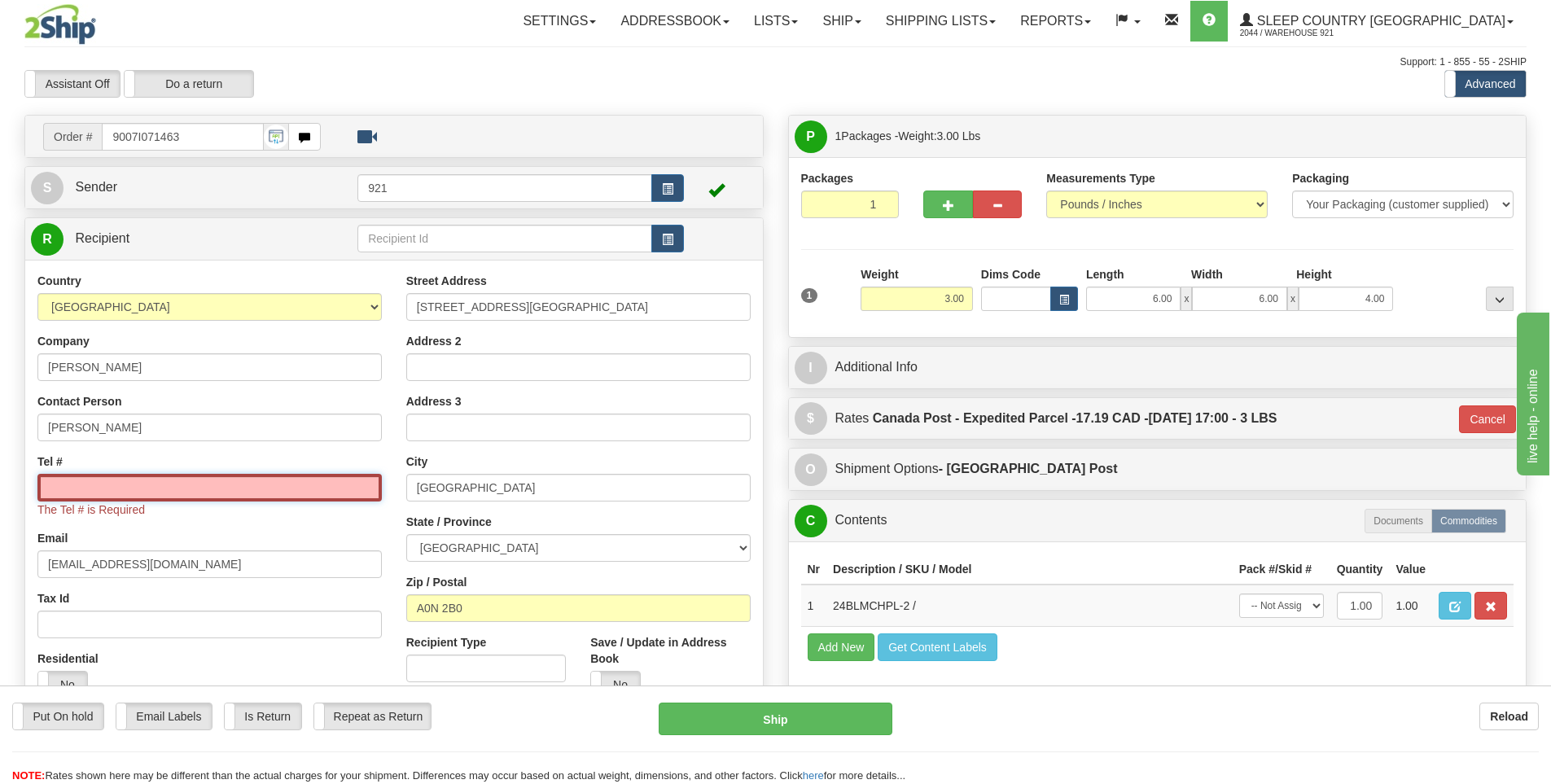
click at [233, 489] on input "Tel #" at bounding box center [210, 487] width 344 height 28
type input "5555555555"
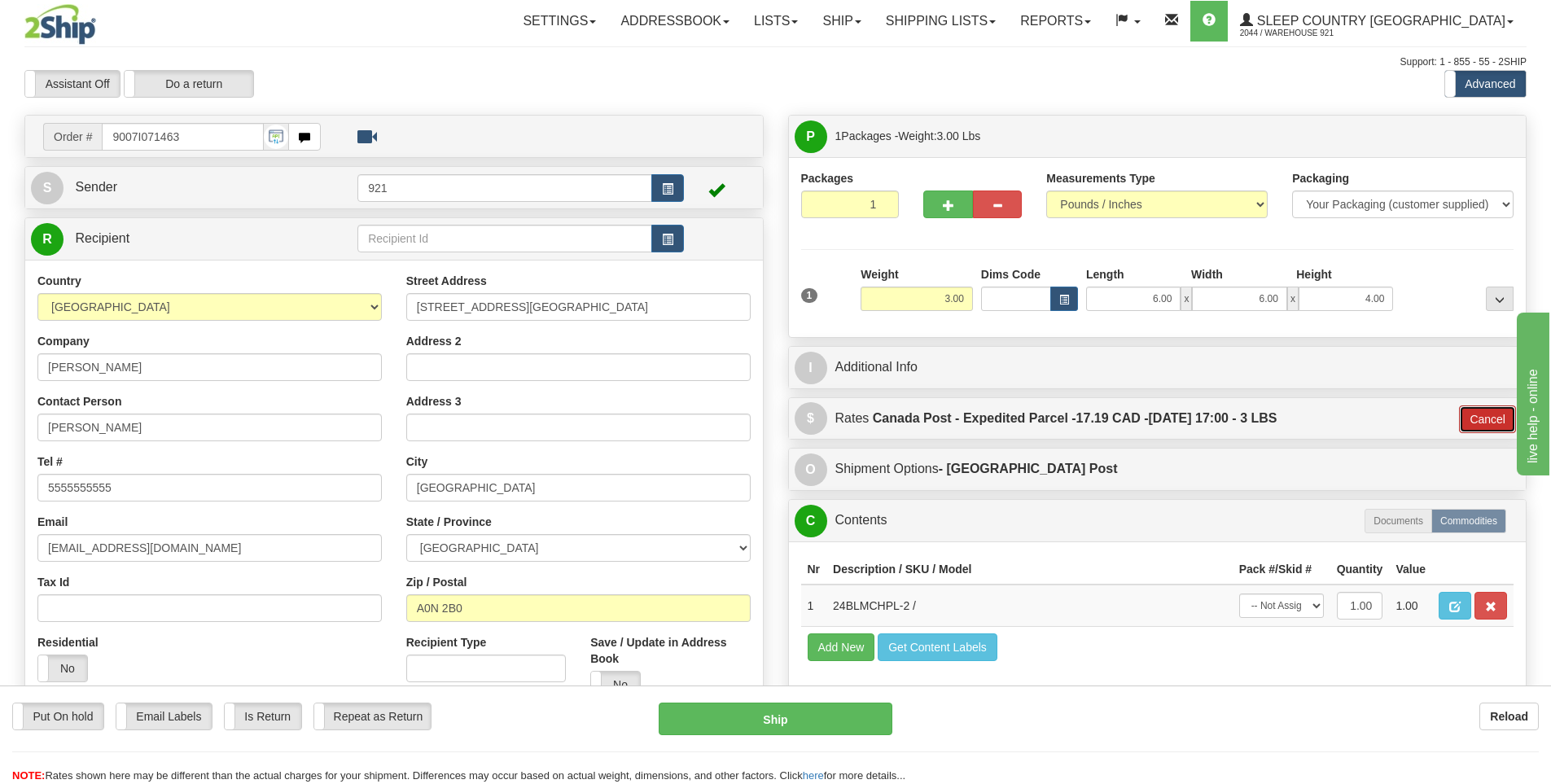
click at [1489, 415] on button "Cancel" at bounding box center [1487, 419] width 57 height 28
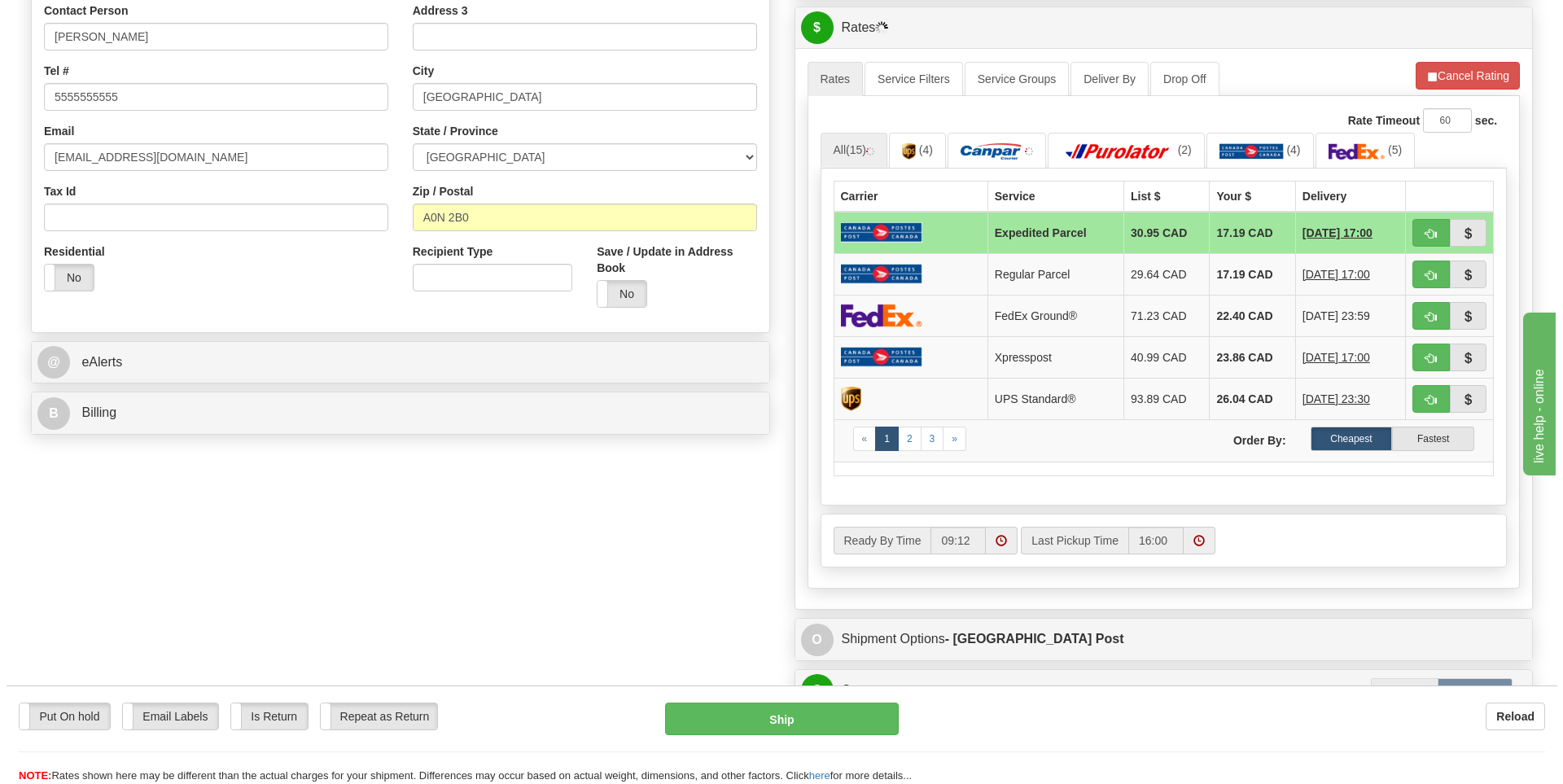
scroll to position [407, 0]
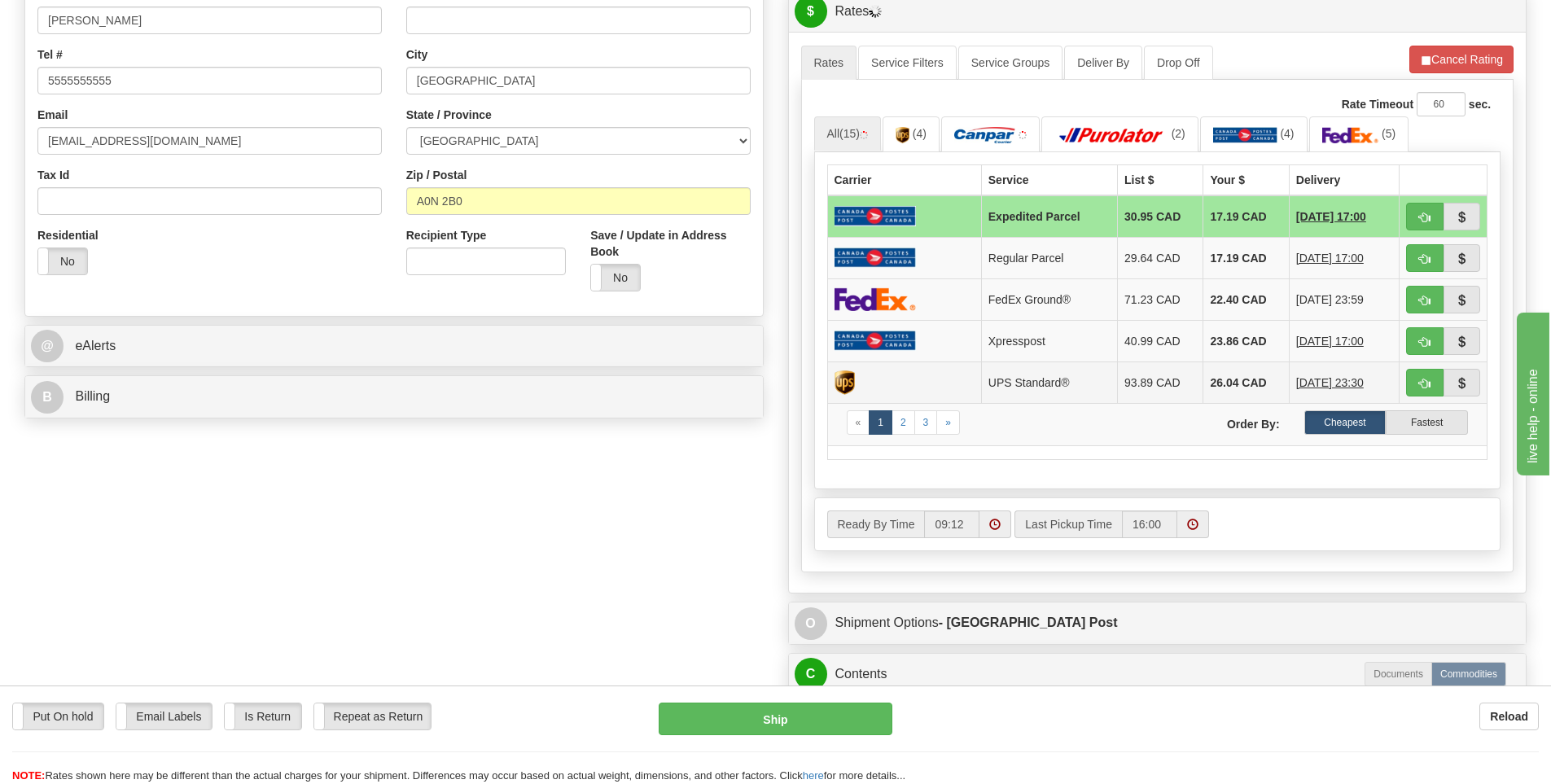
click at [916, 380] on td at bounding box center [903, 382] width 154 height 41
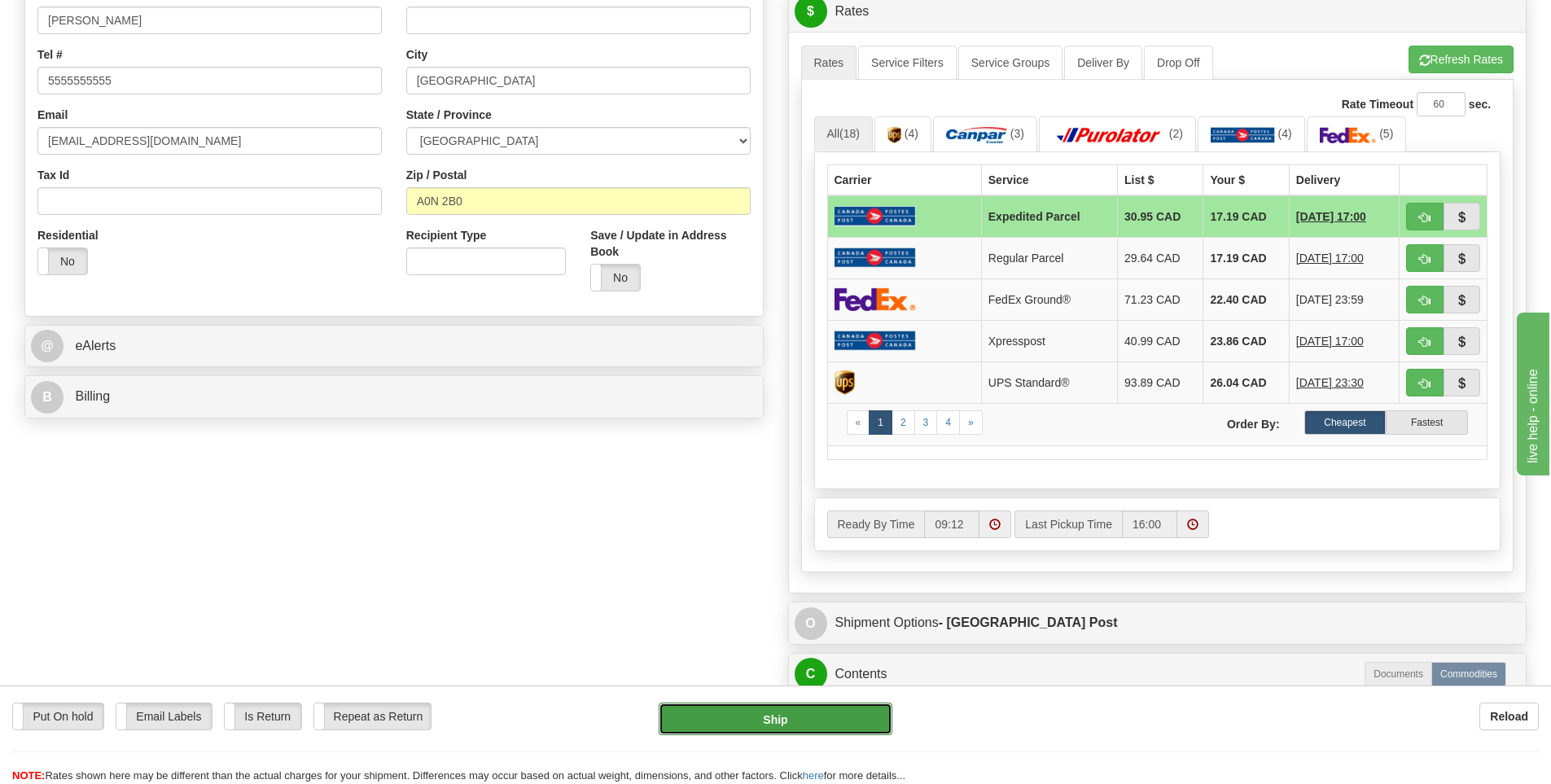
click at [837, 709] on button "Ship" at bounding box center [775, 718] width 233 height 32
type input "DOM.EP"
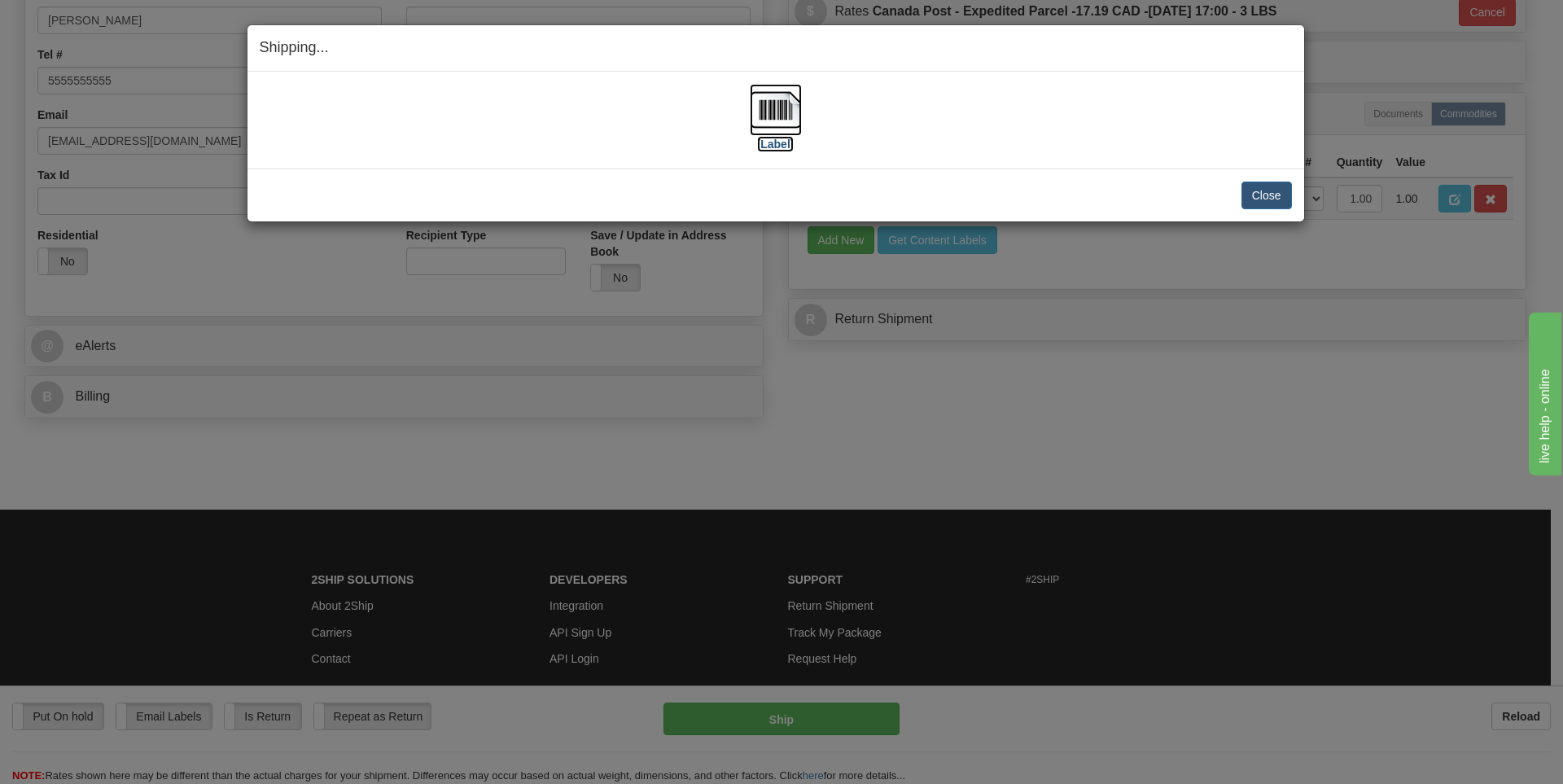
click at [784, 143] on label "[Label]" at bounding box center [776, 144] width 37 height 17
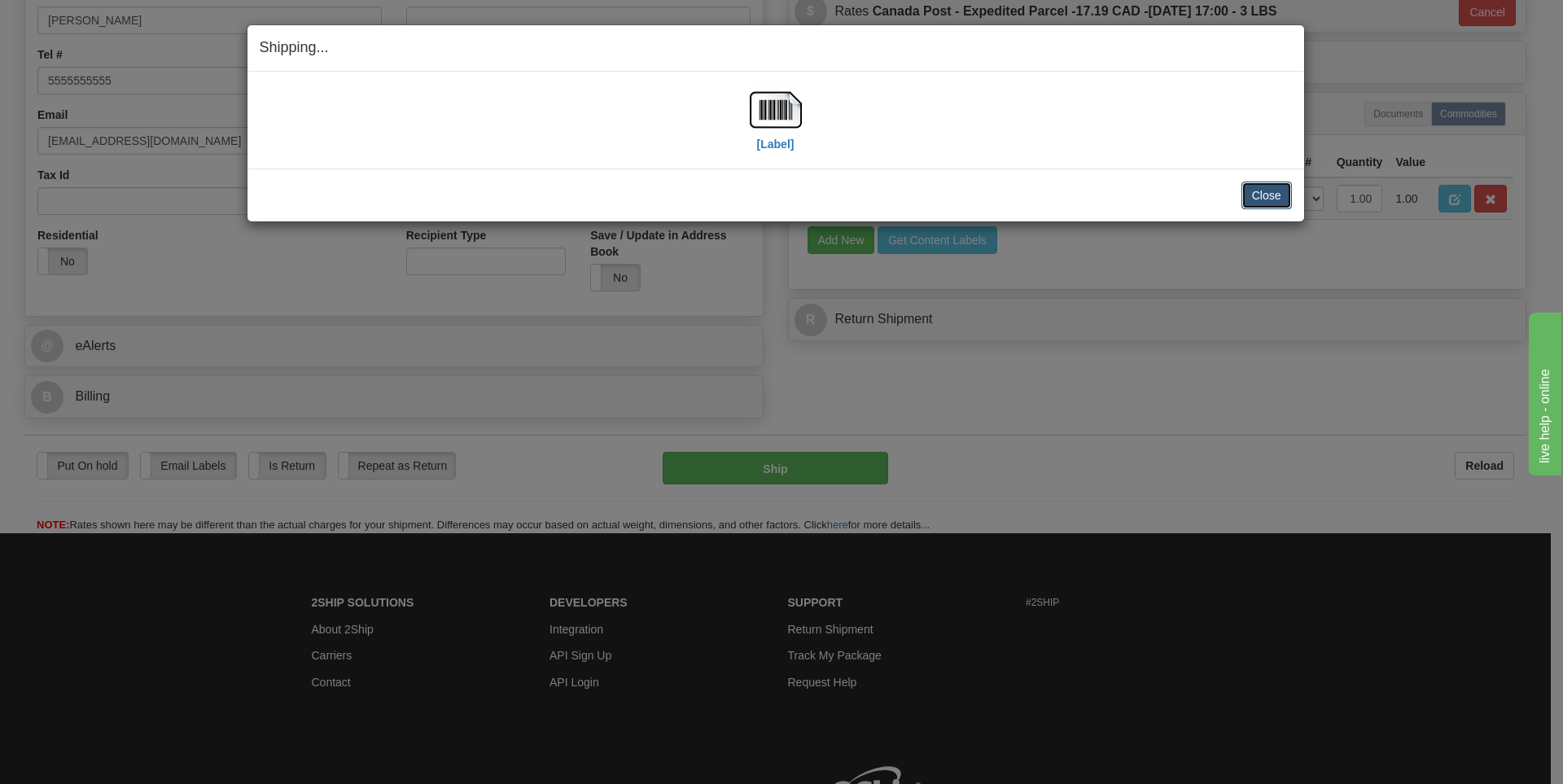
click at [1271, 186] on button "Close" at bounding box center [1267, 195] width 50 height 28
click at [1266, 190] on button "Close" at bounding box center [1267, 195] width 50 height 28
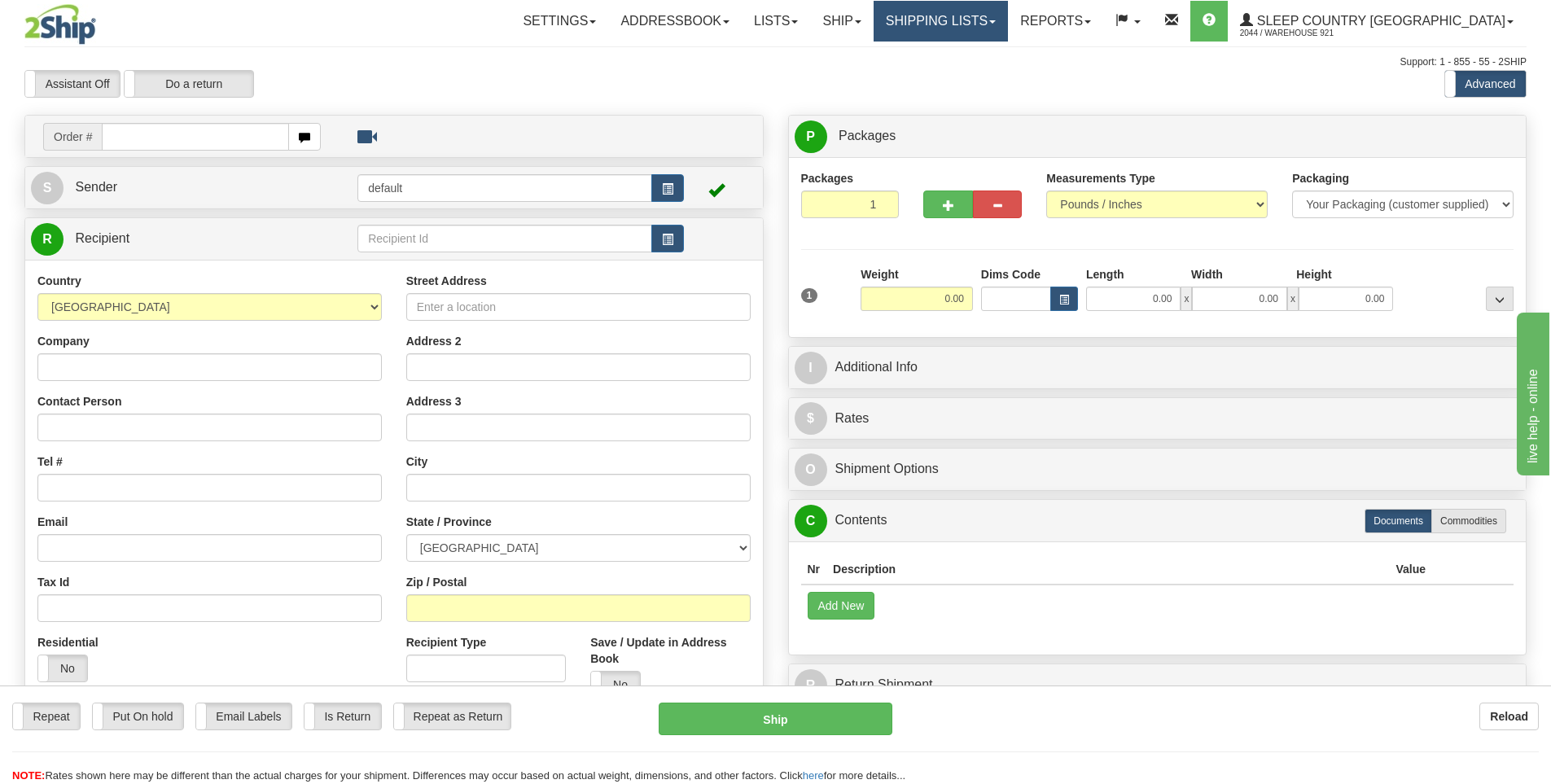
click at [987, 14] on link "Shipping lists" at bounding box center [941, 21] width 134 height 40
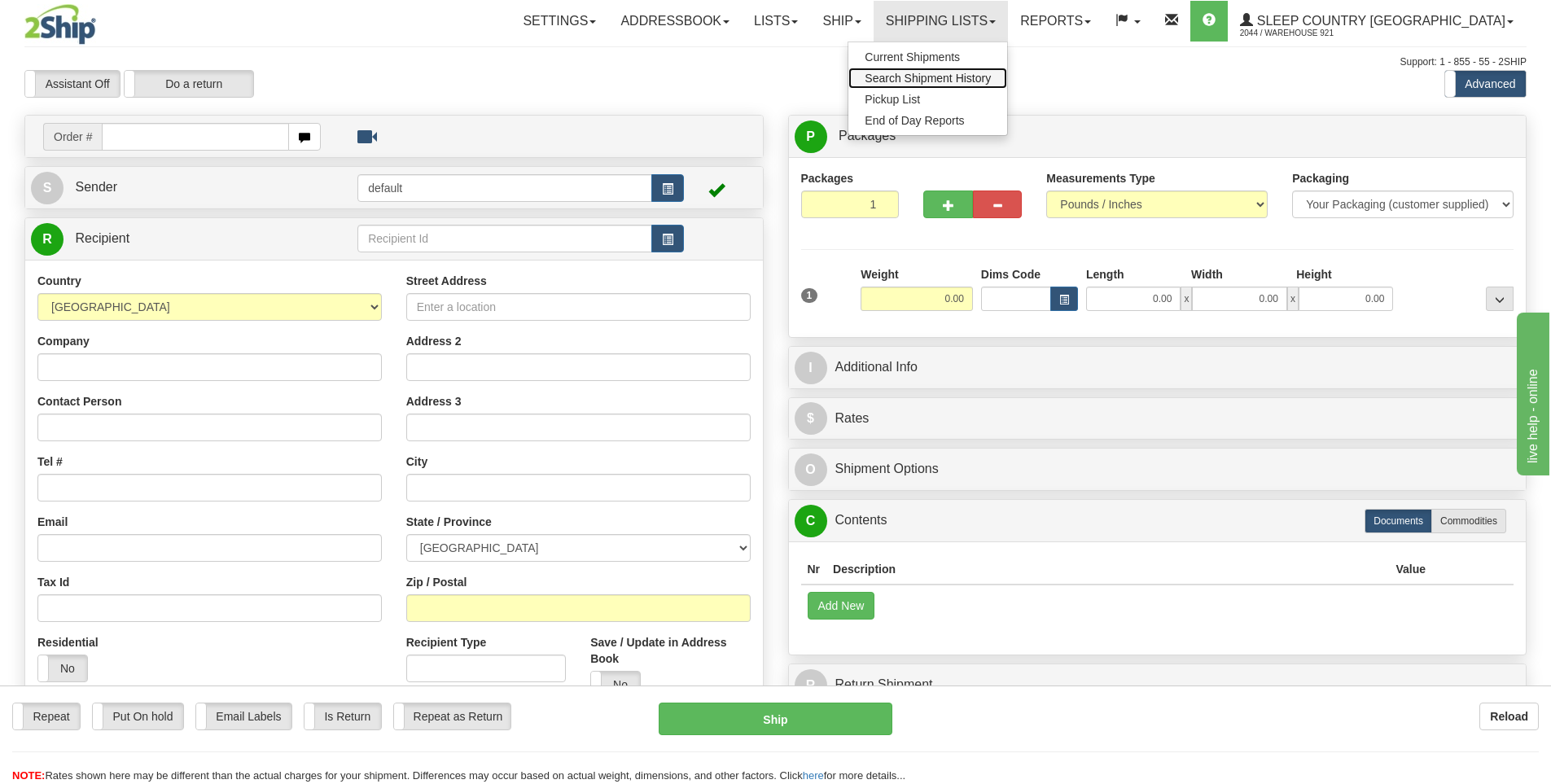
click at [969, 76] on span "Search Shipment History" at bounding box center [928, 78] width 126 height 13
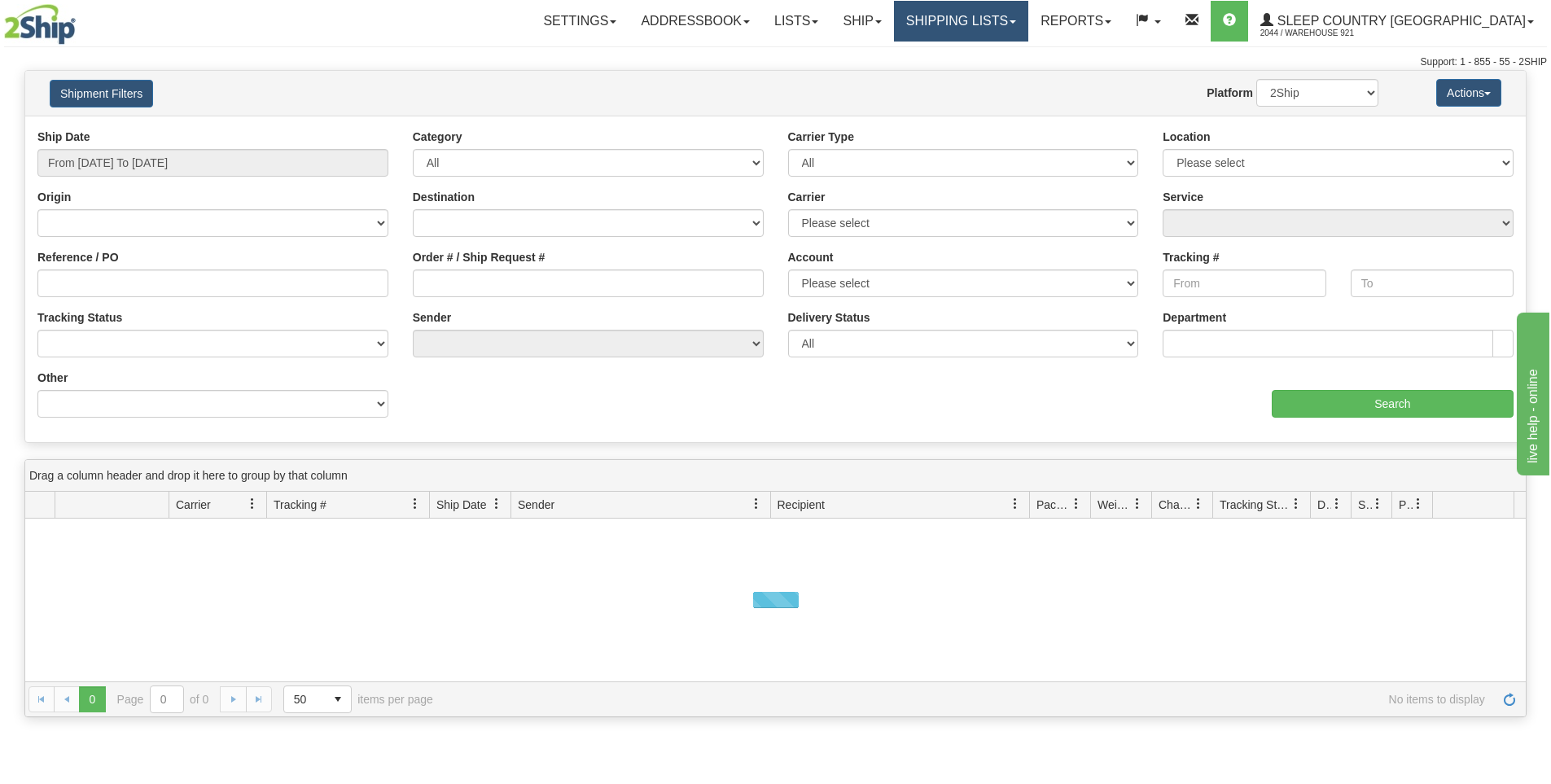
click at [1019, 15] on link "Shipping lists" at bounding box center [961, 21] width 134 height 40
drag, startPoint x: 1011, startPoint y: 34, endPoint x: 1006, endPoint y: 47, distance: 13.9
click at [1011, 35] on link "Shipping lists" at bounding box center [961, 21] width 134 height 40
click at [1015, 22] on link "Shipping lists" at bounding box center [961, 21] width 134 height 40
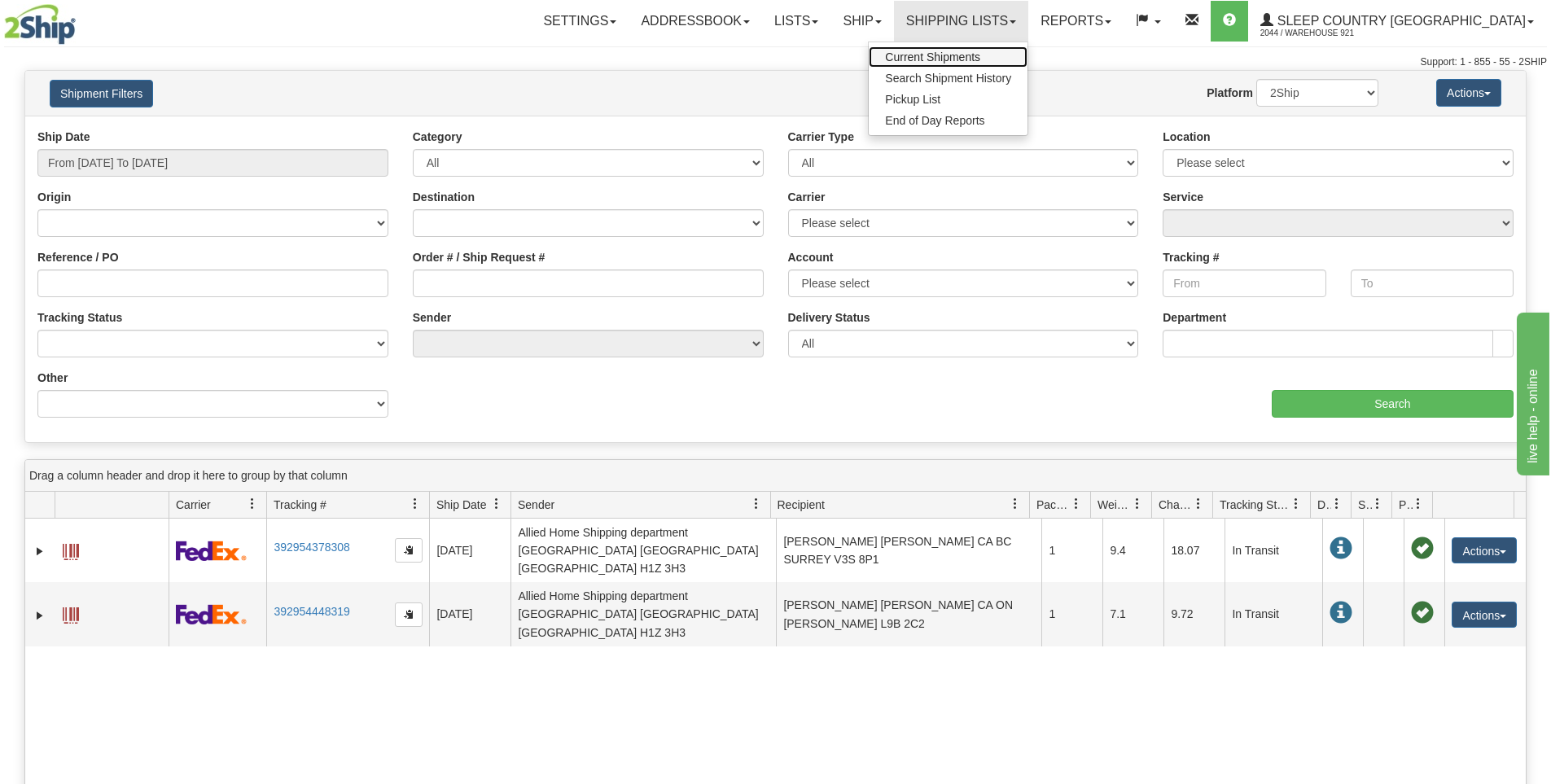
click at [980, 51] on span "Current Shipments" at bounding box center [932, 56] width 95 height 13
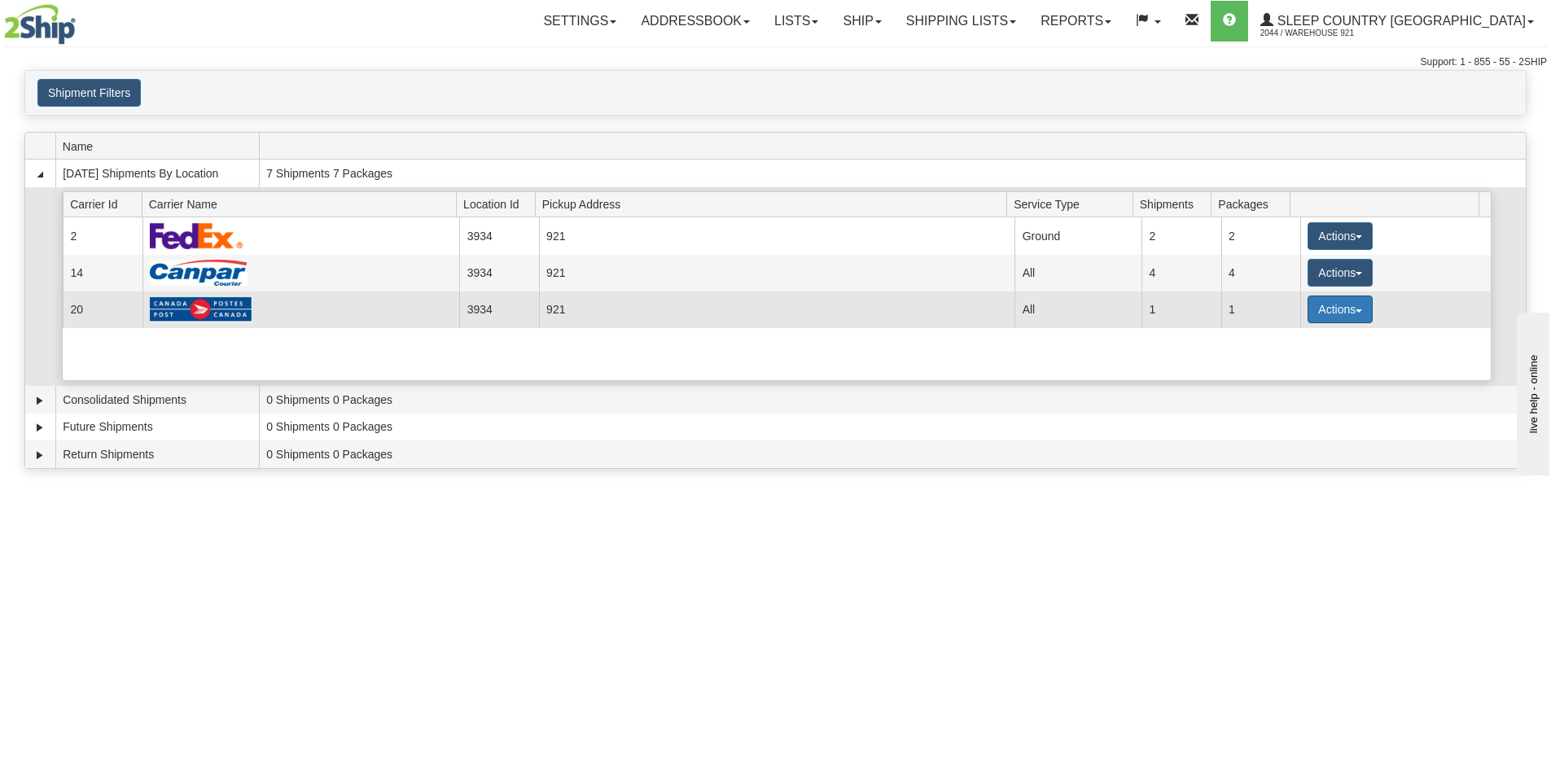
click at [1341, 309] on button "Actions" at bounding box center [1340, 309] width 65 height 28
click at [1292, 331] on link "Details" at bounding box center [1307, 340] width 130 height 22
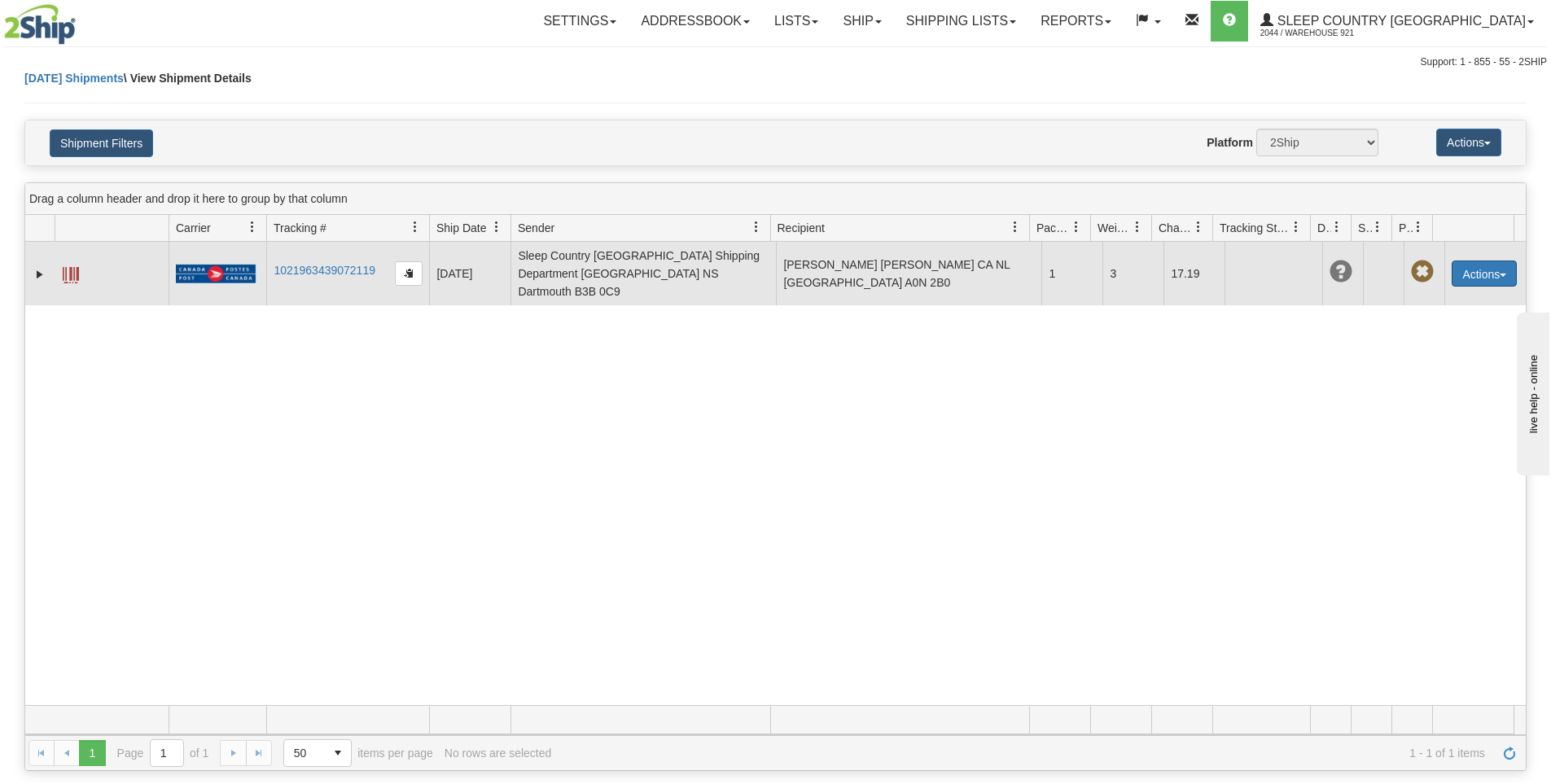
click at [1482, 261] on button "Actions" at bounding box center [1484, 273] width 65 height 26
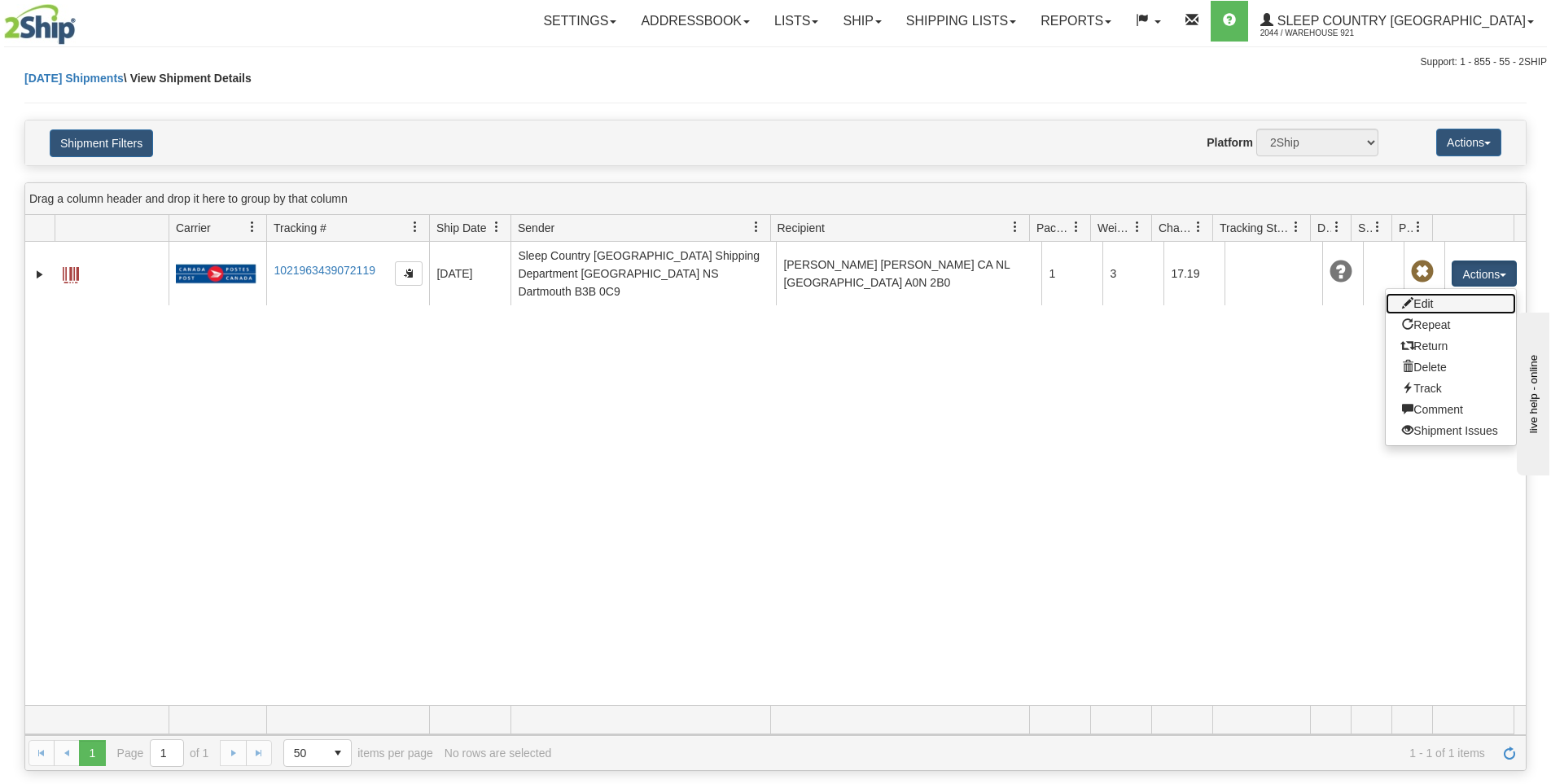
click at [1424, 303] on link "Edit" at bounding box center [1451, 304] width 130 height 22
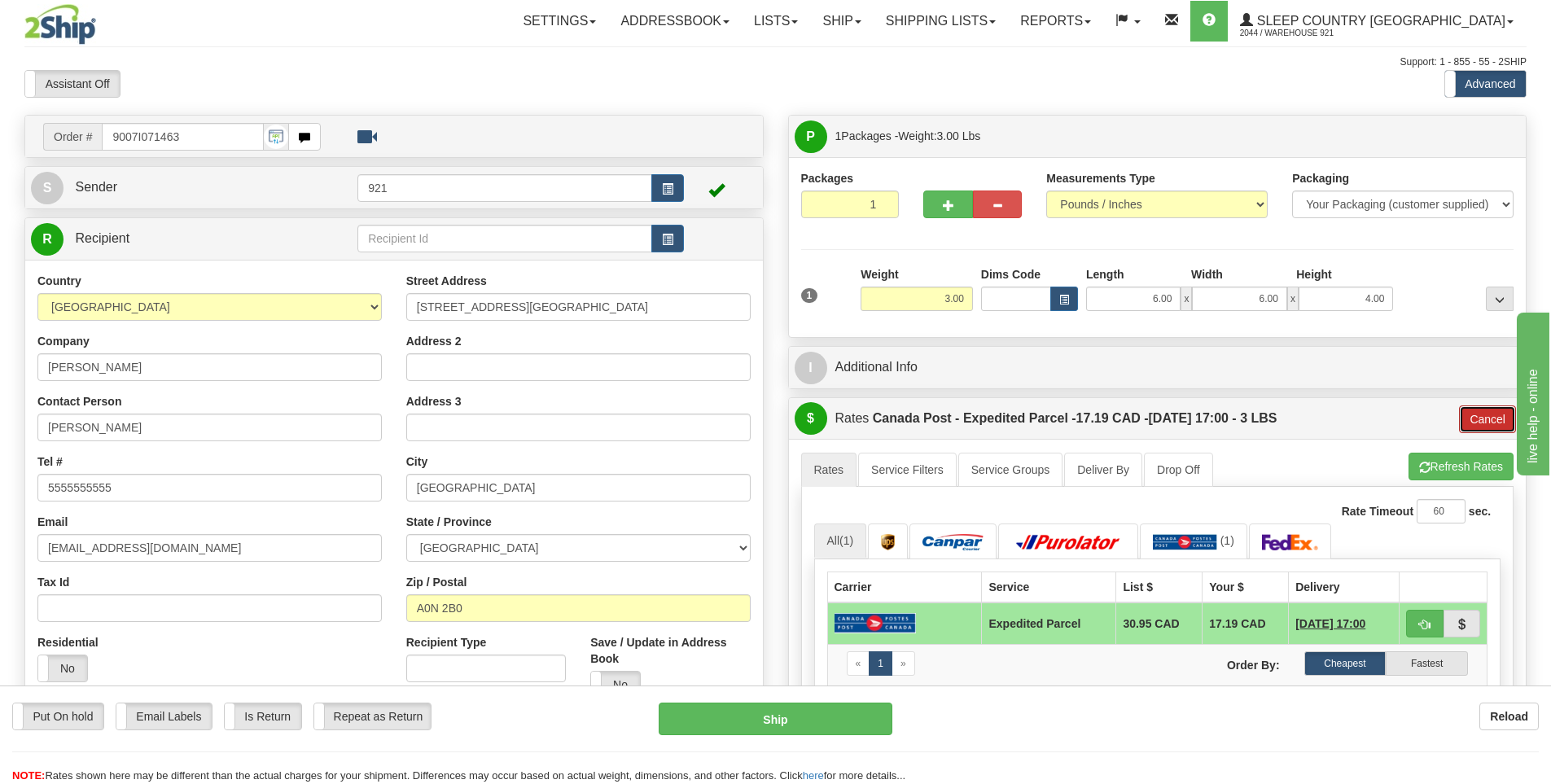
click at [1482, 416] on button "Cancel" at bounding box center [1487, 419] width 57 height 28
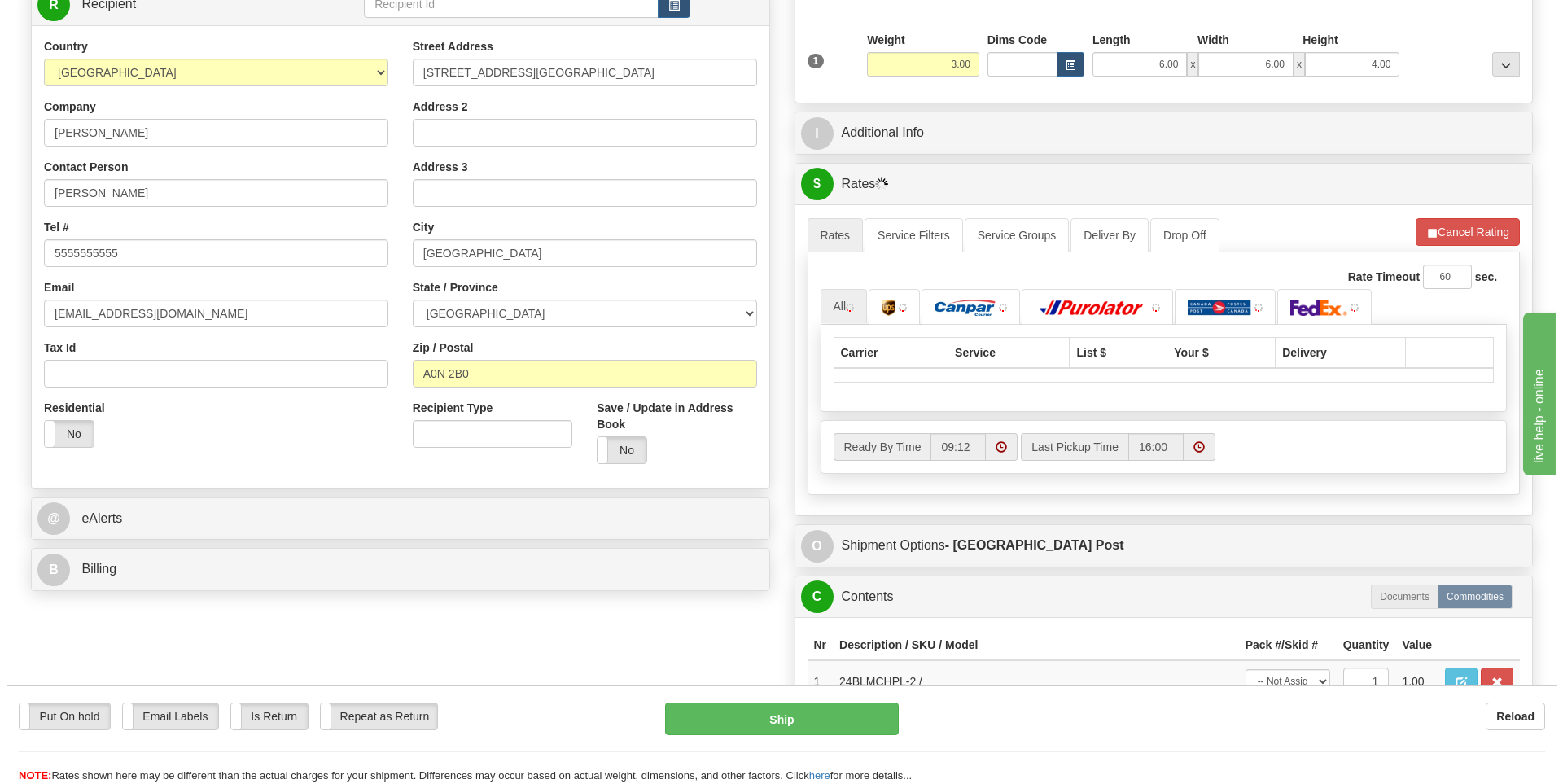
scroll to position [326, 0]
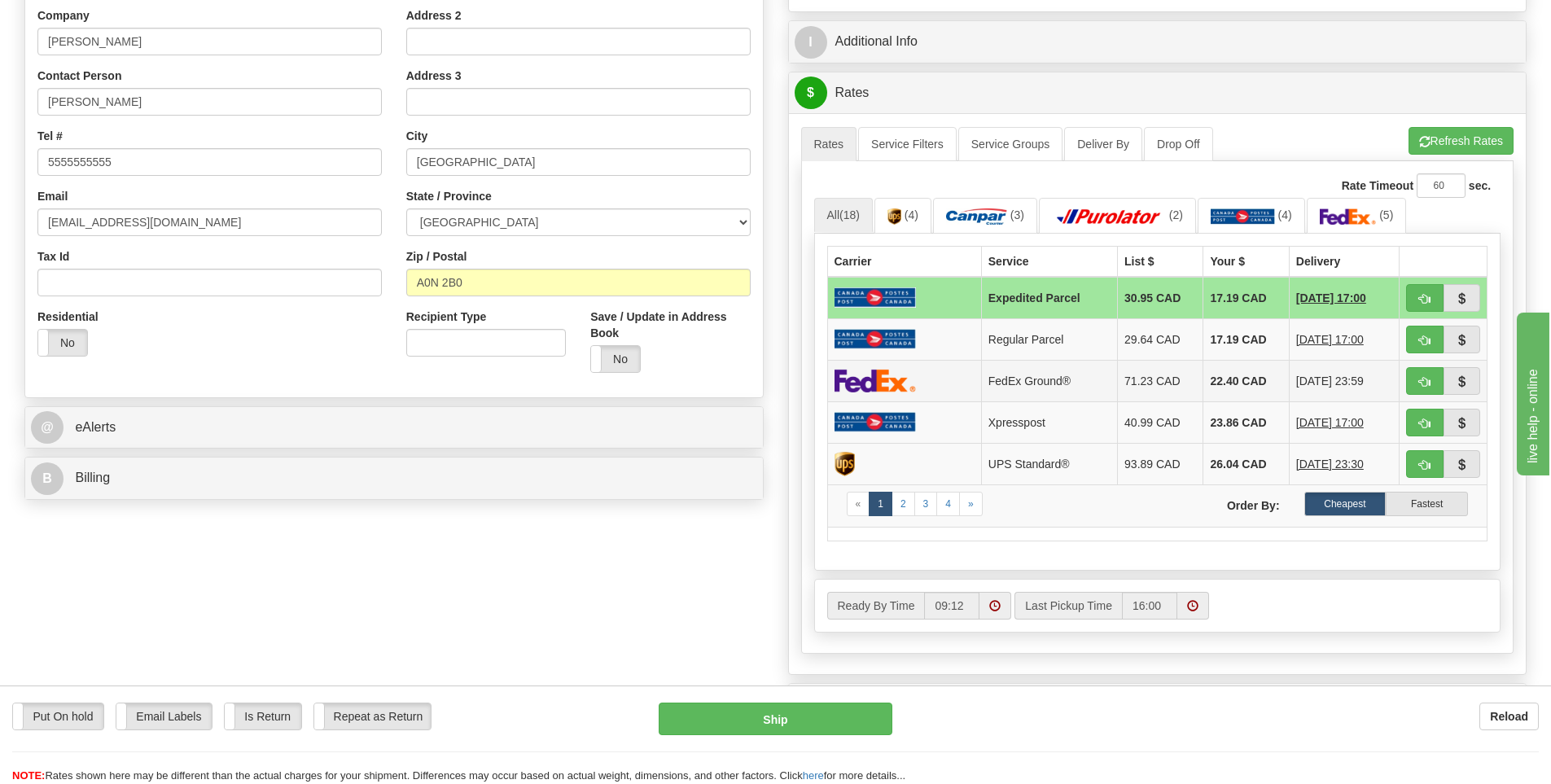
click at [967, 384] on td at bounding box center [903, 381] width 154 height 41
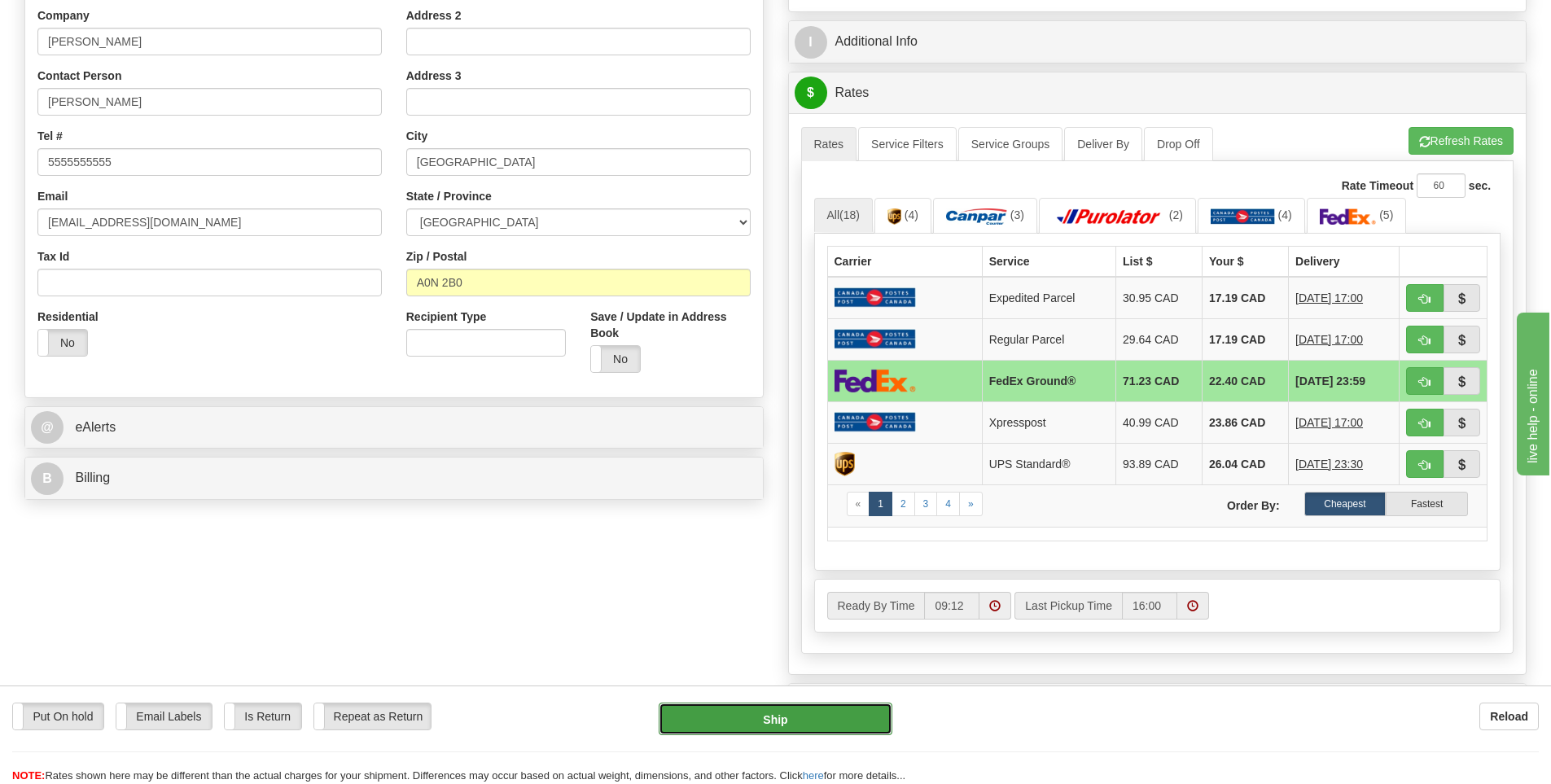
click at [871, 709] on button "Ship" at bounding box center [775, 718] width 233 height 32
type input "92"
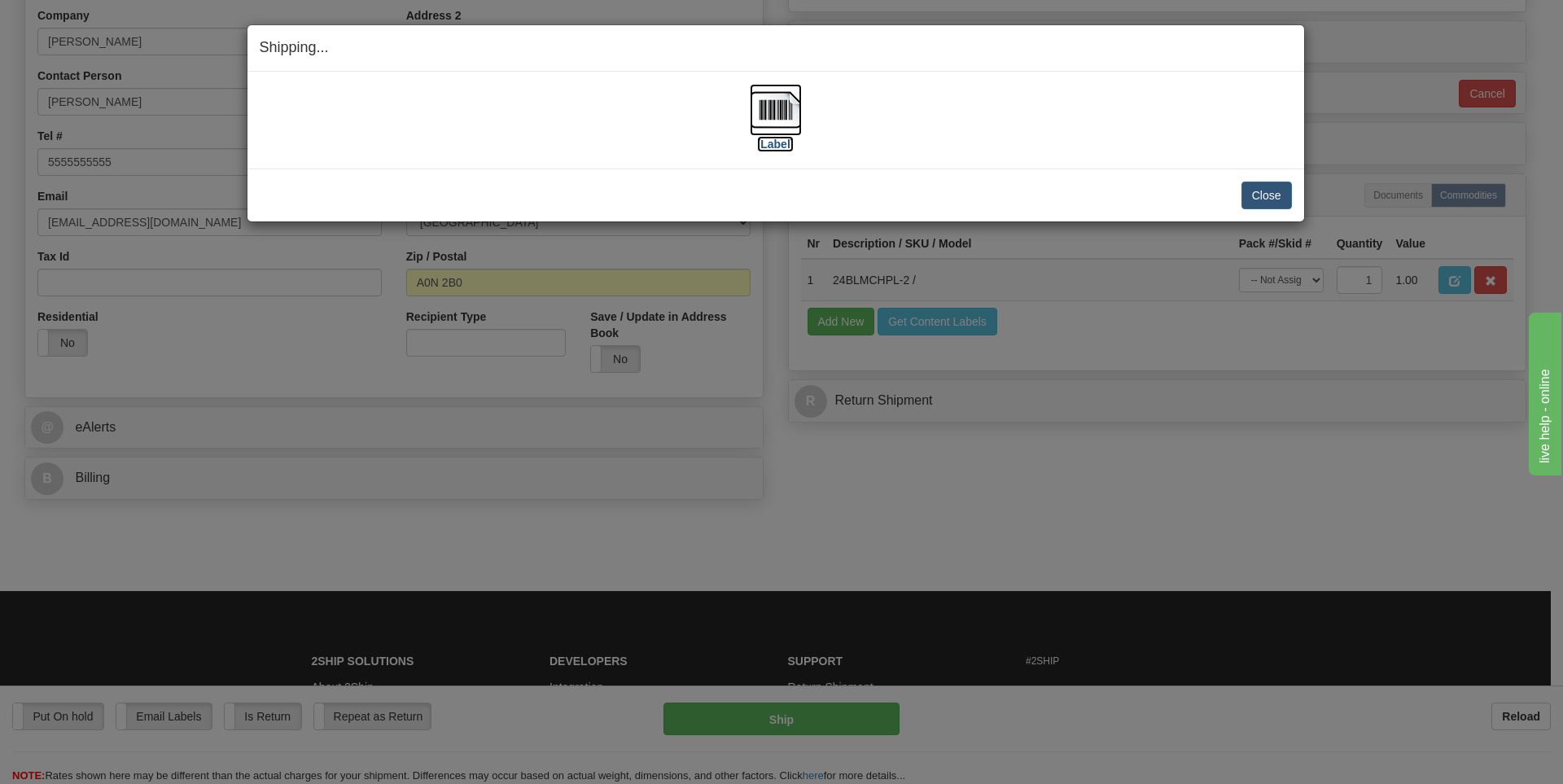
drag, startPoint x: 911, startPoint y: 379, endPoint x: 777, endPoint y: 146, distance: 268.8
click at [777, 146] on label "[Label]" at bounding box center [776, 144] width 37 height 17
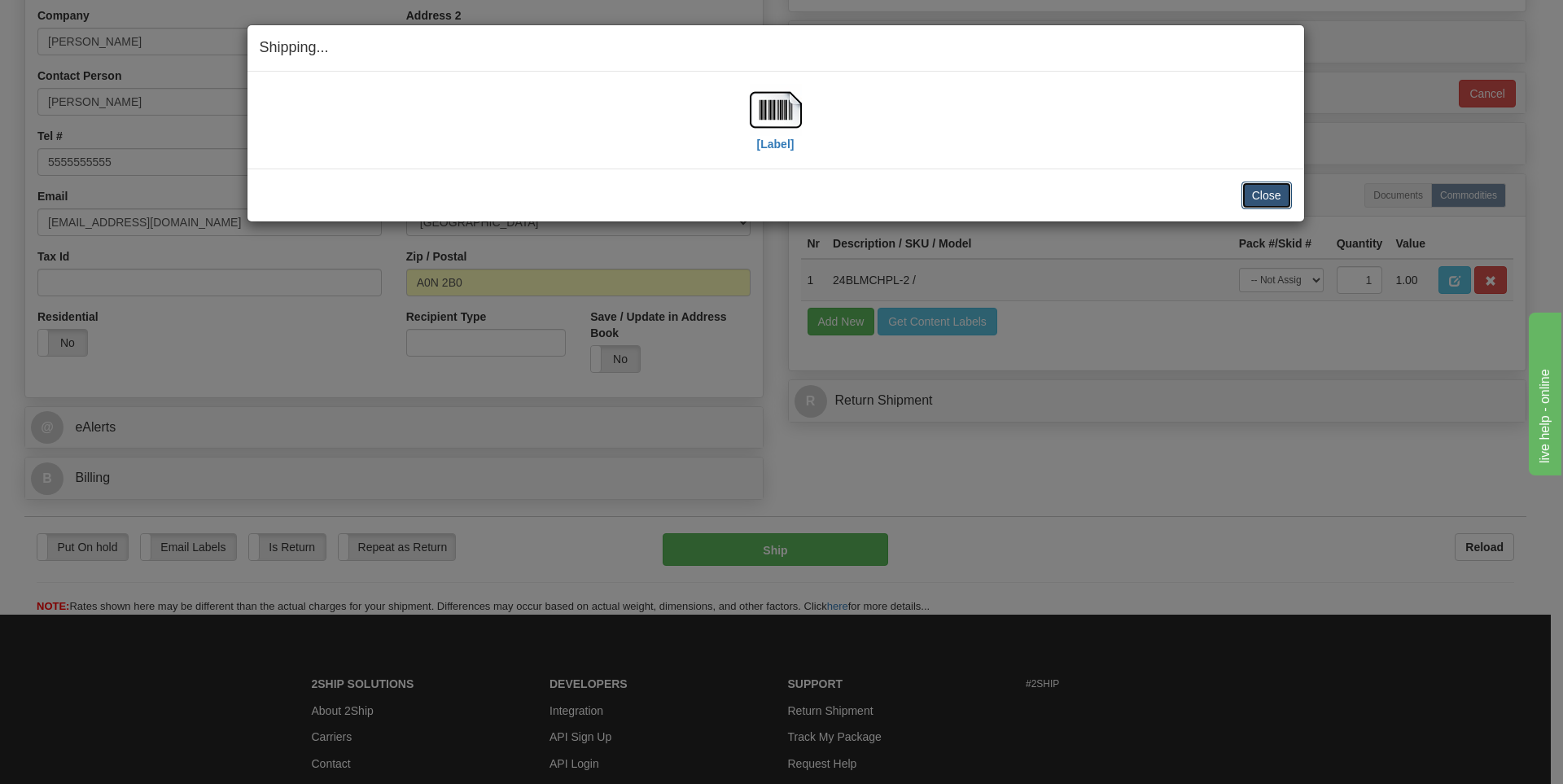
click at [1282, 192] on button "Close" at bounding box center [1267, 195] width 50 height 28
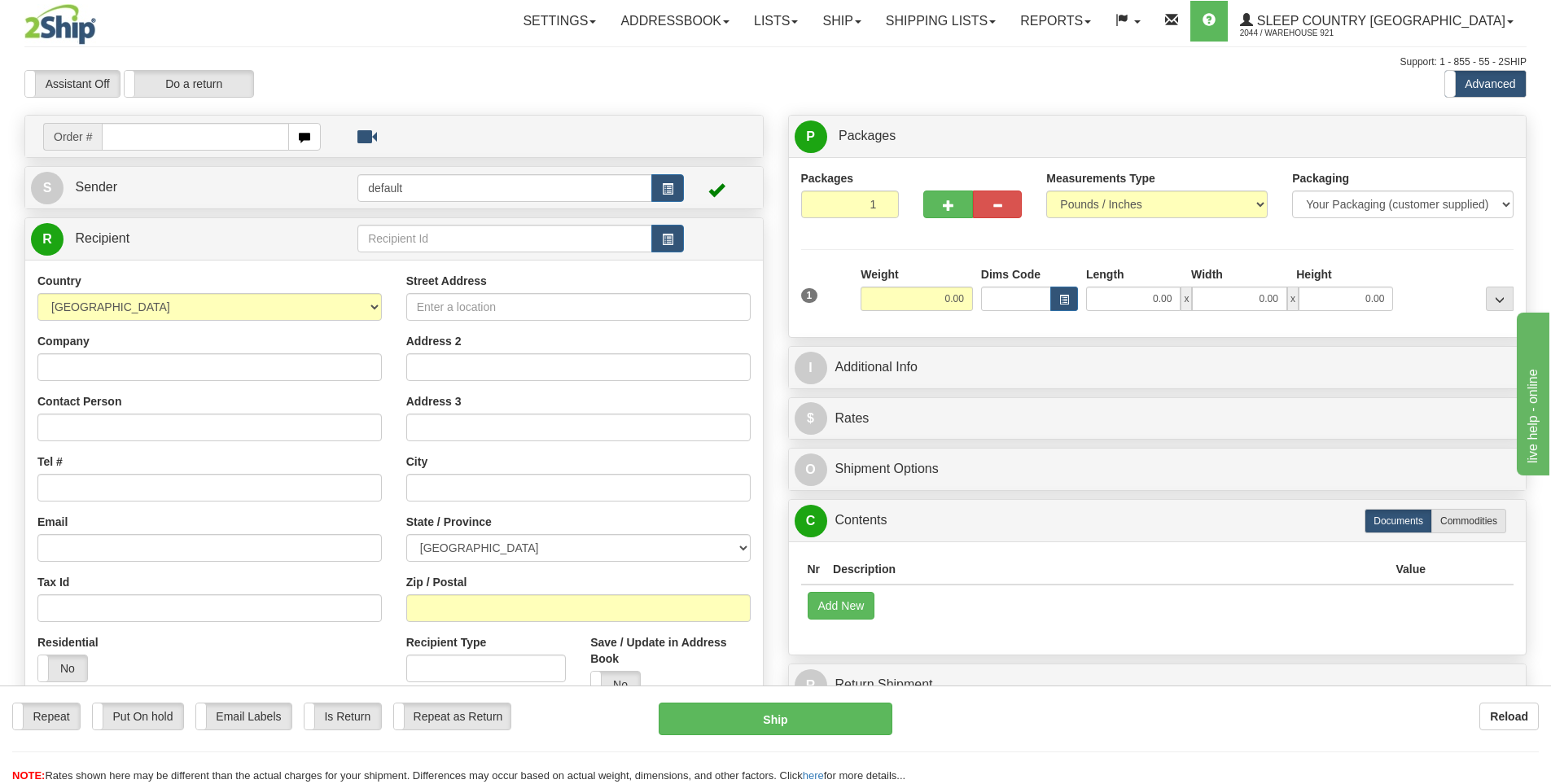
click at [162, 139] on input "text" at bounding box center [195, 137] width 187 height 28
type input "9007I072443"
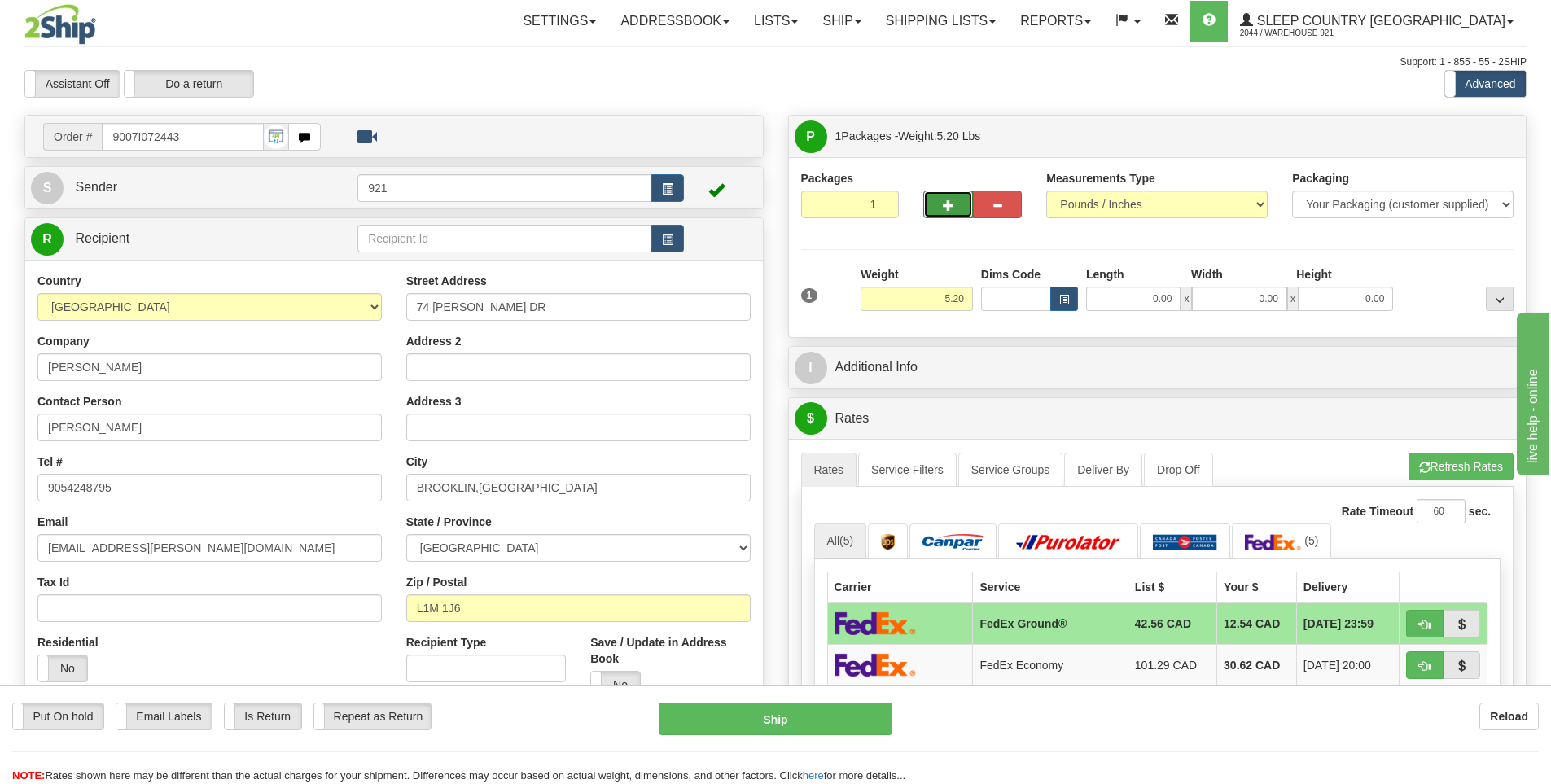
click at [952, 210] on span "button" at bounding box center [949, 206] width 12 height 11
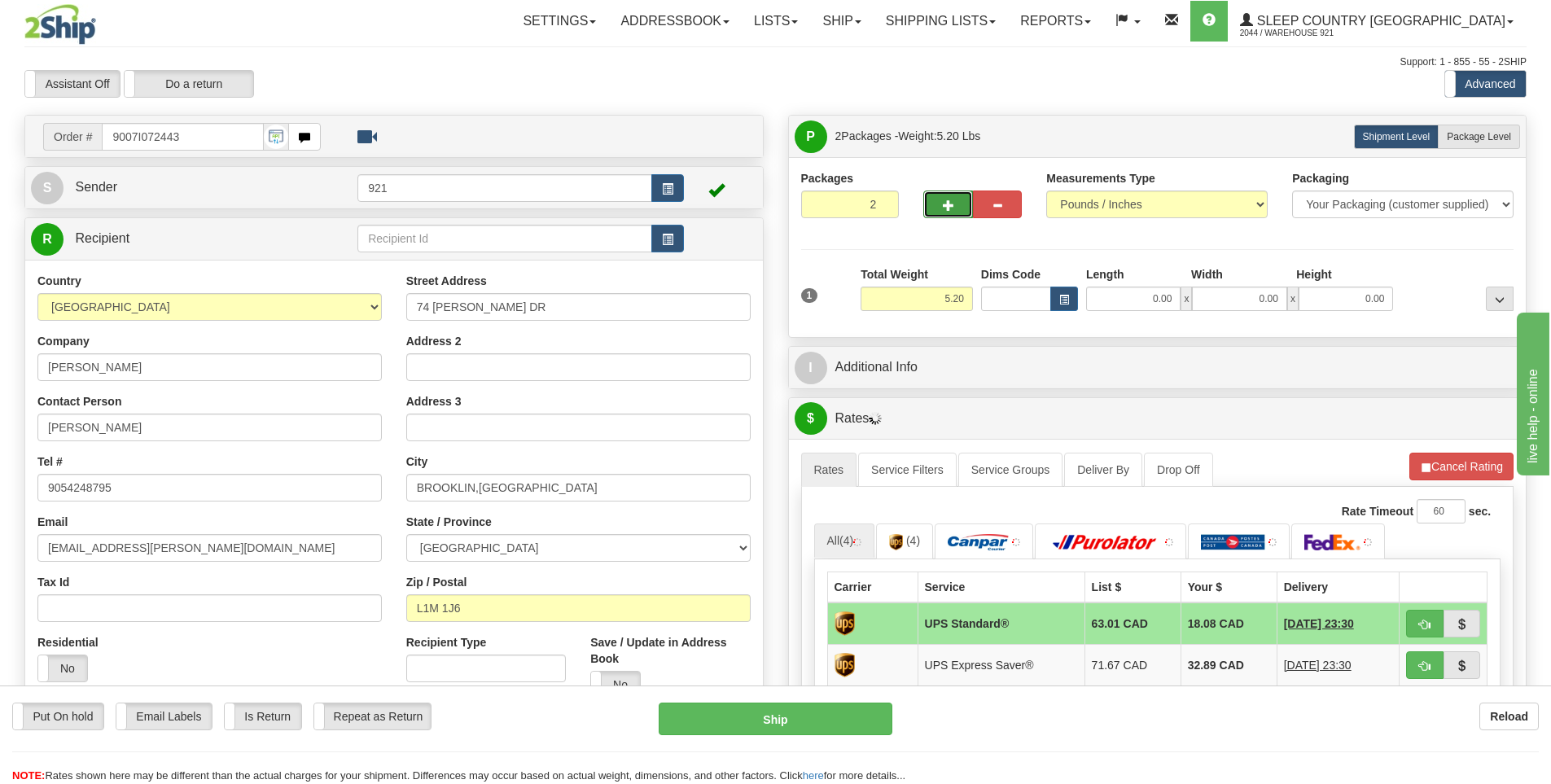
click at [953, 195] on button "button" at bounding box center [948, 205] width 49 height 28
type input "3"
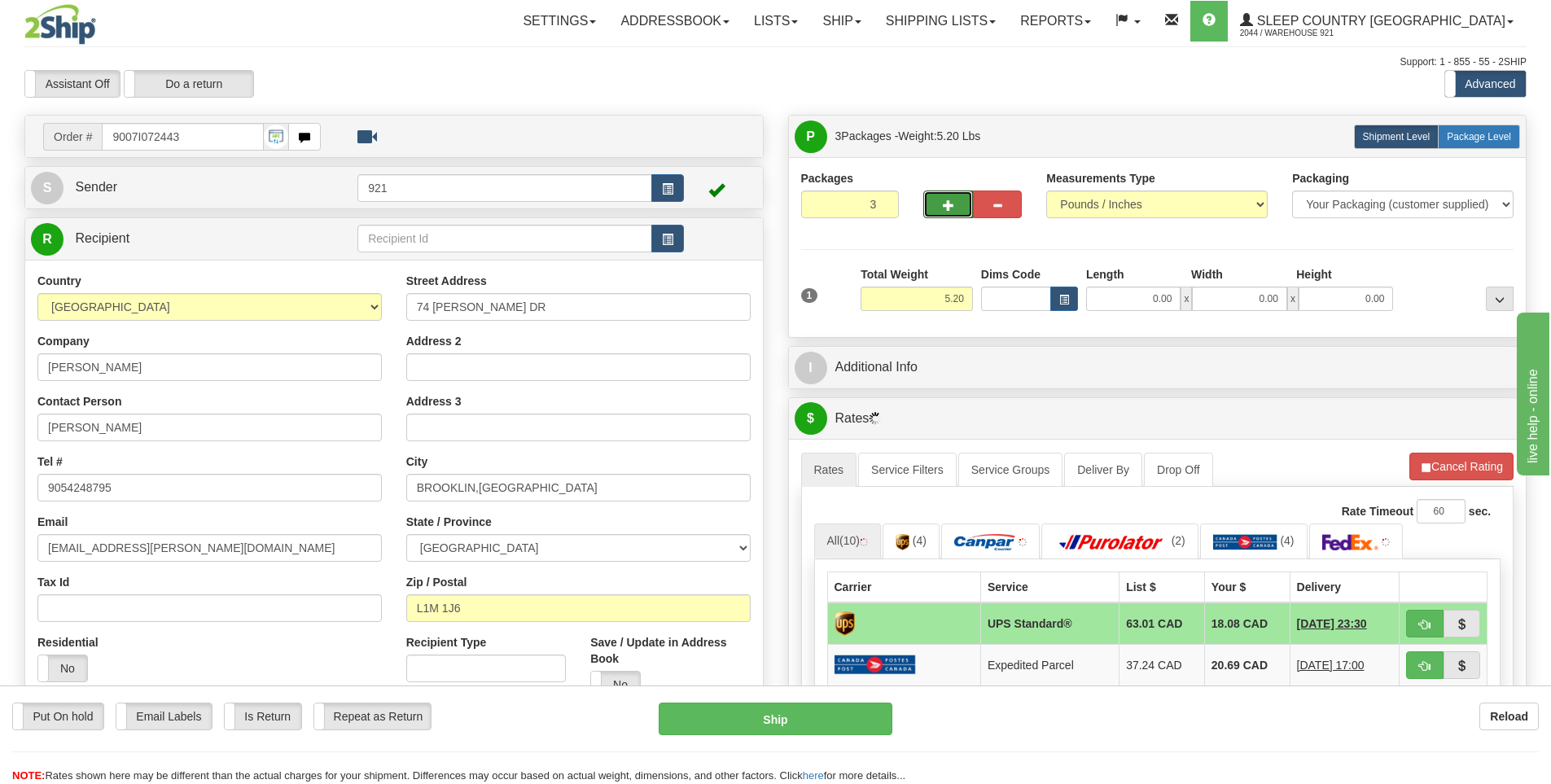
click at [1500, 128] on label "Package Level Pack.." at bounding box center [1479, 137] width 83 height 25
radio input "true"
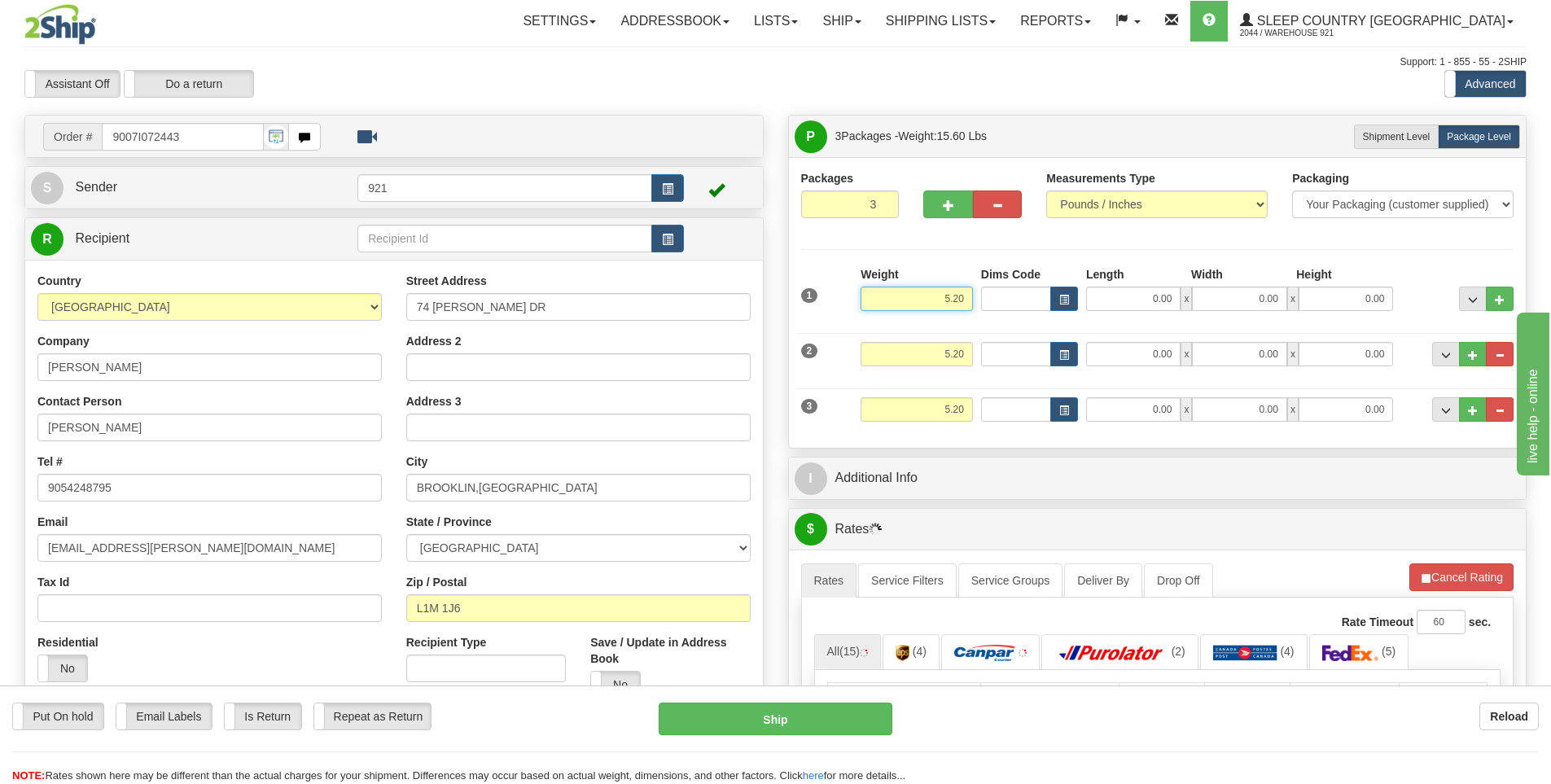
drag, startPoint x: 922, startPoint y: 292, endPoint x: 1048, endPoint y: 294, distance: 126.0
click at [1048, 294] on div "1 Weight 5.20 Dims Code 0.00" at bounding box center [1157, 295] width 721 height 58
type input "70.00"
drag, startPoint x: 917, startPoint y: 359, endPoint x: 1182, endPoint y: 358, distance: 265.0
click at [1175, 358] on div "2 Weight 5.20 Dims Code Length Width Height" at bounding box center [1157, 351] width 721 height 54
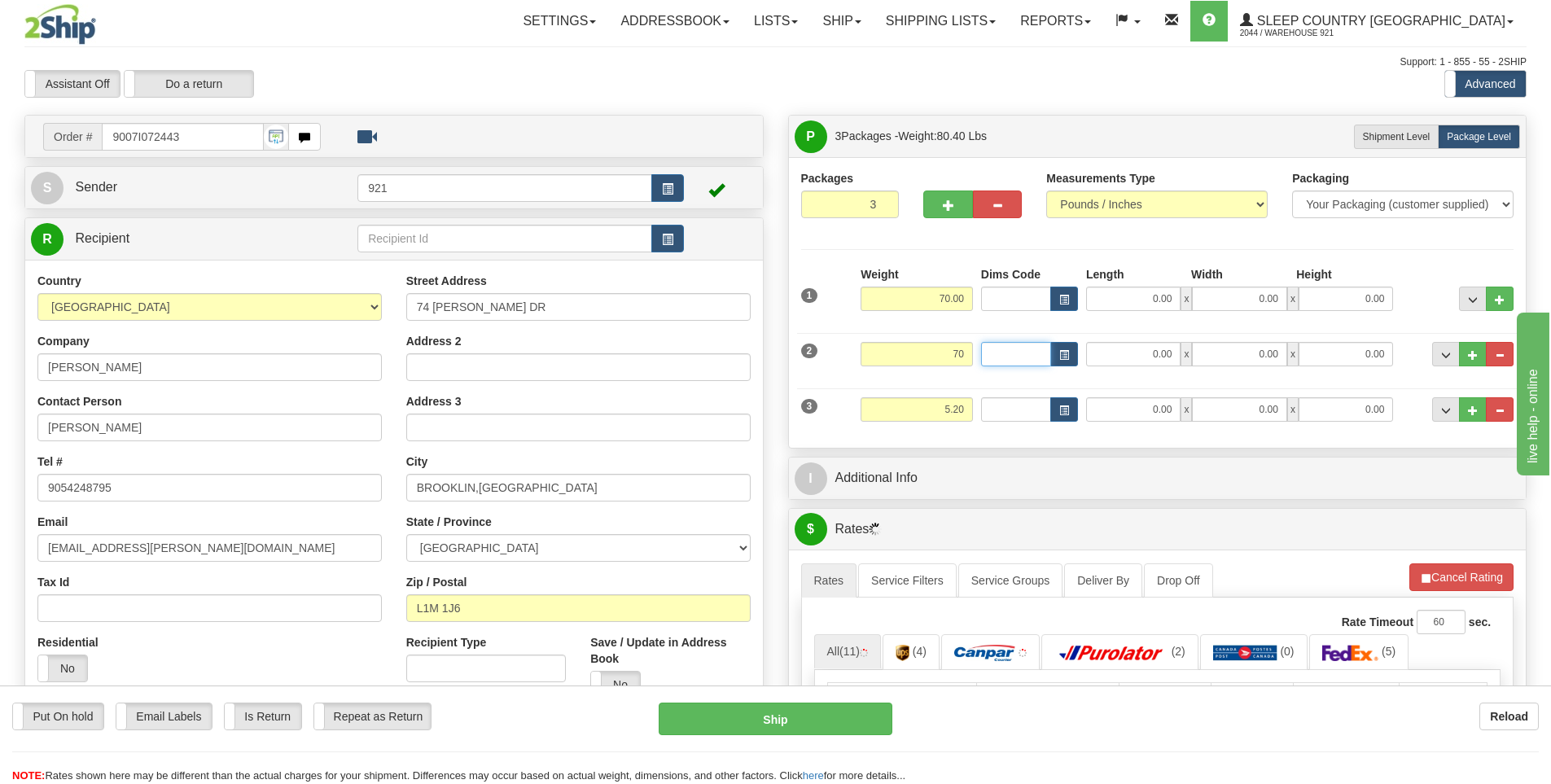
type input "70.00"
click at [1143, 299] on input "0.00" at bounding box center [1134, 298] width 94 height 25
type input "15.00"
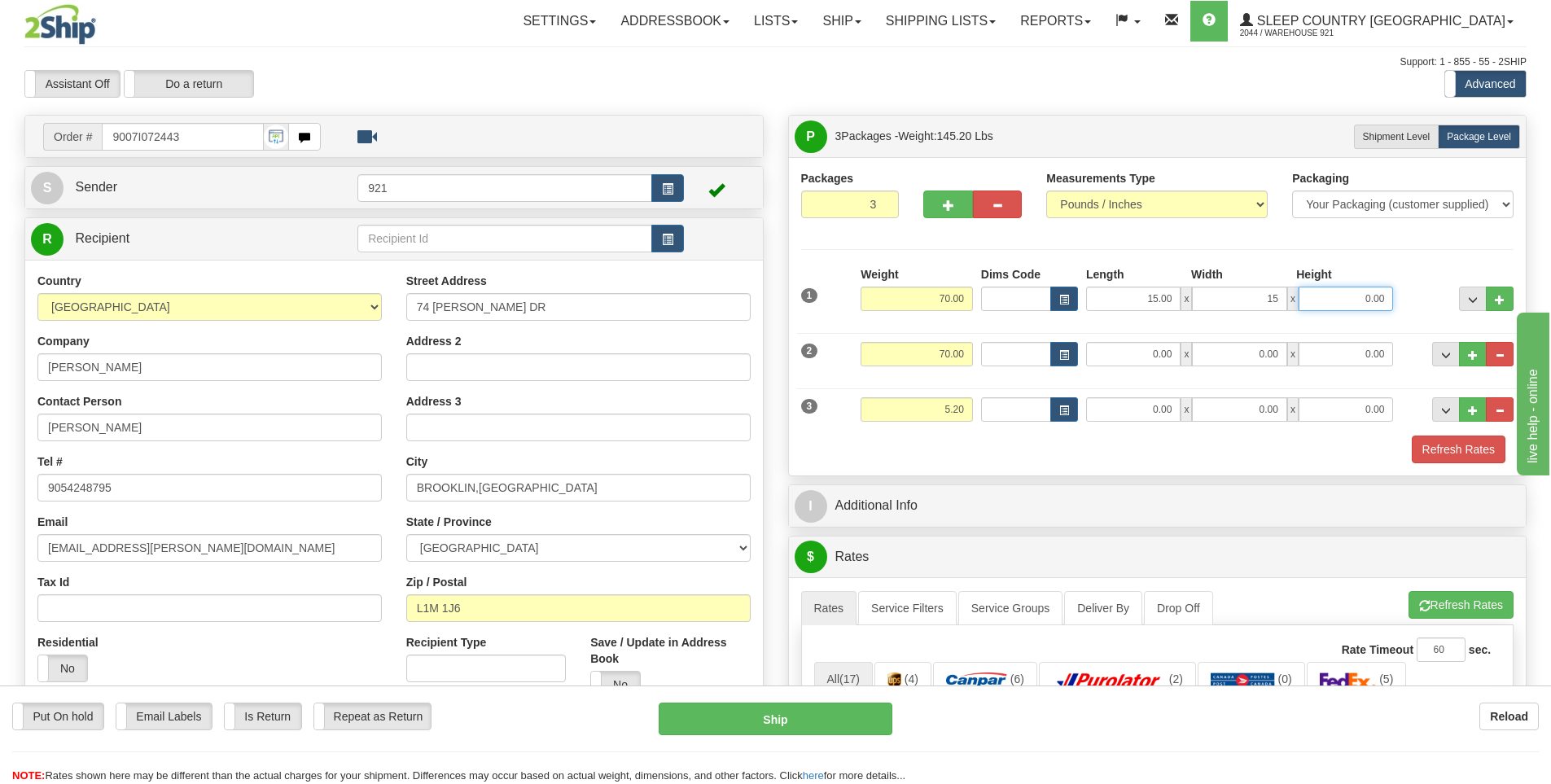
type input "15.00"
type input "60.00"
click at [1152, 343] on input "0.00" at bounding box center [1134, 353] width 94 height 25
type input "15.00"
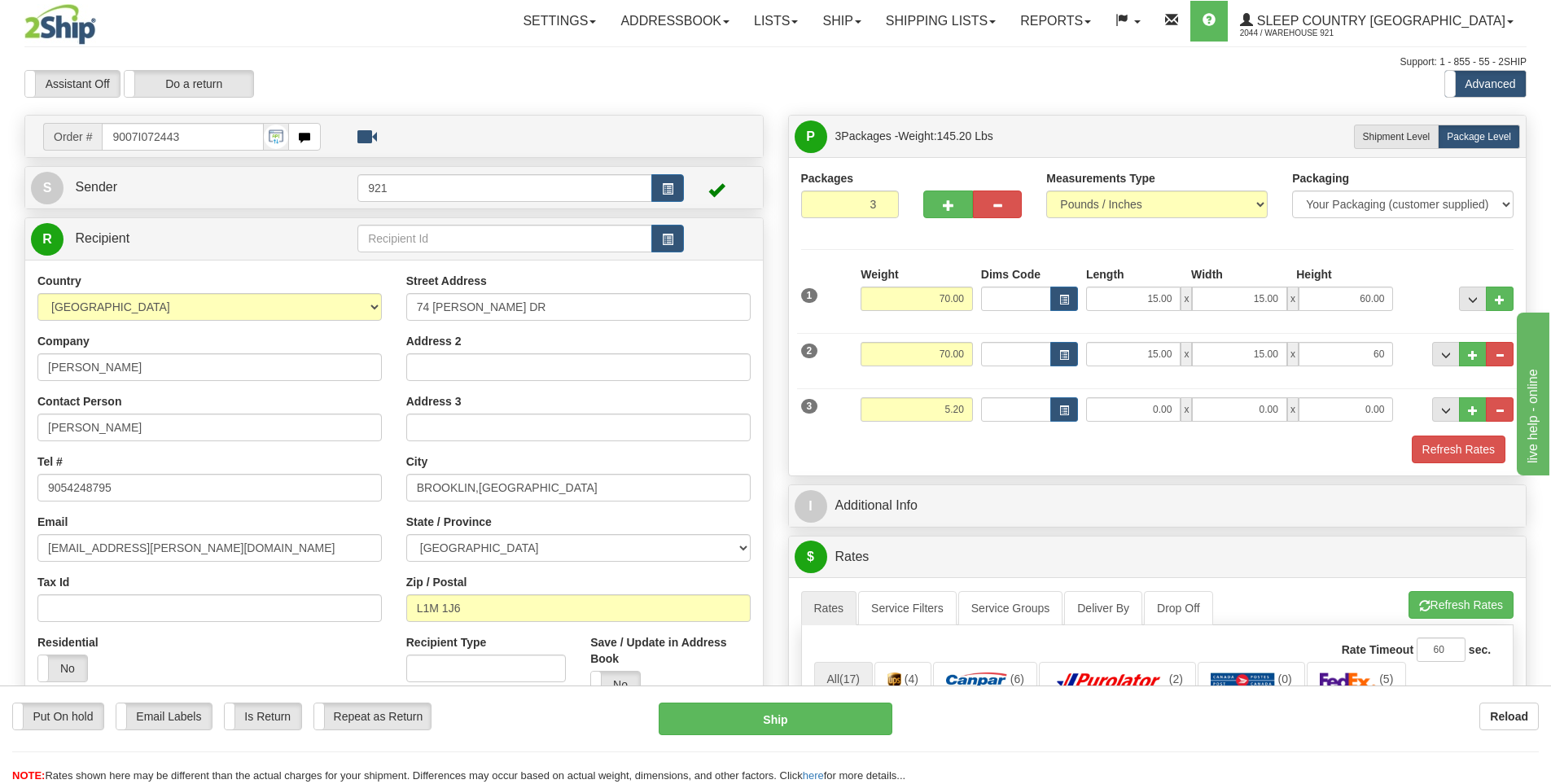
type input "60.00"
drag, startPoint x: 1140, startPoint y: 392, endPoint x: 1152, endPoint y: 403, distance: 16.3
click at [1140, 393] on div "3 Weight 5.20 Dims Code Length Width Height" at bounding box center [1157, 406] width 721 height 54
click at [1156, 406] on input "0.00" at bounding box center [1134, 409] width 94 height 25
type input "6.00"
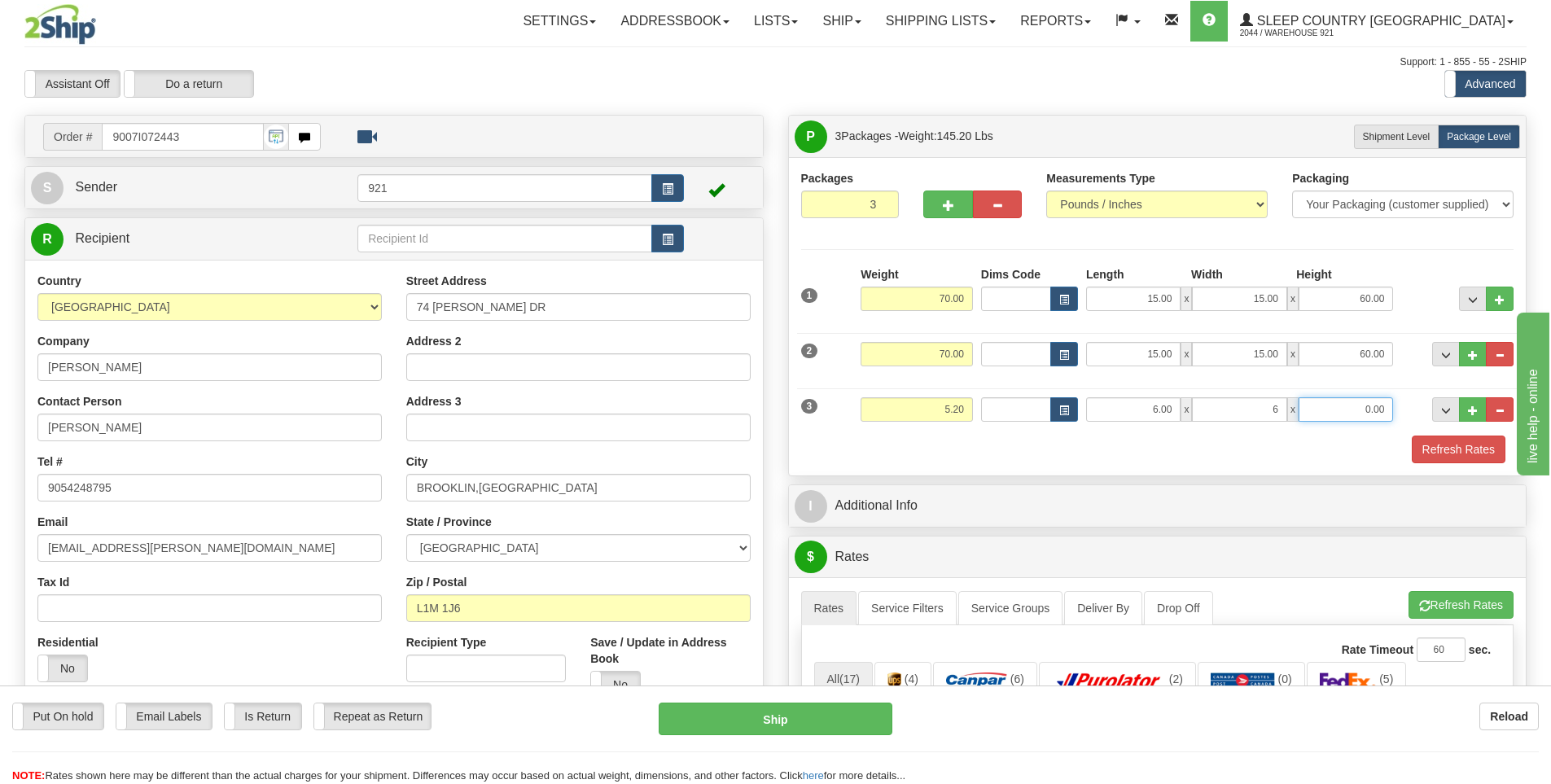
type input "6.00"
type input "4.00"
click at [1432, 457] on button "Refresh Rates" at bounding box center [1458, 450] width 93 height 28
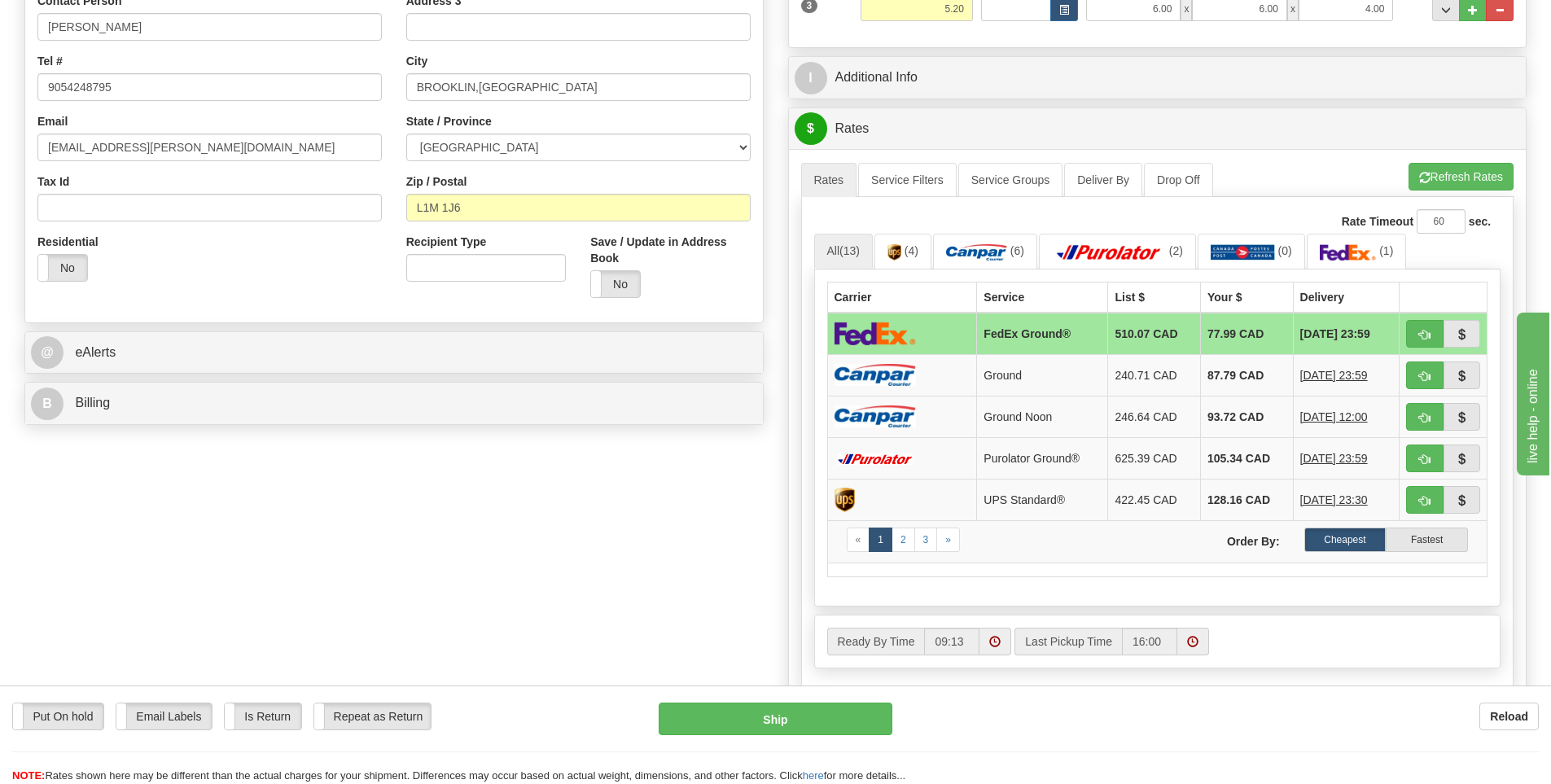
scroll to position [407, 0]
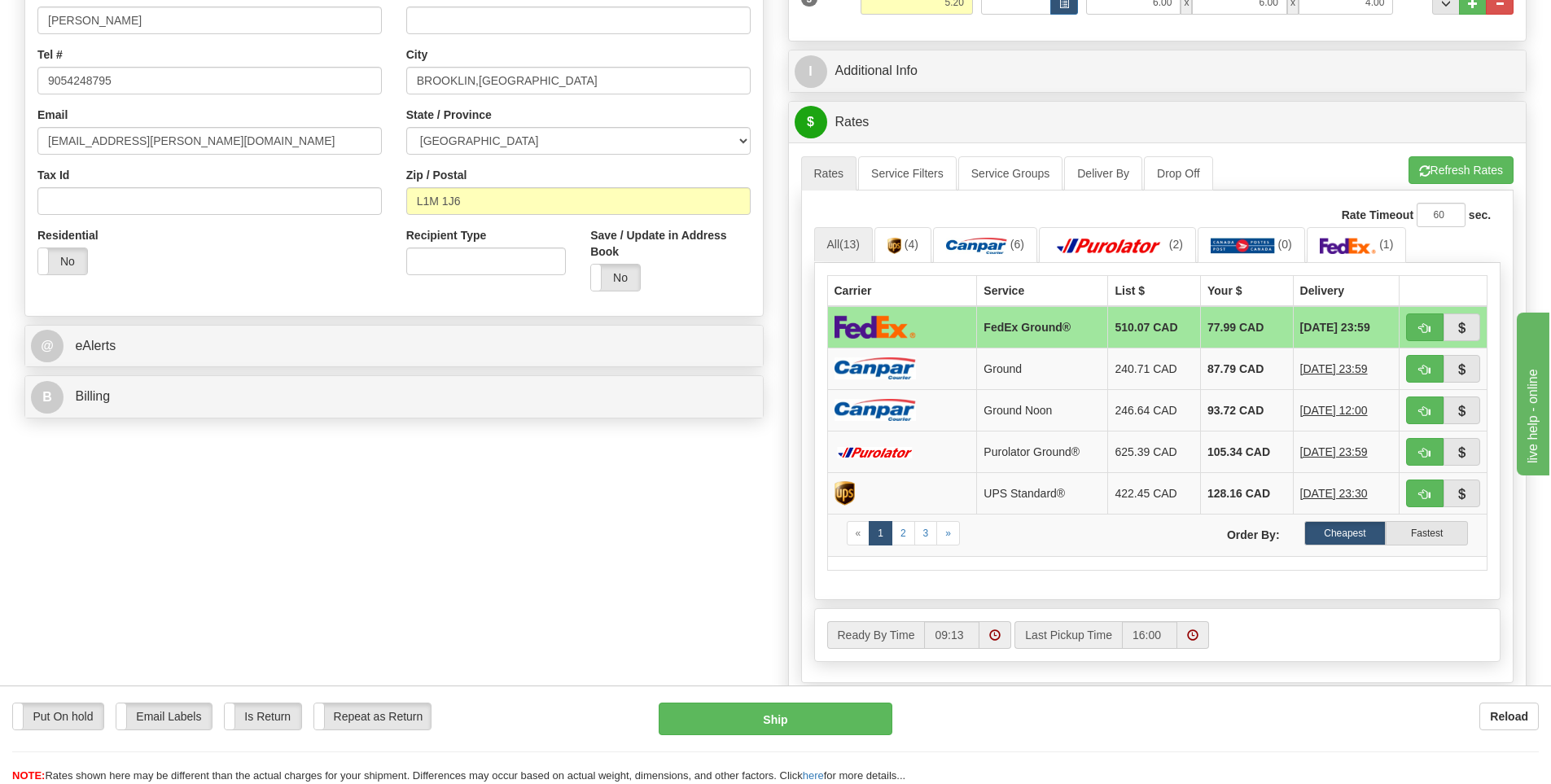
click at [881, 319] on img at bounding box center [875, 327] width 82 height 24
click at [811, 708] on button "Ship" at bounding box center [775, 718] width 233 height 32
type input "92"
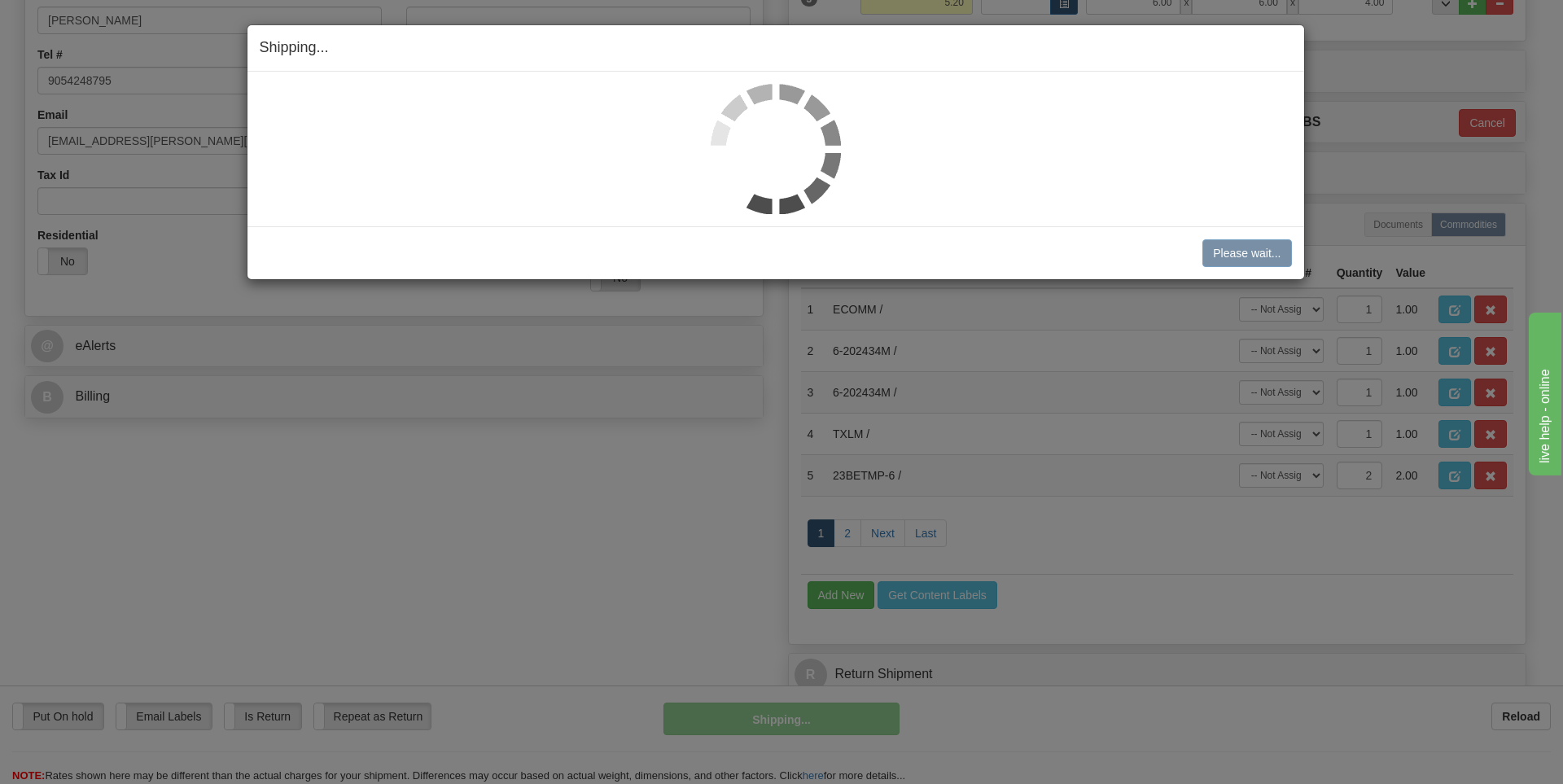
click at [596, 498] on div "Shipping... Your SHIPMENT will EXPIRE in Please wait... Cancel Cancel Shipment …" at bounding box center [782, 392] width 1563 height 784
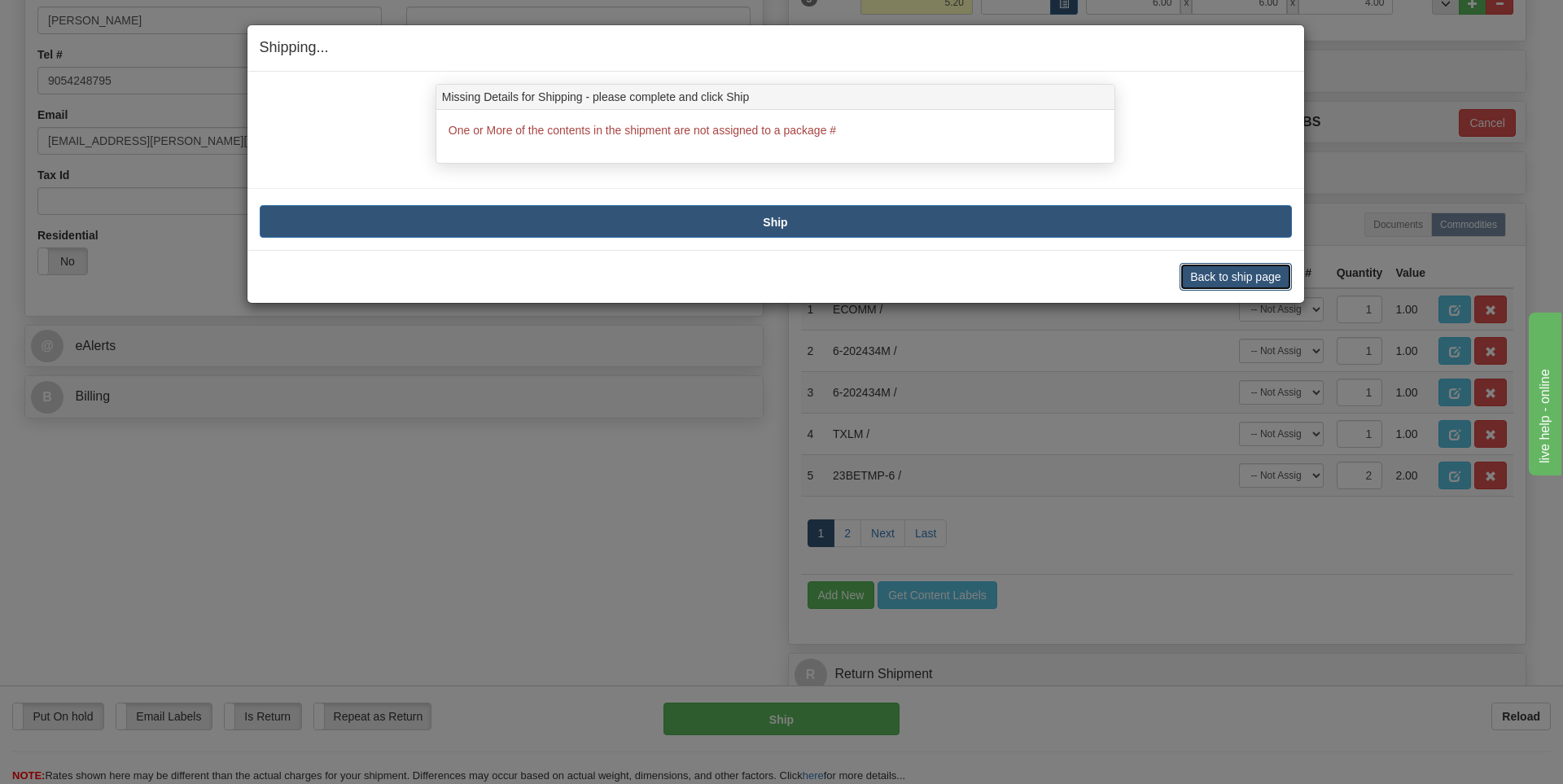
click at [1182, 276] on button "Back to ship page" at bounding box center [1235, 276] width 111 height 28
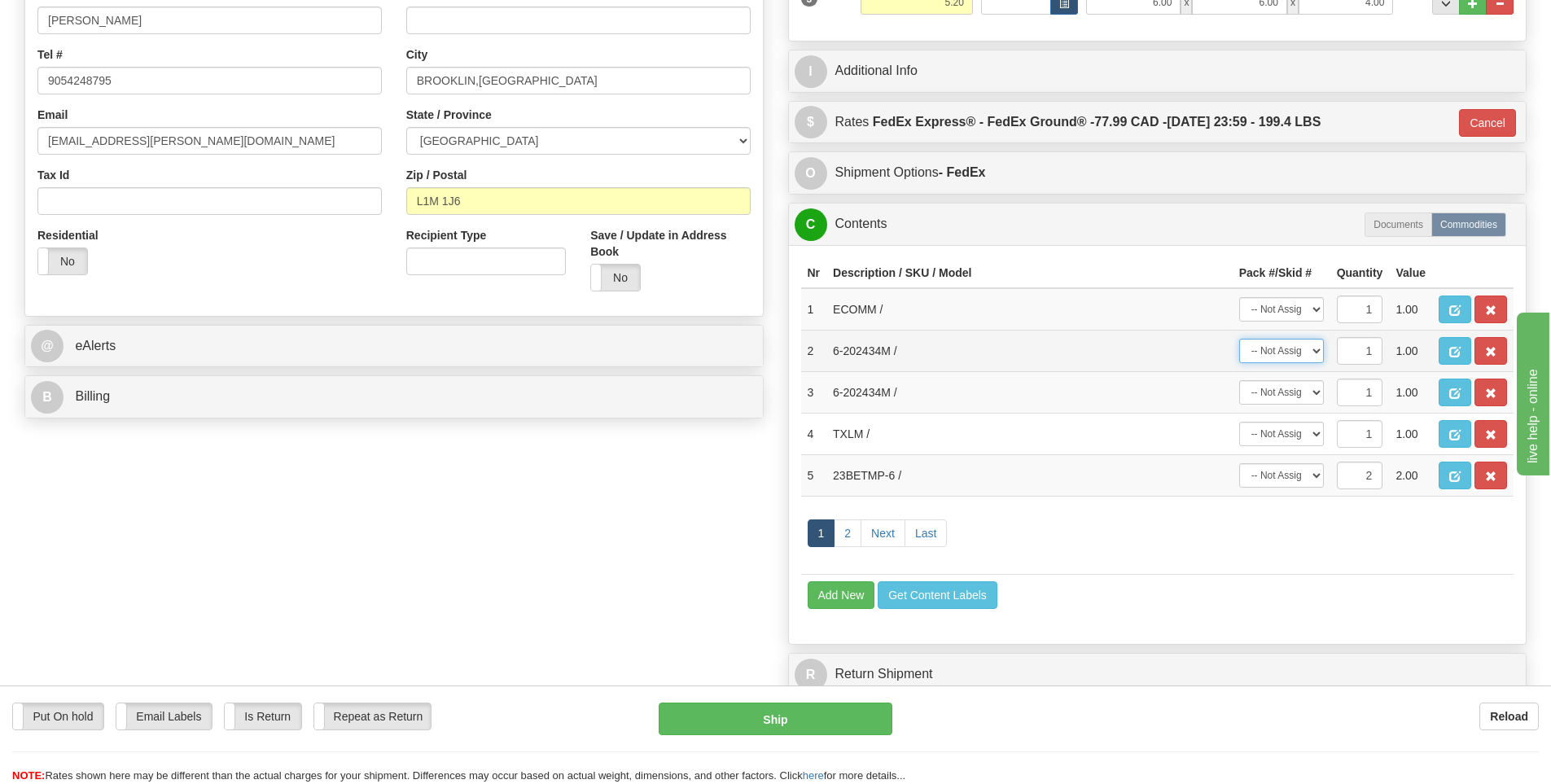
click at [1284, 339] on select "-- Not Assigned -- Package 1 Package 2 Package 3" at bounding box center [1281, 350] width 85 height 25
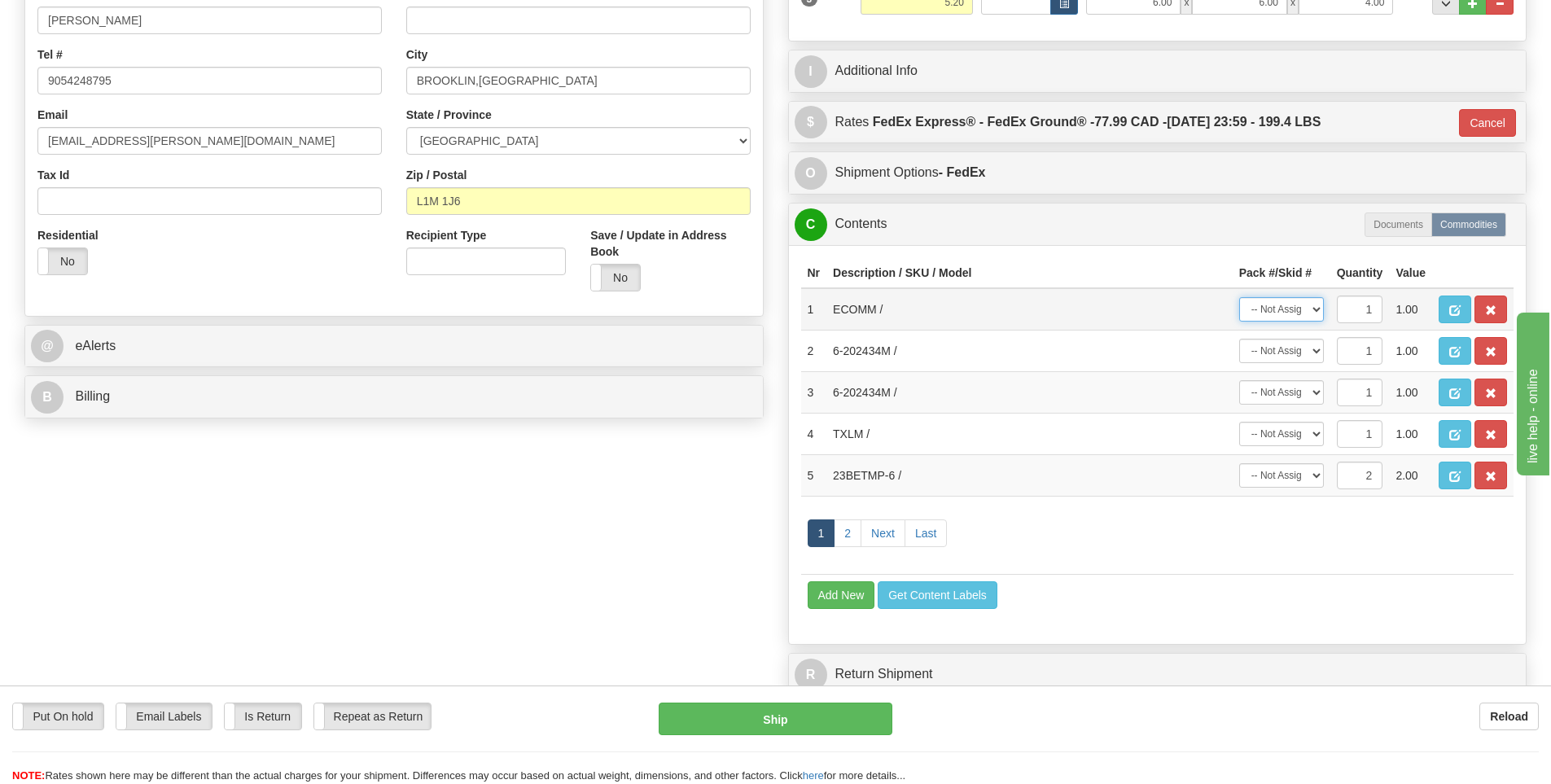
click at [1288, 305] on select "-- Not Assigned -- Package 1 Package 2 Package 3" at bounding box center [1281, 309] width 85 height 25
select select "0"
click at [1239, 297] on select "-- Not Assigned -- Package 1 Package 2 Package 3" at bounding box center [1281, 309] width 85 height 25
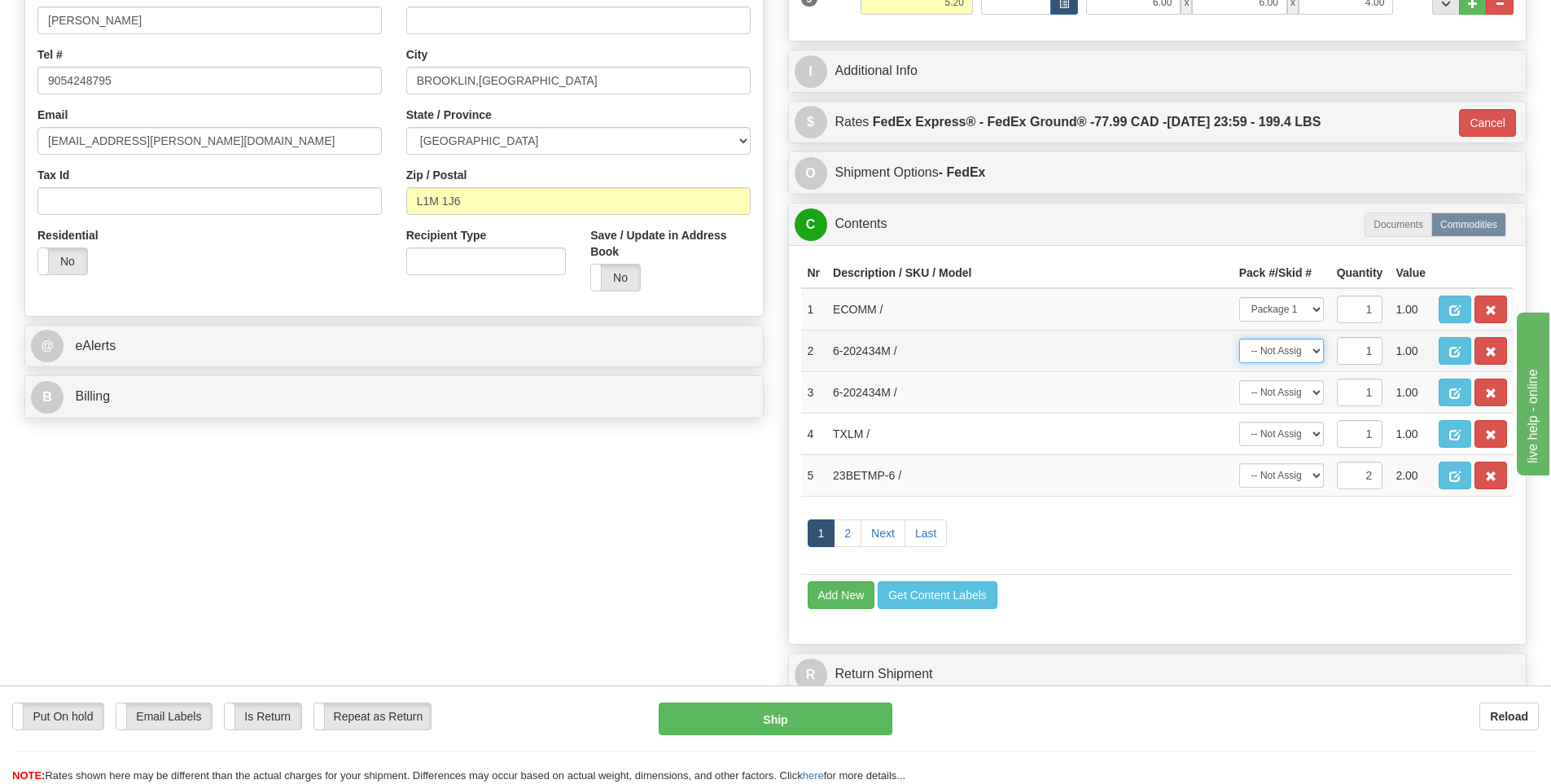
click at [1278, 349] on select "-- Not Assigned -- Package 1 Package 2 Package 3" at bounding box center [1281, 350] width 85 height 25
select select "0"
click at [1239, 338] on select "-- Not Assigned -- Package 1 Package 2 Package 3" at bounding box center [1281, 350] width 85 height 25
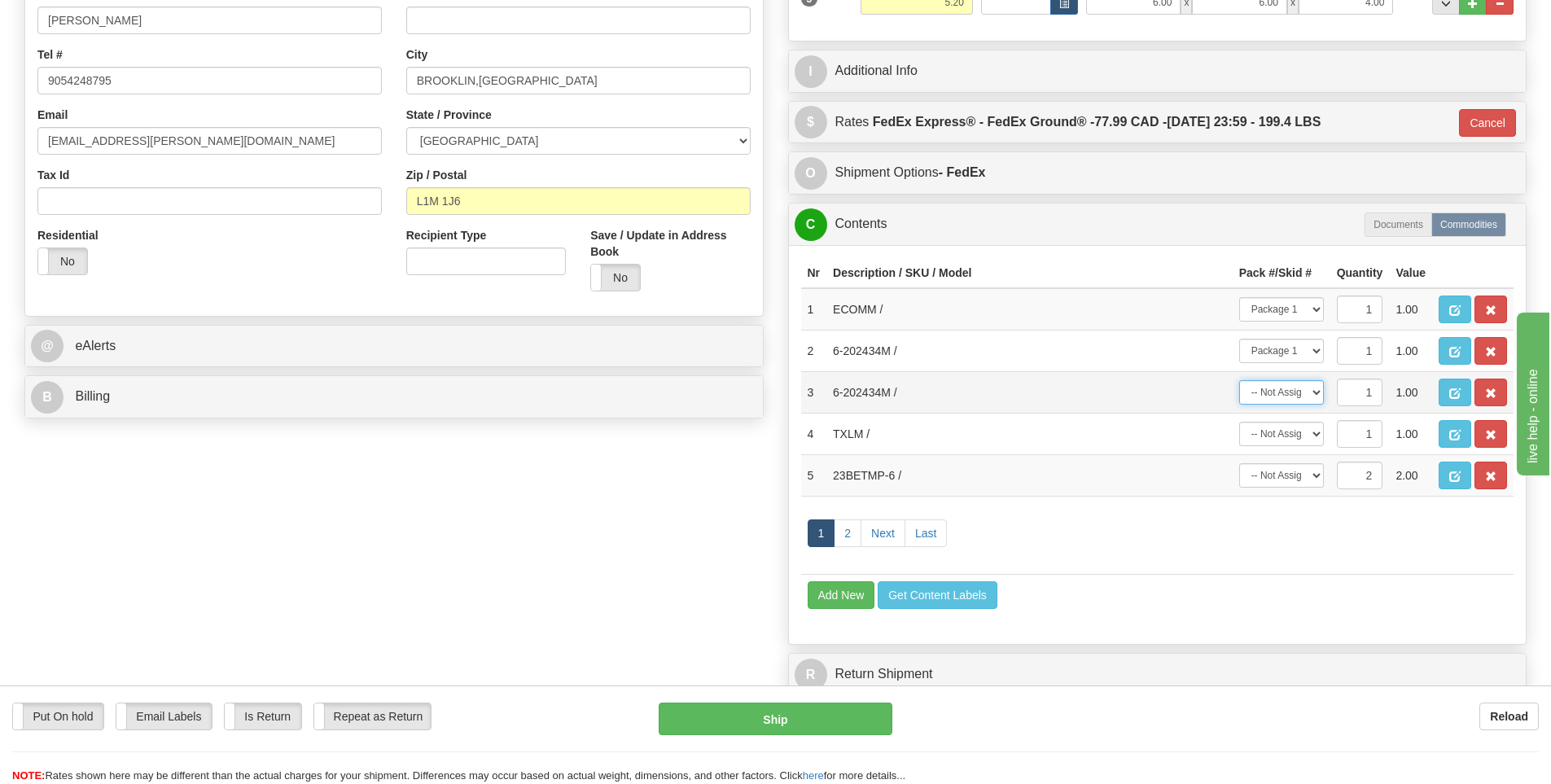
click at [1279, 392] on select "-- Not Assigned -- Package 1 Package 2 Package 3" at bounding box center [1281, 392] width 85 height 25
select select "1"
click at [1239, 380] on select "-- Not Assigned -- Package 1 Package 2 Package 3" at bounding box center [1281, 392] width 85 height 25
click at [1274, 447] on td "-- Not Assigned -- Package 1 Package 2 Package 3" at bounding box center [1280, 433] width 97 height 41
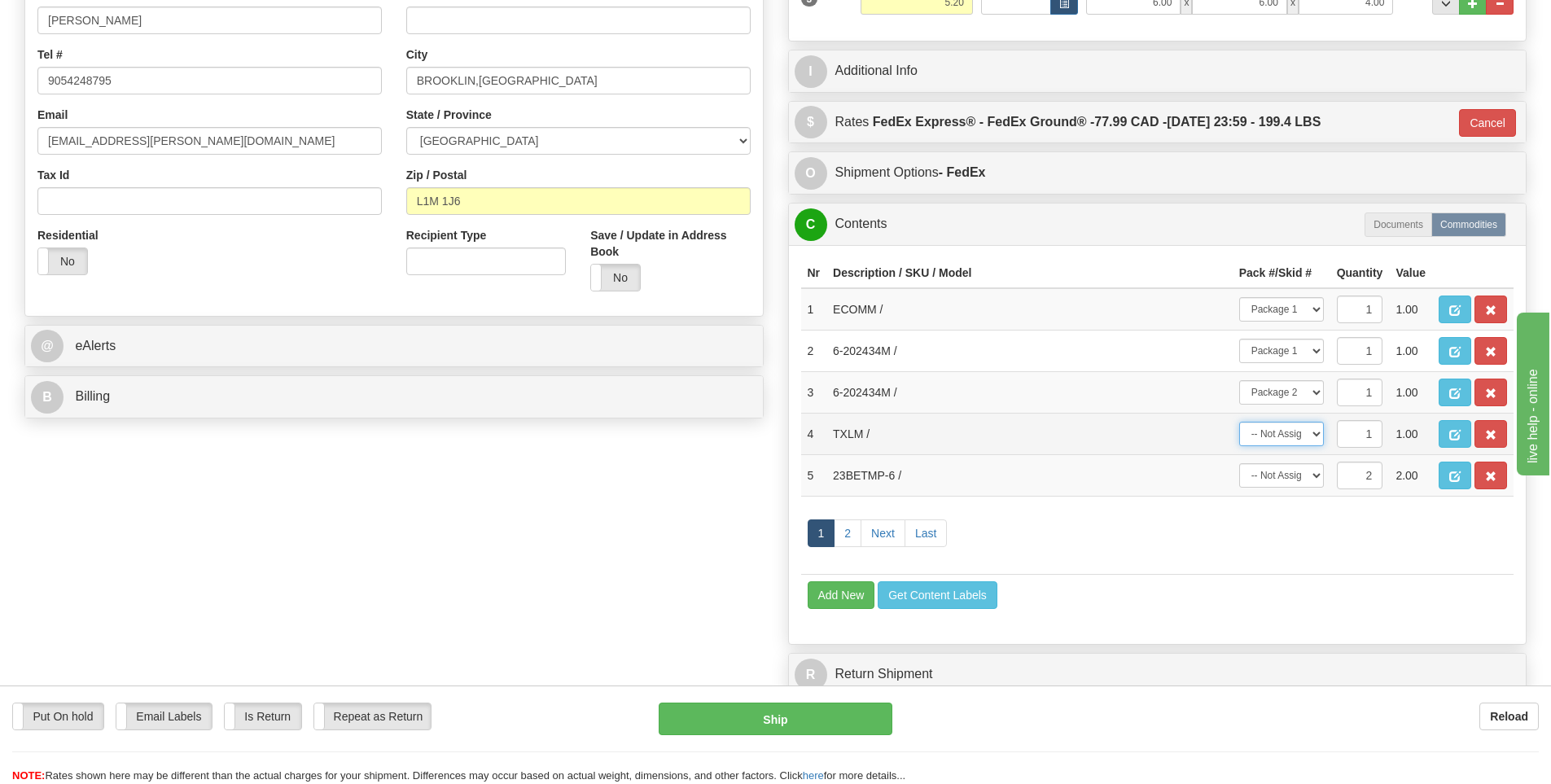
click at [1275, 431] on select "-- Not Assigned -- Package 1 Package 2 Package 3" at bounding box center [1281, 434] width 85 height 25
select select "0"
click at [1239, 422] on select "-- Not Assigned -- Package 1 Package 2 Package 3" at bounding box center [1281, 434] width 85 height 25
click at [1279, 491] on td "-- Not Assigned -- Package 1 Package 2 Package 3 Split" at bounding box center [1280, 475] width 97 height 41
drag, startPoint x: 1279, startPoint y: 477, endPoint x: 1277, endPoint y: 443, distance: 34.1
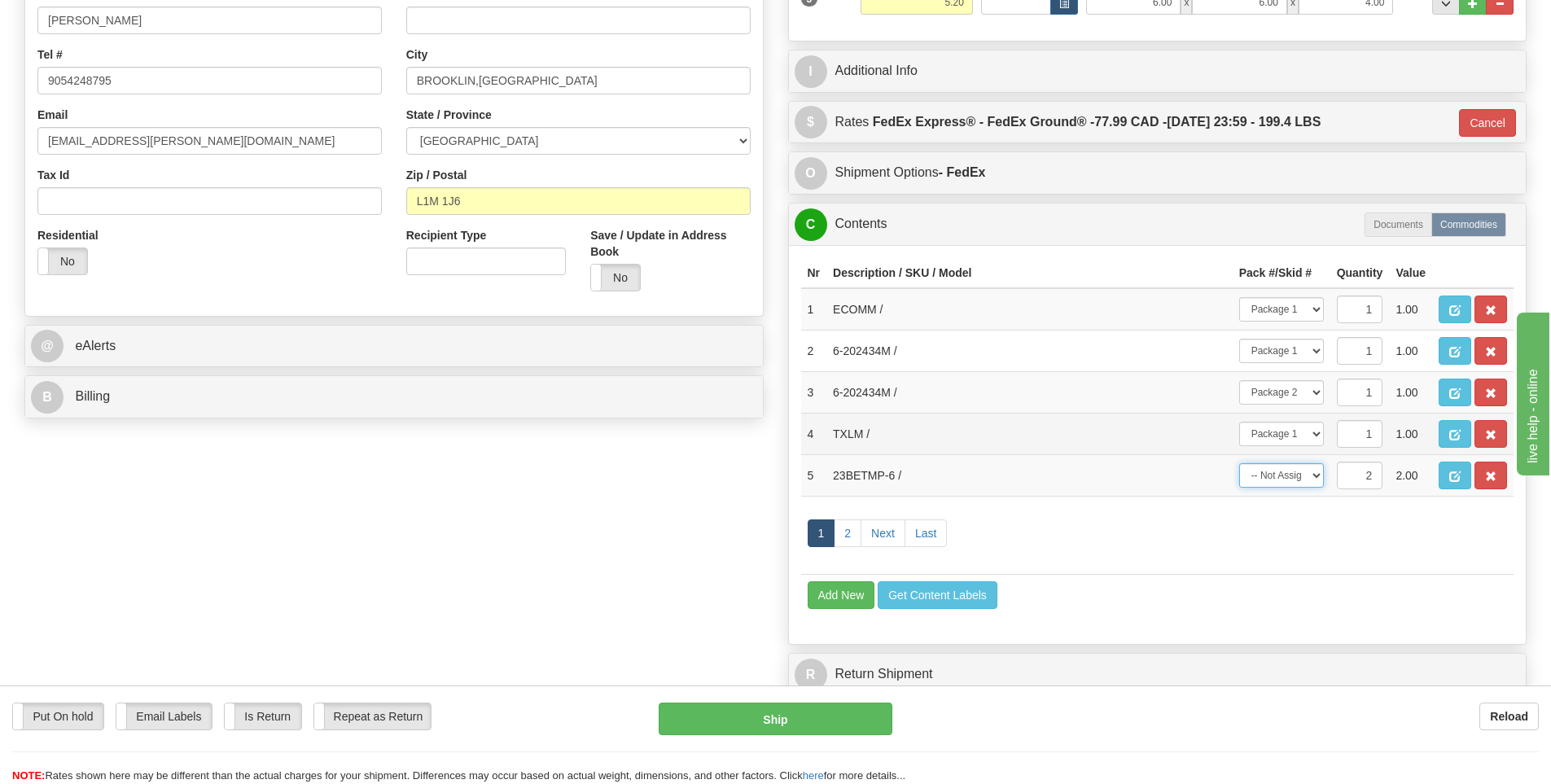
click at [1279, 477] on select "-- Not Assigned -- Package 1 Package 2 Package 3 Split" at bounding box center [1281, 475] width 85 height 25
select select "2"
click at [1239, 463] on select "-- Not Assigned -- Package 1 Package 2 Package 3 Split" at bounding box center [1281, 475] width 85 height 25
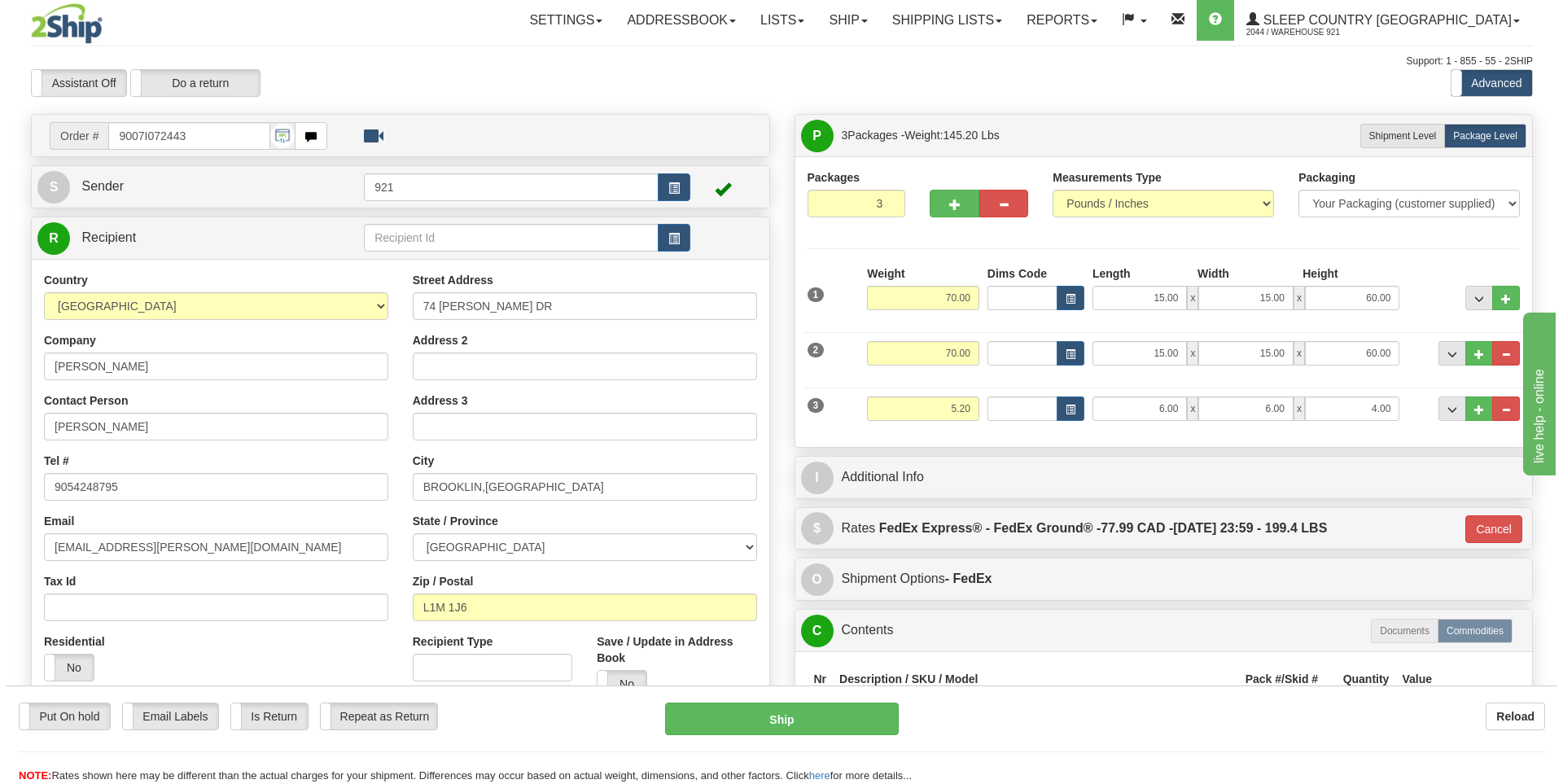
scroll to position [570, 0]
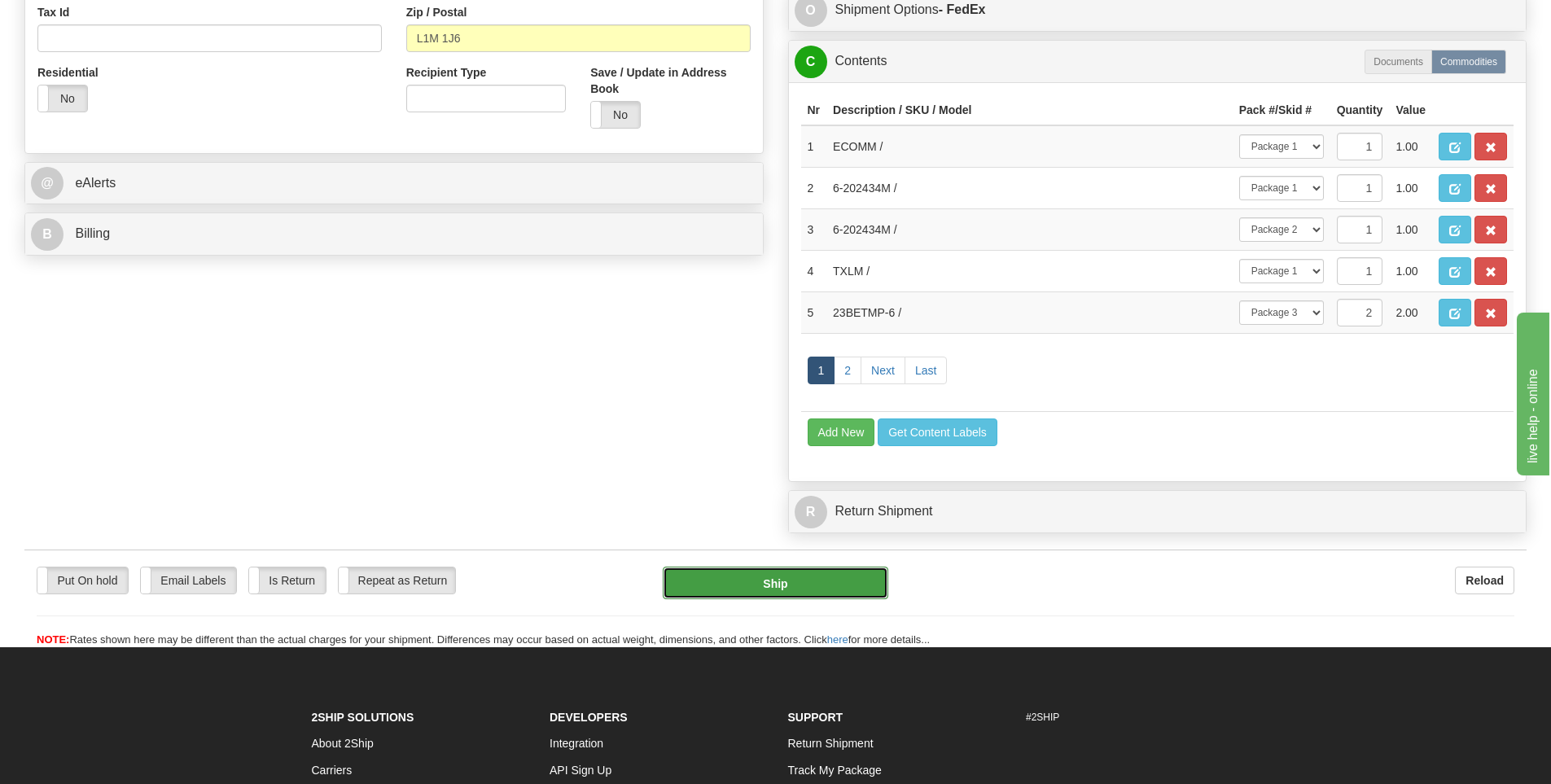
click at [763, 579] on button "Ship" at bounding box center [775, 582] width 225 height 32
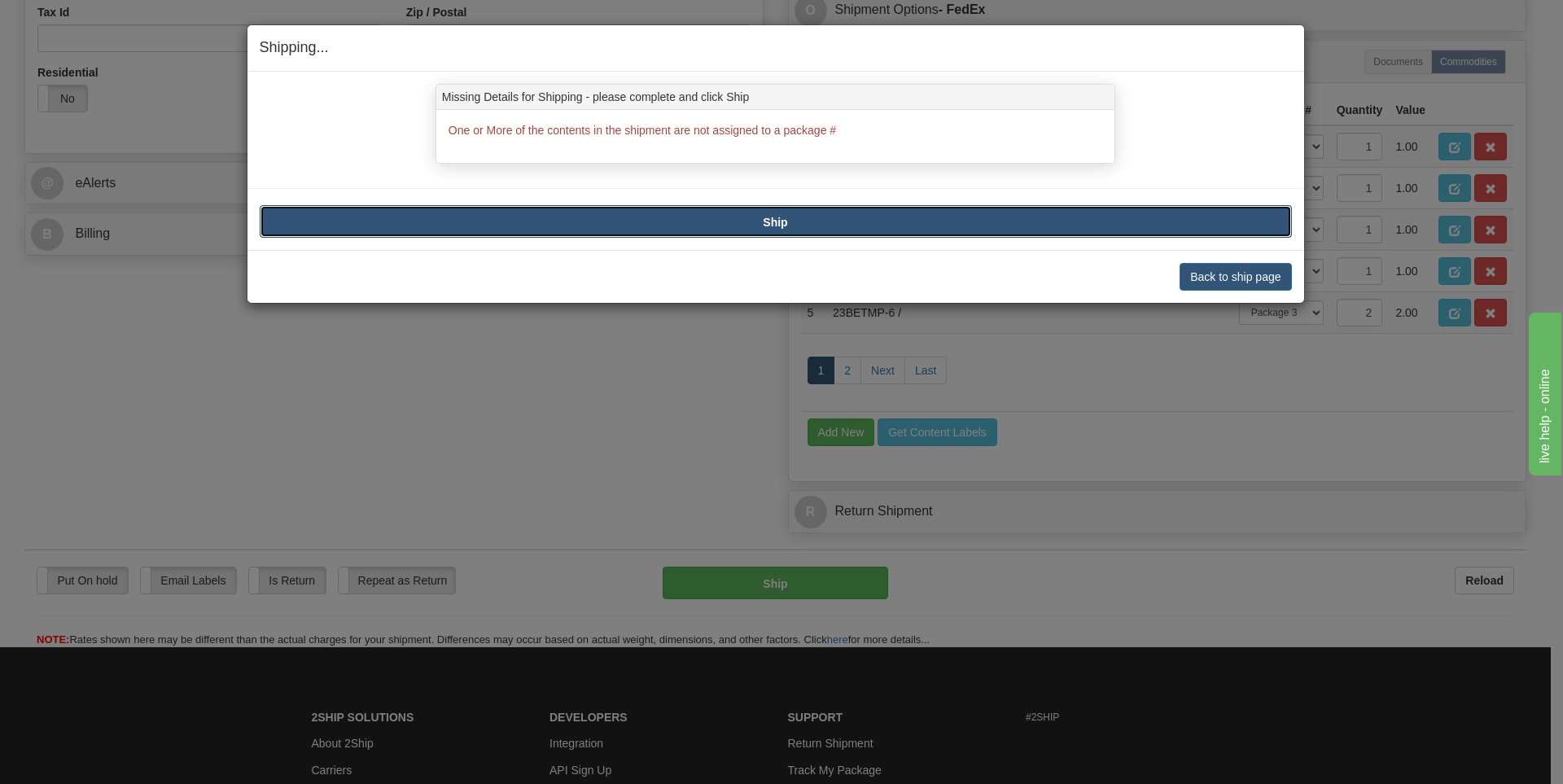
click at [1174, 237] on button "Ship" at bounding box center [776, 220] width 1032 height 32
click at [1232, 276] on button "Back to ship page" at bounding box center [1235, 276] width 111 height 28
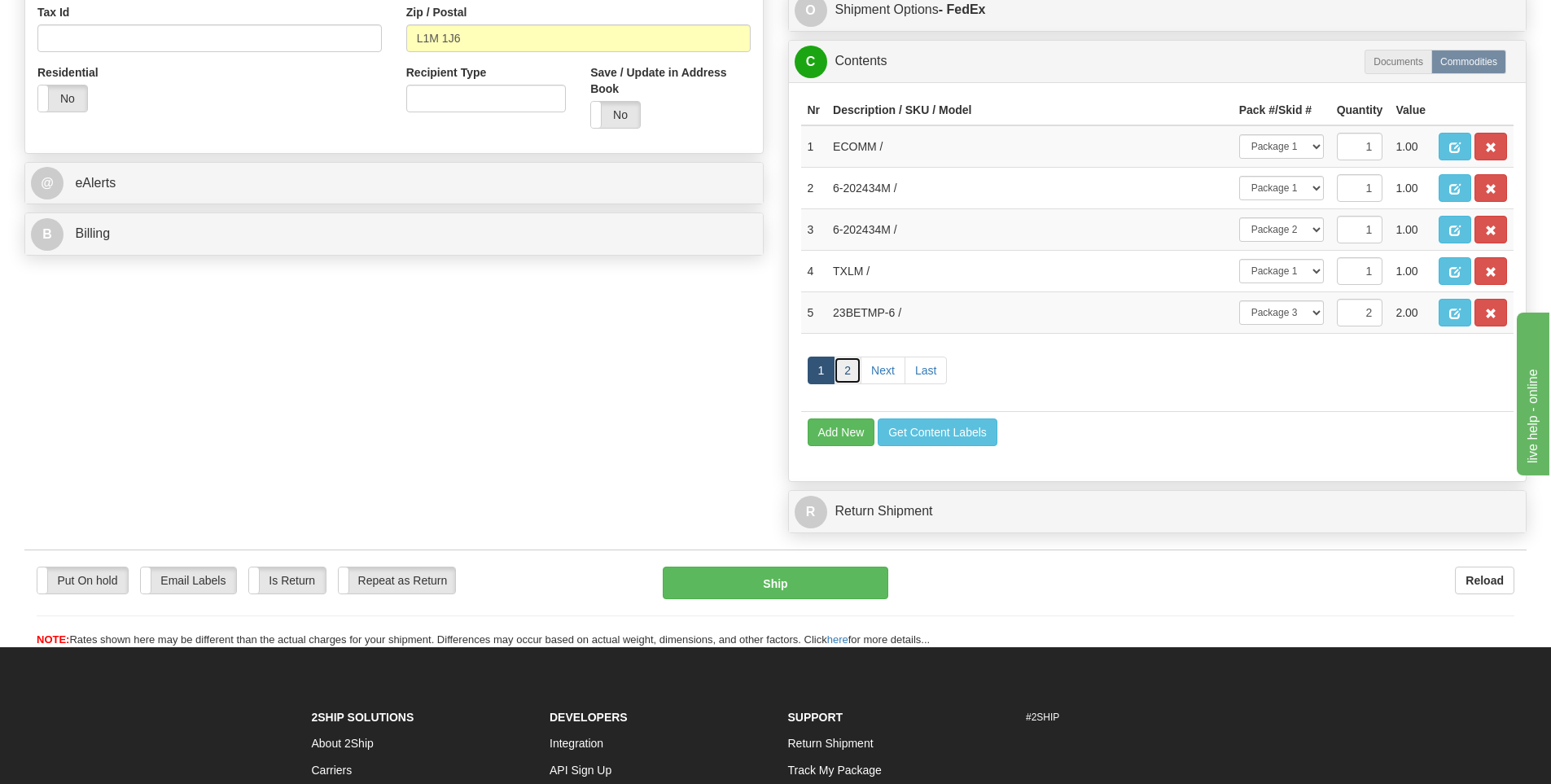
click at [844, 373] on link "2" at bounding box center [847, 370] width 28 height 28
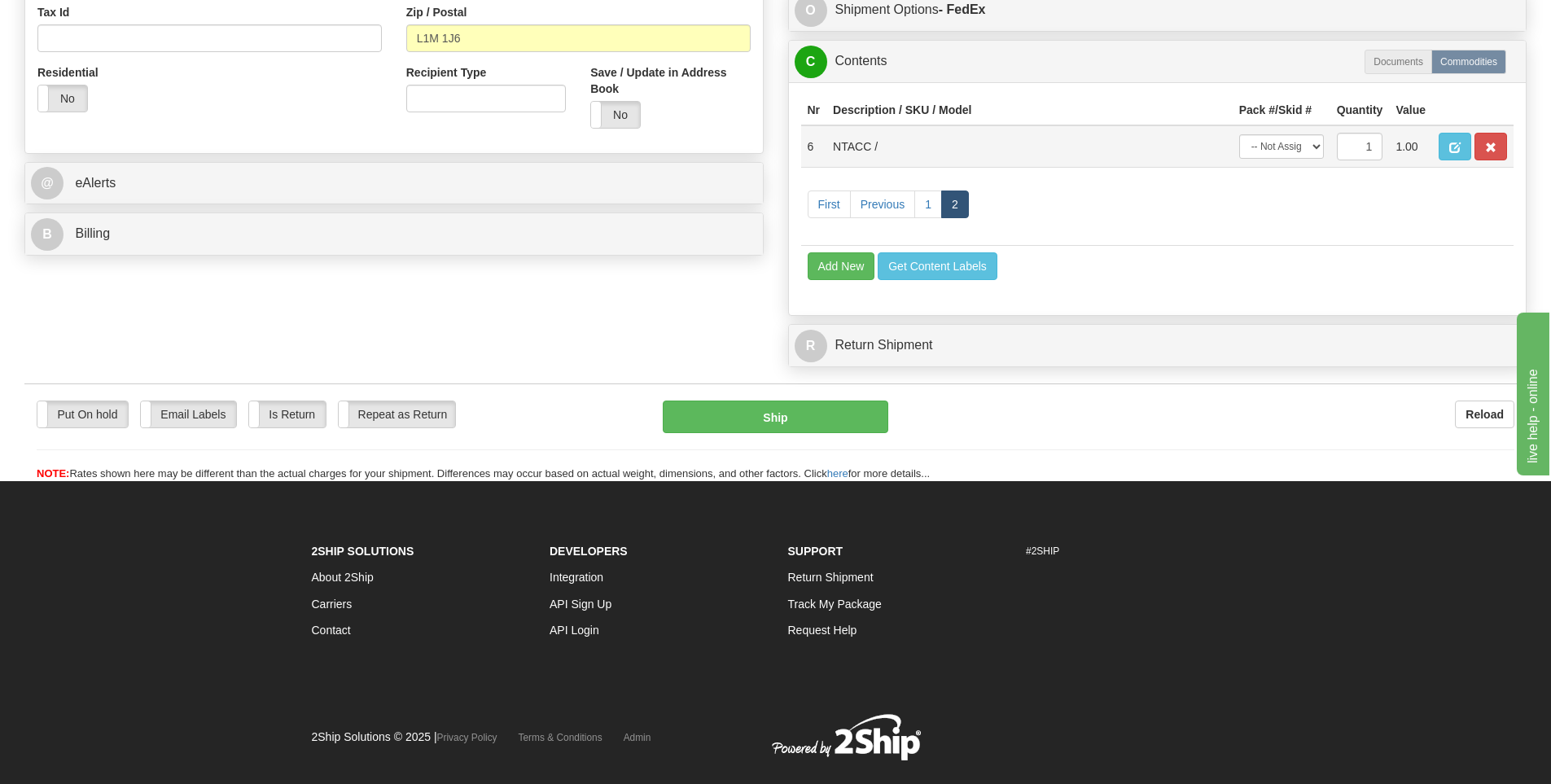
click at [1332, 150] on td "1" at bounding box center [1360, 146] width 59 height 42
click at [1279, 153] on select "-- Not Assigned -- Package 1 Package 2 Package 3" at bounding box center [1281, 146] width 85 height 25
select select "2"
click at [1239, 134] on select "-- Not Assigned -- Package 1 Package 2 Package 3" at bounding box center [1281, 146] width 85 height 25
click at [774, 418] on button "Ship" at bounding box center [775, 416] width 225 height 32
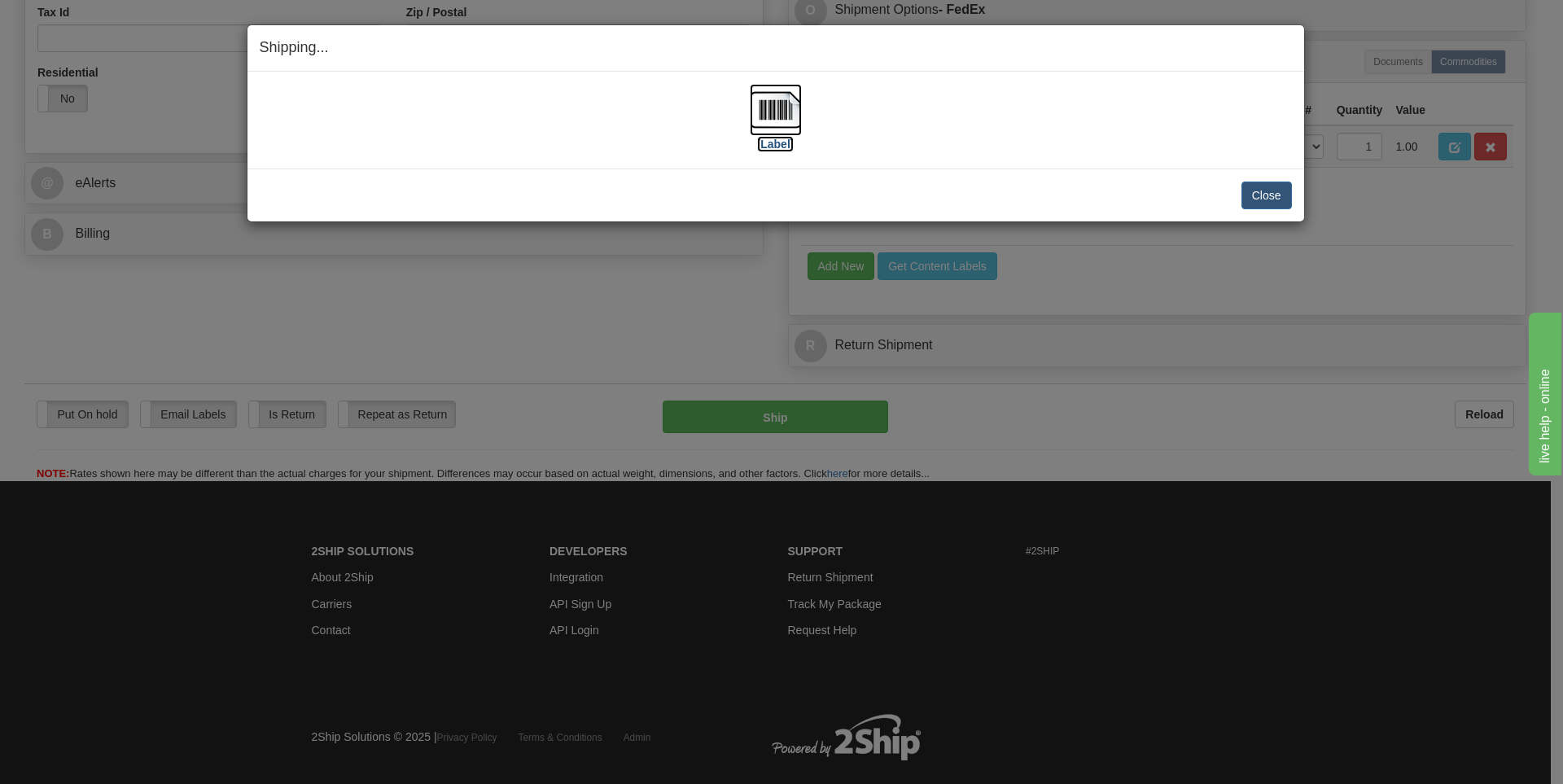
click at [776, 148] on label "[Label]" at bounding box center [776, 144] width 37 height 17
click at [1258, 195] on button "Close" at bounding box center [1267, 195] width 50 height 28
